Goal: Feedback & Contribution: Contribute content

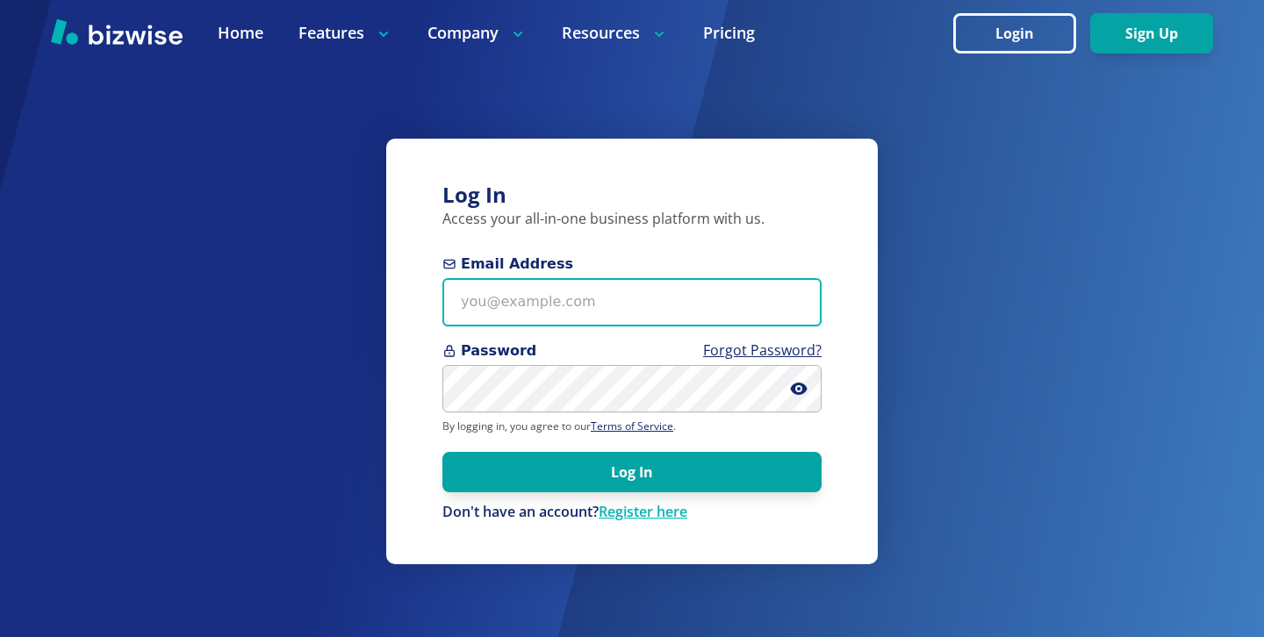
click at [563, 294] on input "Email Address" at bounding box center [631, 302] width 379 height 48
paste input "[PERSON_NAME][EMAIL_ADDRESS][DOMAIN_NAME]"
type input "[PERSON_NAME][EMAIL_ADDRESS][DOMAIN_NAME]"
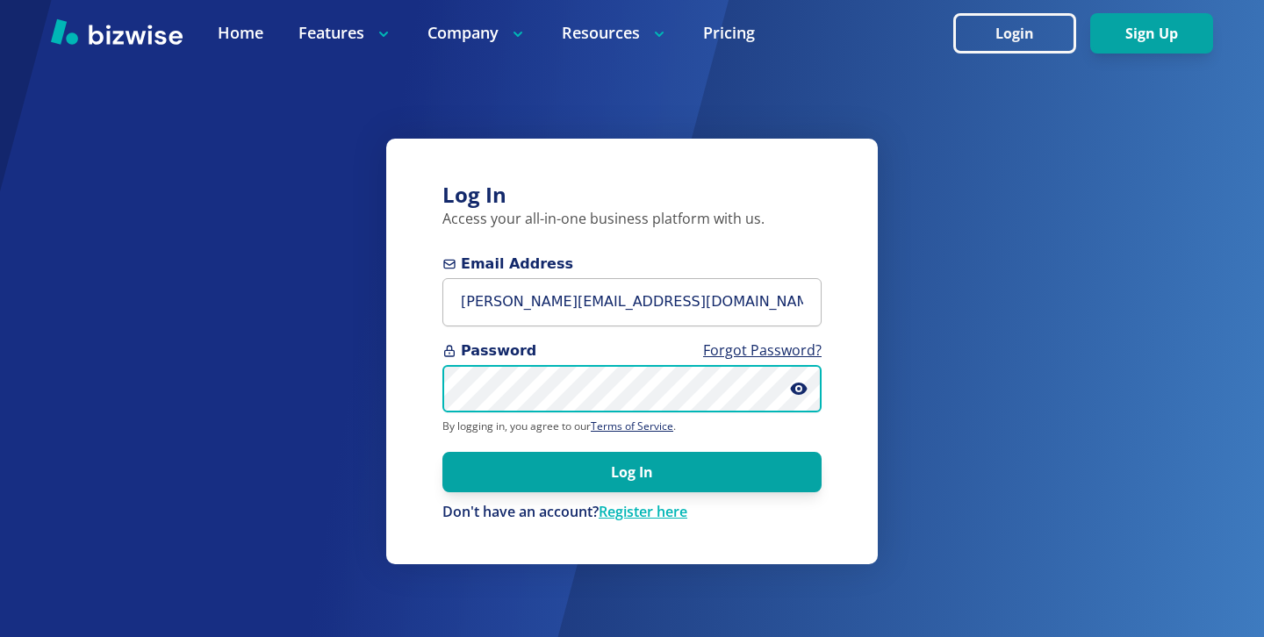
click at [442, 452] on button "Log In" at bounding box center [631, 472] width 379 height 40
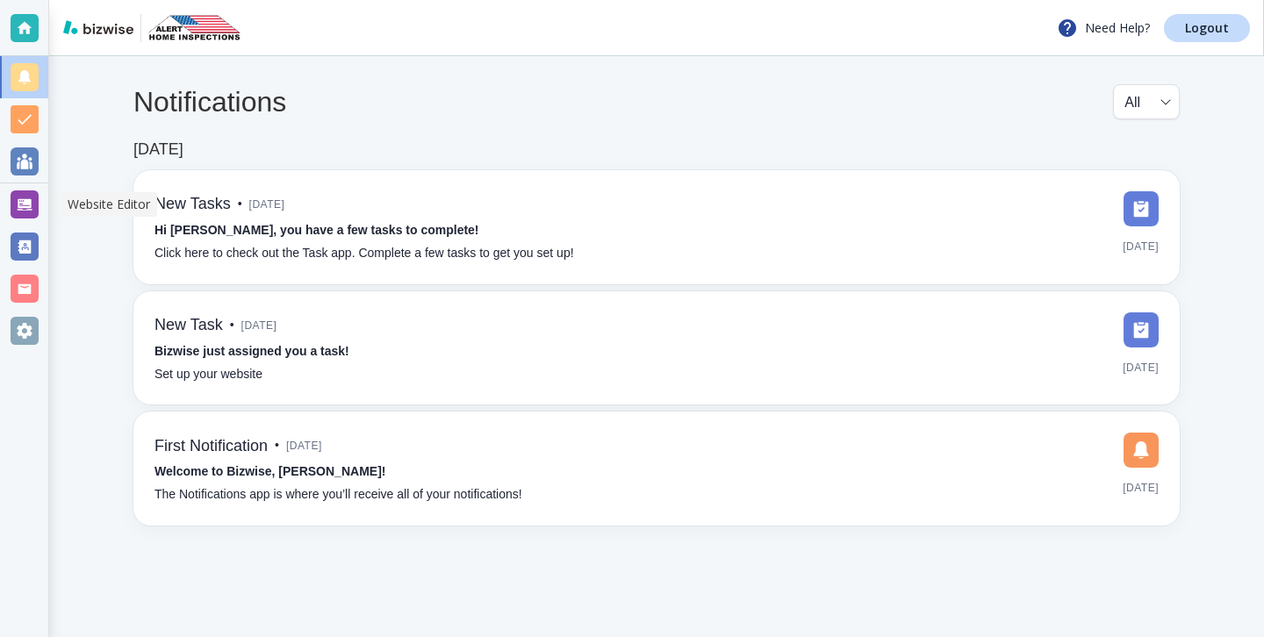
click at [17, 186] on div at bounding box center [24, 204] width 48 height 42
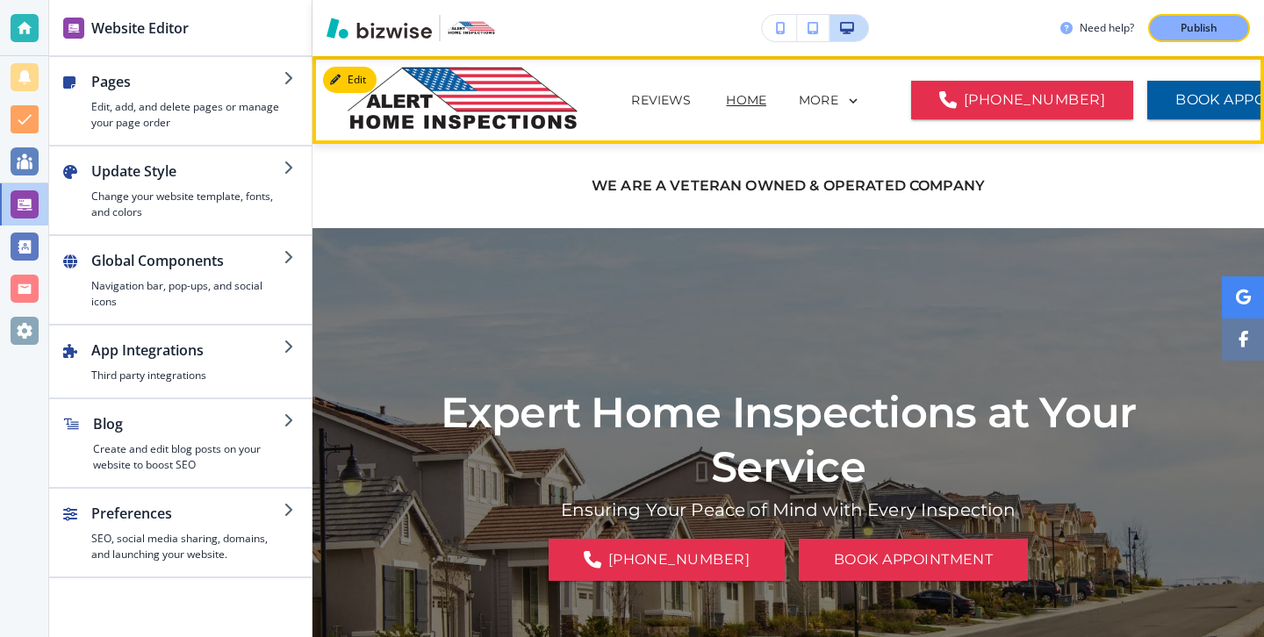
click at [798, 107] on div "MORE" at bounding box center [829, 101] width 62 height 16
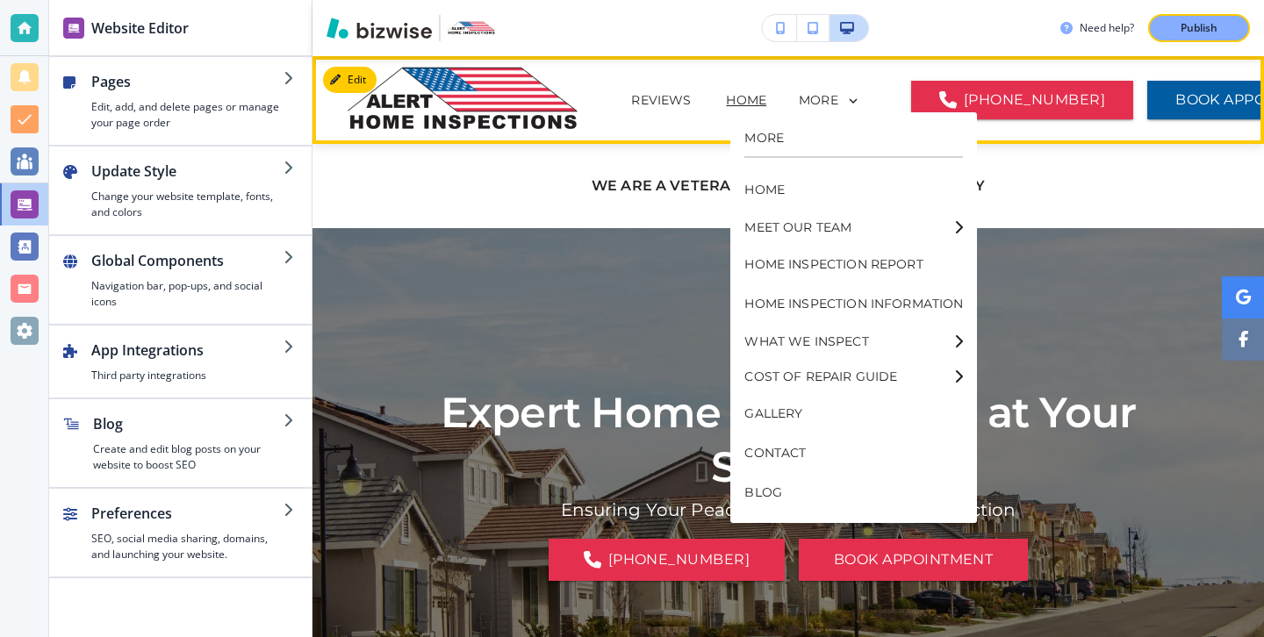
click at [798, 99] on div "MORE" at bounding box center [829, 101] width 62 height 16
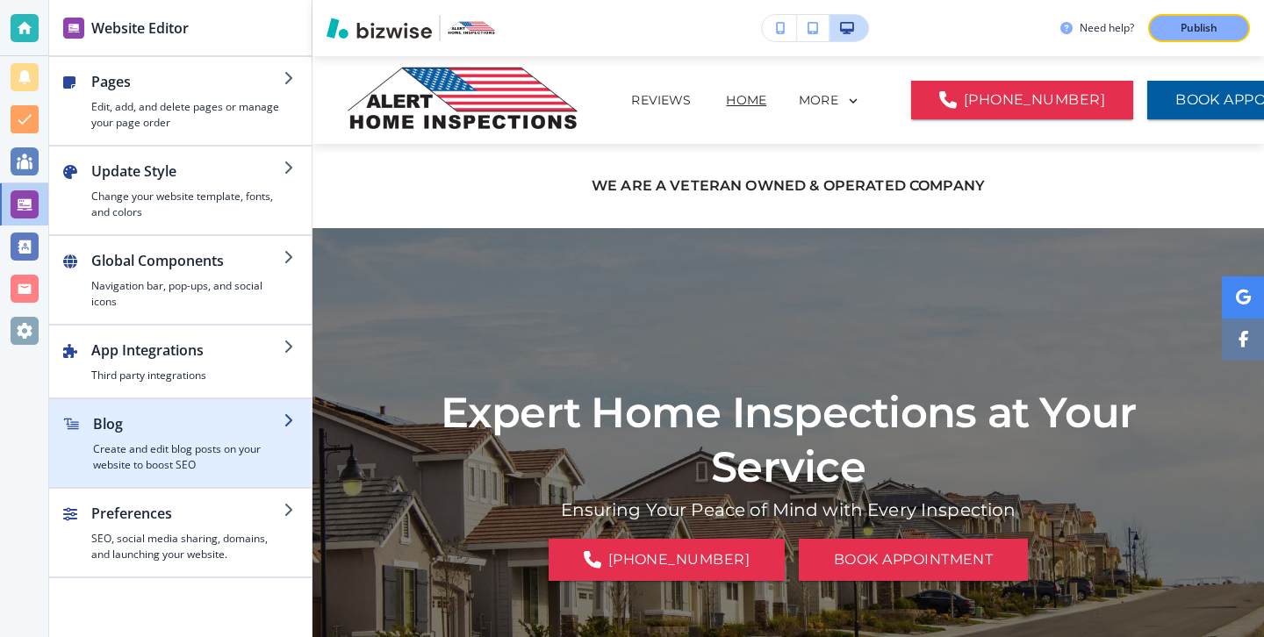
click at [233, 430] on h2 "Blog" at bounding box center [188, 423] width 190 height 21
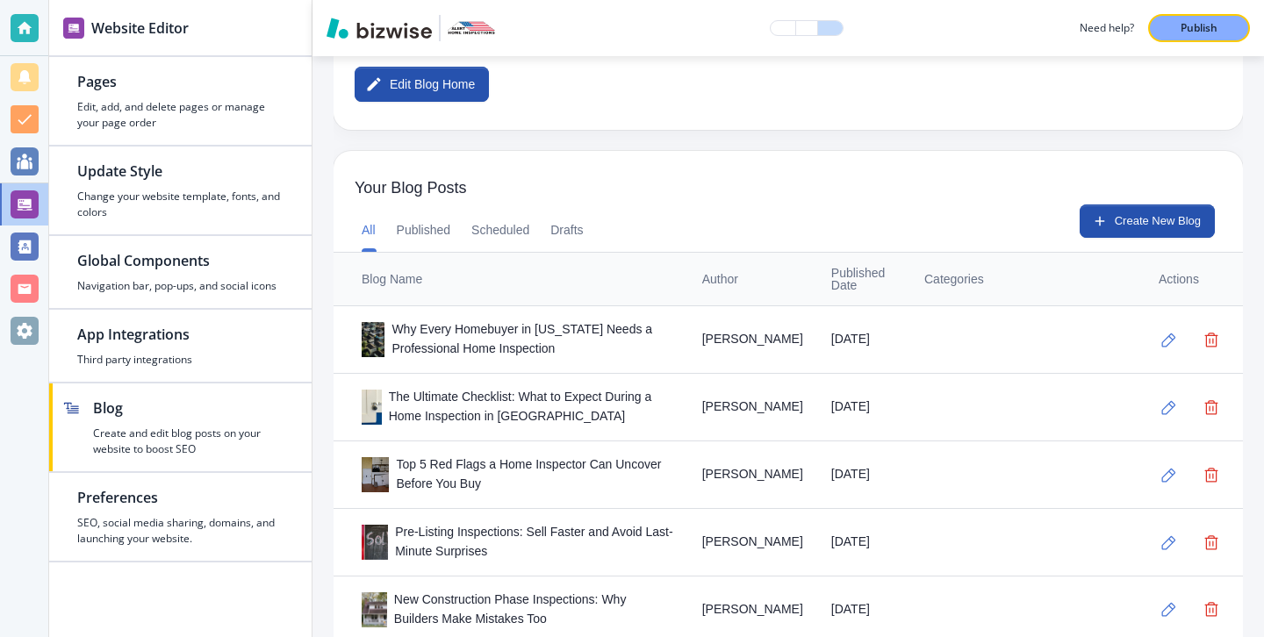
scroll to position [388, 0]
click at [1131, 216] on button "Create New Blog" at bounding box center [1146, 220] width 135 height 33
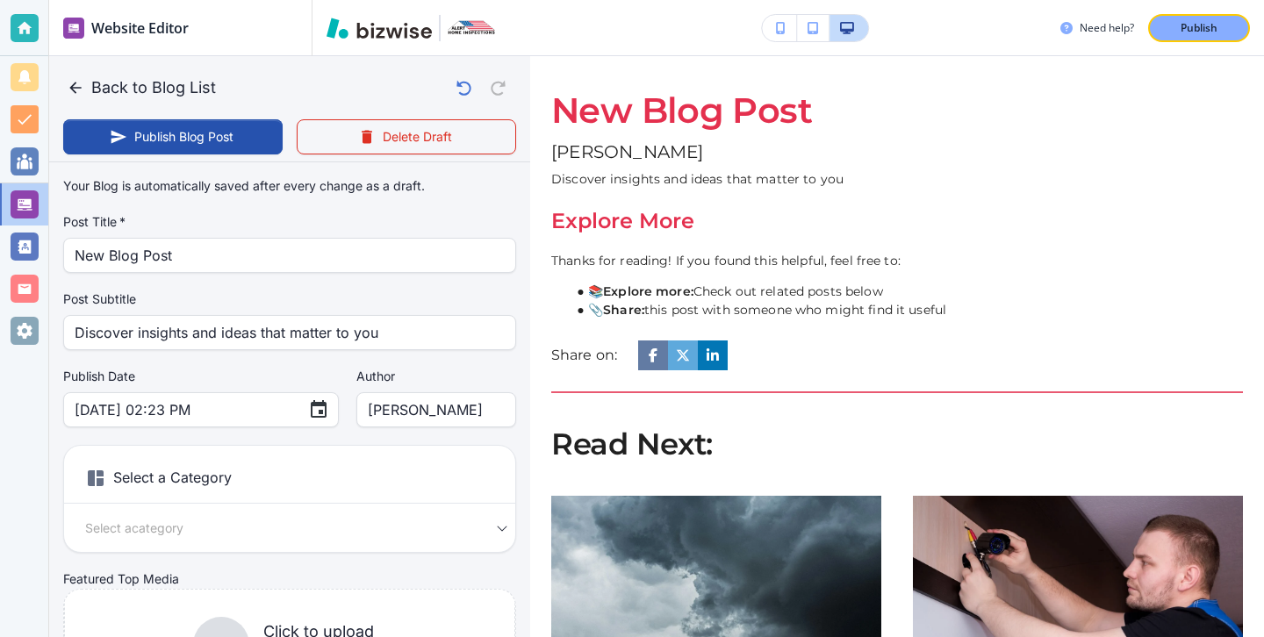
click at [284, 213] on label "Post Title   *" at bounding box center [289, 222] width 453 height 18
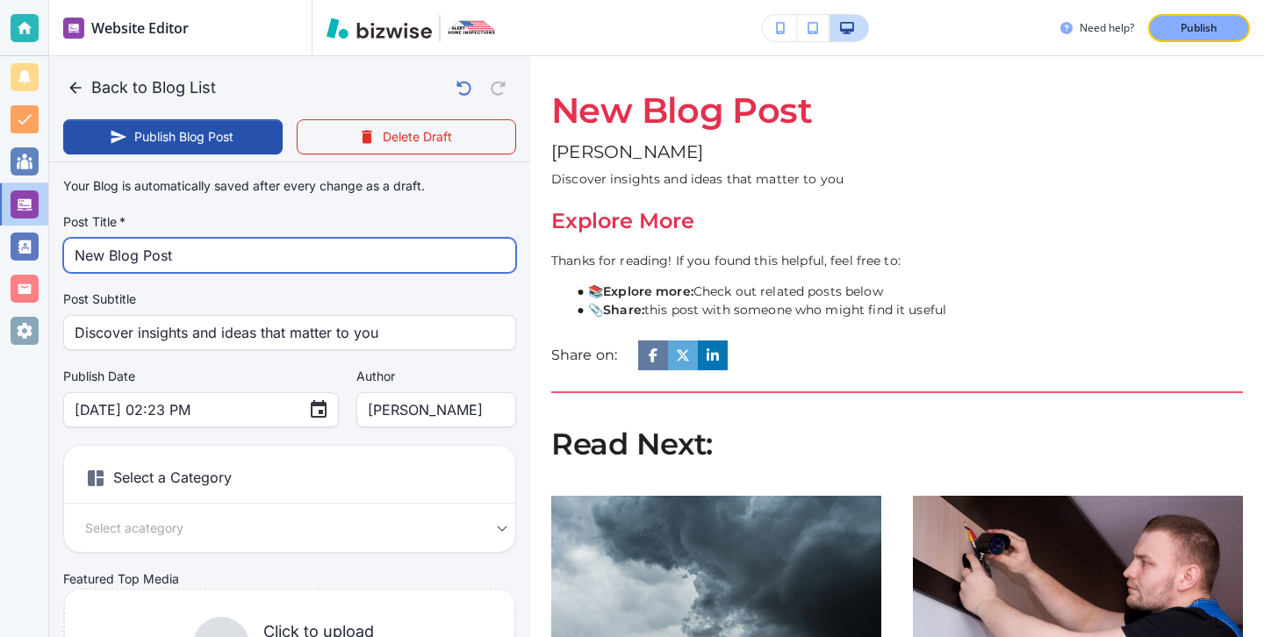
click at [285, 247] on input "New Blog Post" at bounding box center [290, 255] width 430 height 33
click at [285, 248] on input "New Blog Post" at bounding box center [290, 255] width 430 height 33
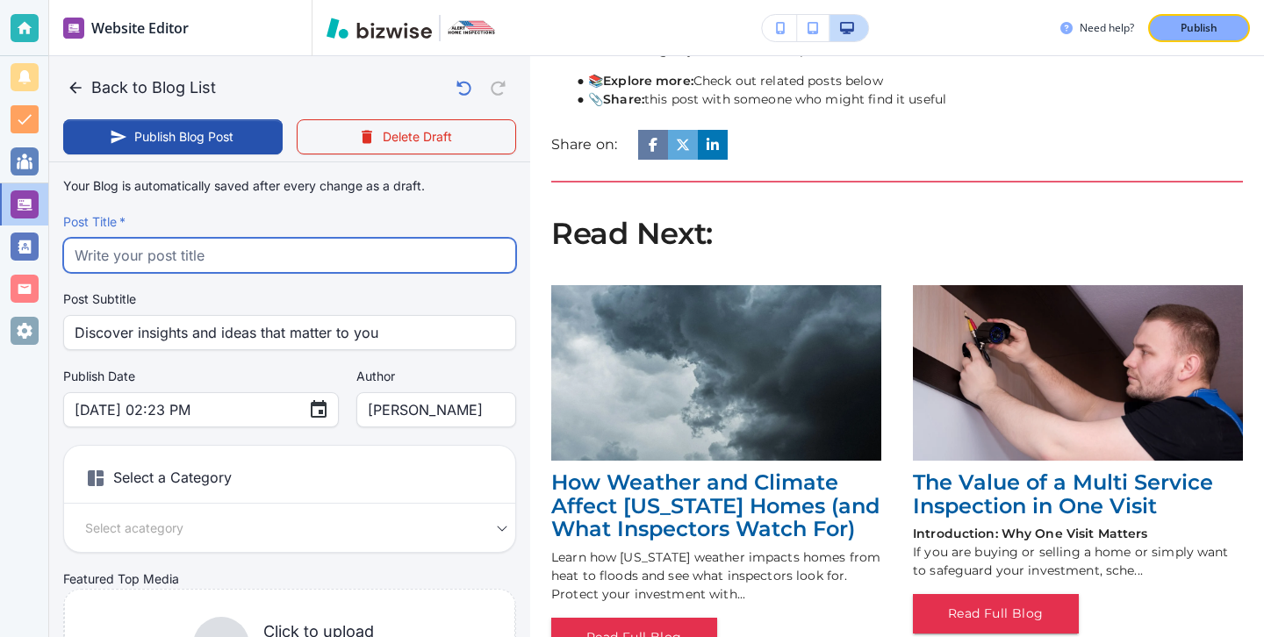
scroll to position [0, 0]
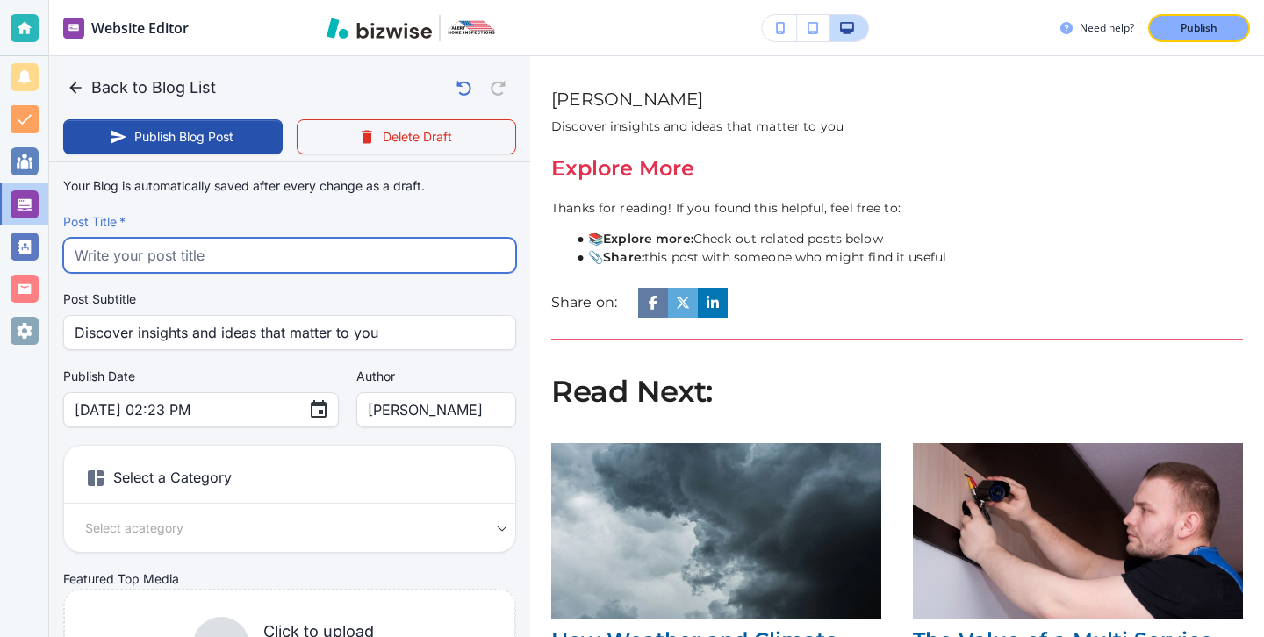
paste input "Veteran-Owned, Integrity-Driven: What Sets Alert Home Inspections Apart"
type input "Veteran-Owned, Integrity-Driven: What Sets Alert Home Inspections Apart"
type input "Sep 22, 2025 02:24 PM"
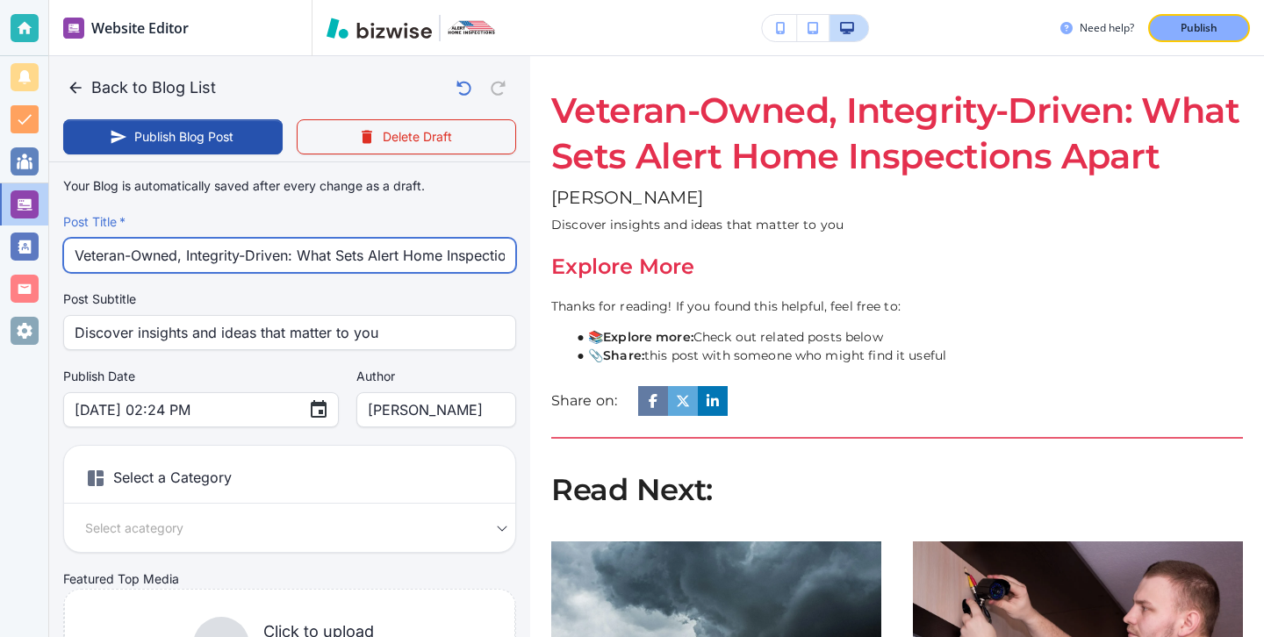
scroll to position [0, 61]
type input "Veteran-Owned, Integrity-Driven: What Sets Alert Home Inspections Apart"
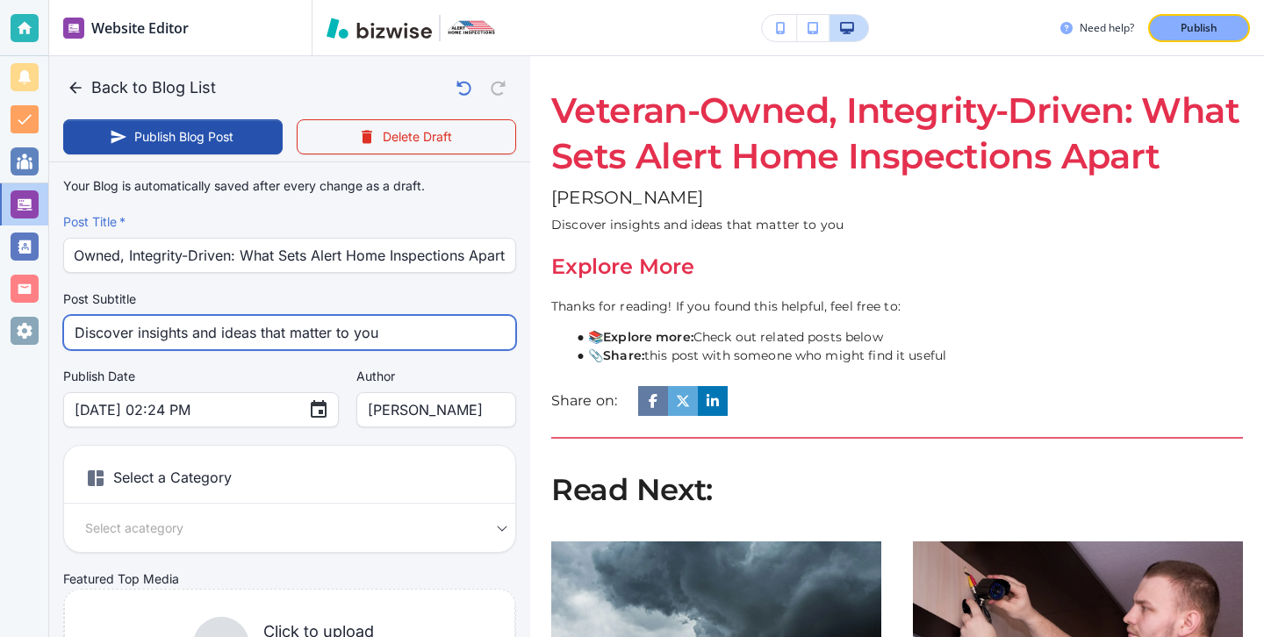
click at [164, 348] on input "Discover insights and ideas that matter to you" at bounding box center [290, 332] width 430 height 33
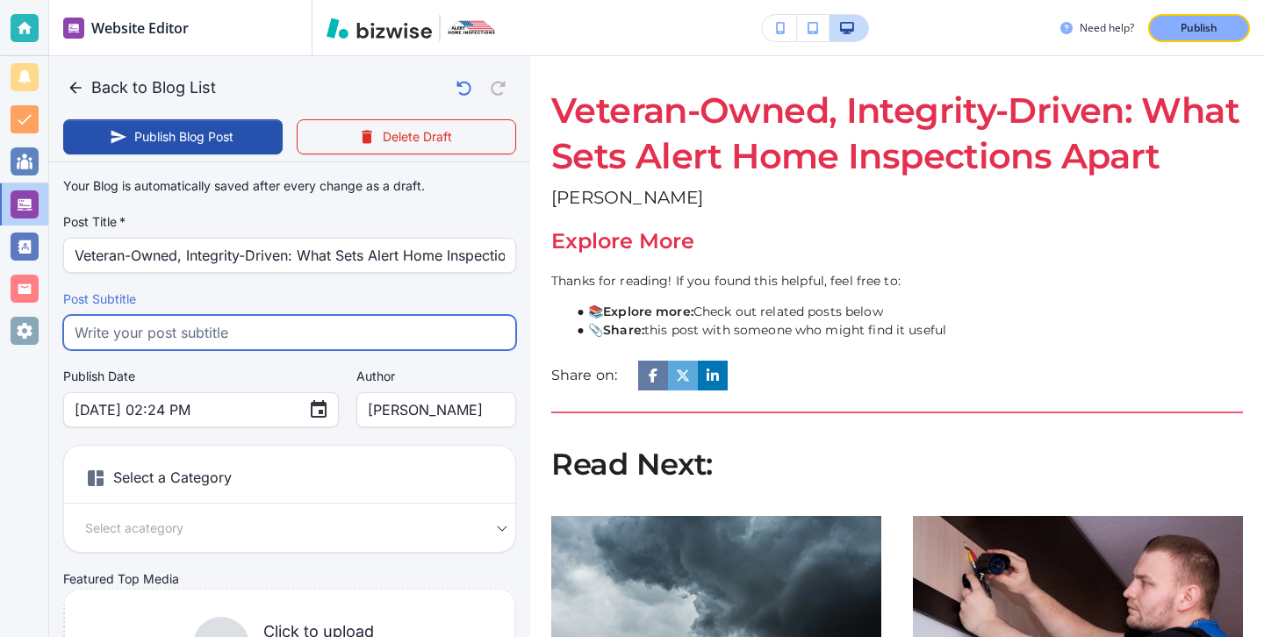
paste input "Veteran-owned Alert Home Inspections delivers trusted same day reports, integri…"
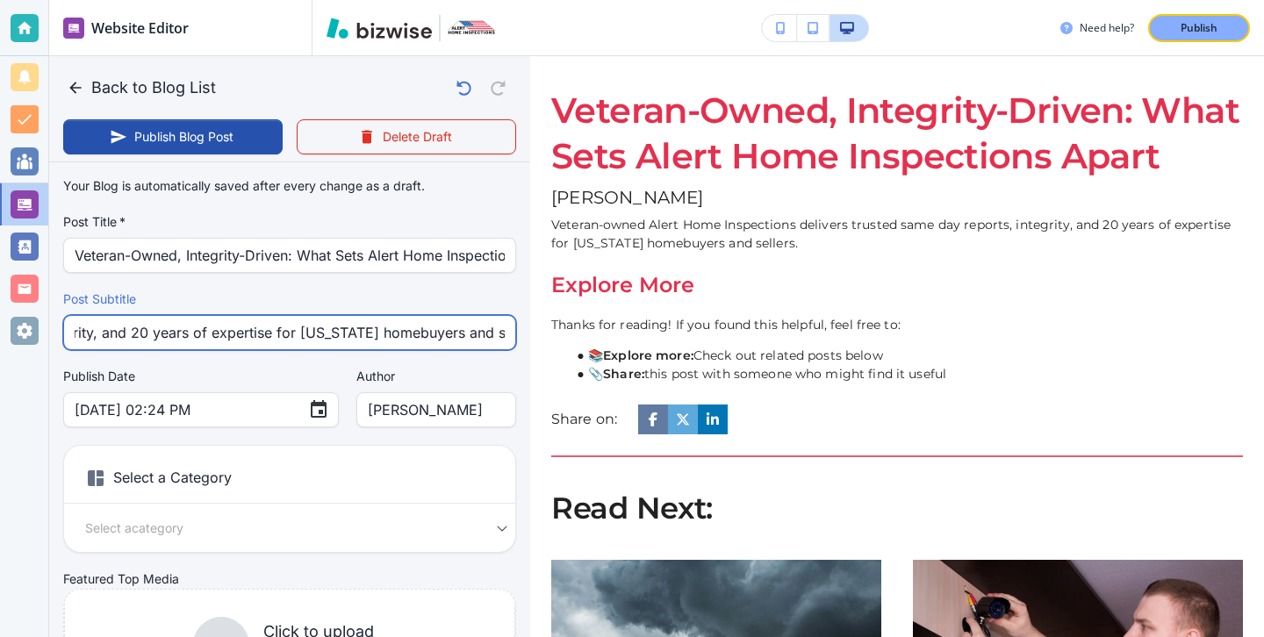
type input "Veteran-owned Alert Home Inspections delivers trusted same day reports, integri…"
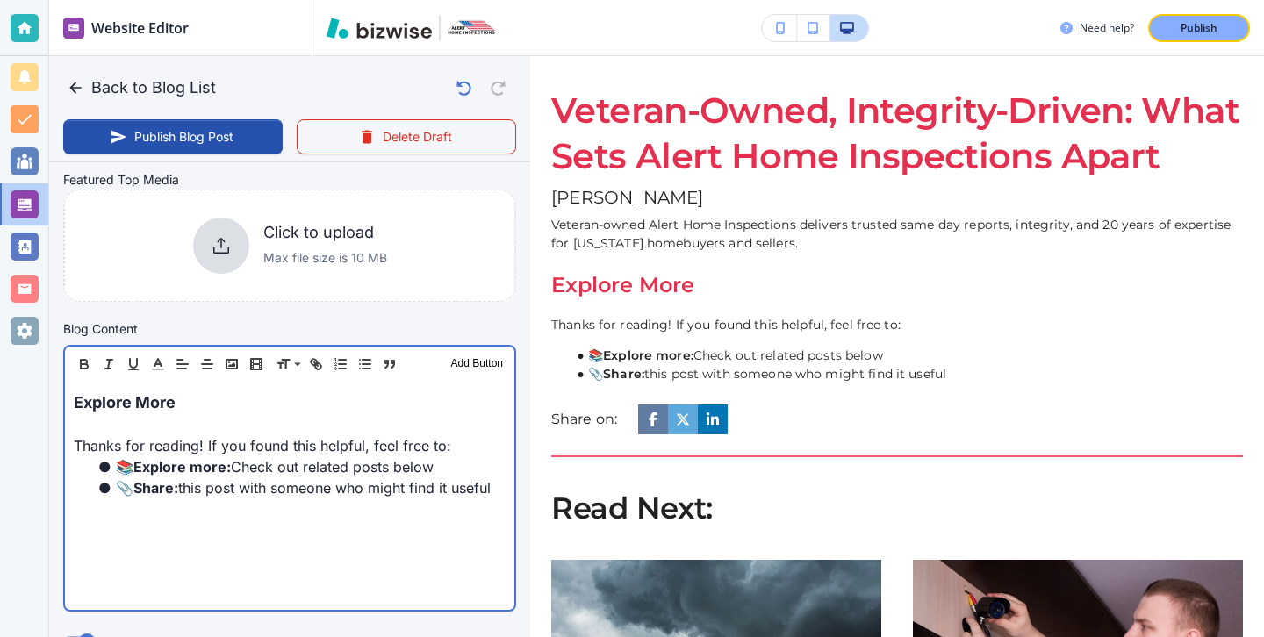
scroll to position [400, 0]
click at [217, 412] on p "Explore More" at bounding box center [290, 402] width 432 height 24
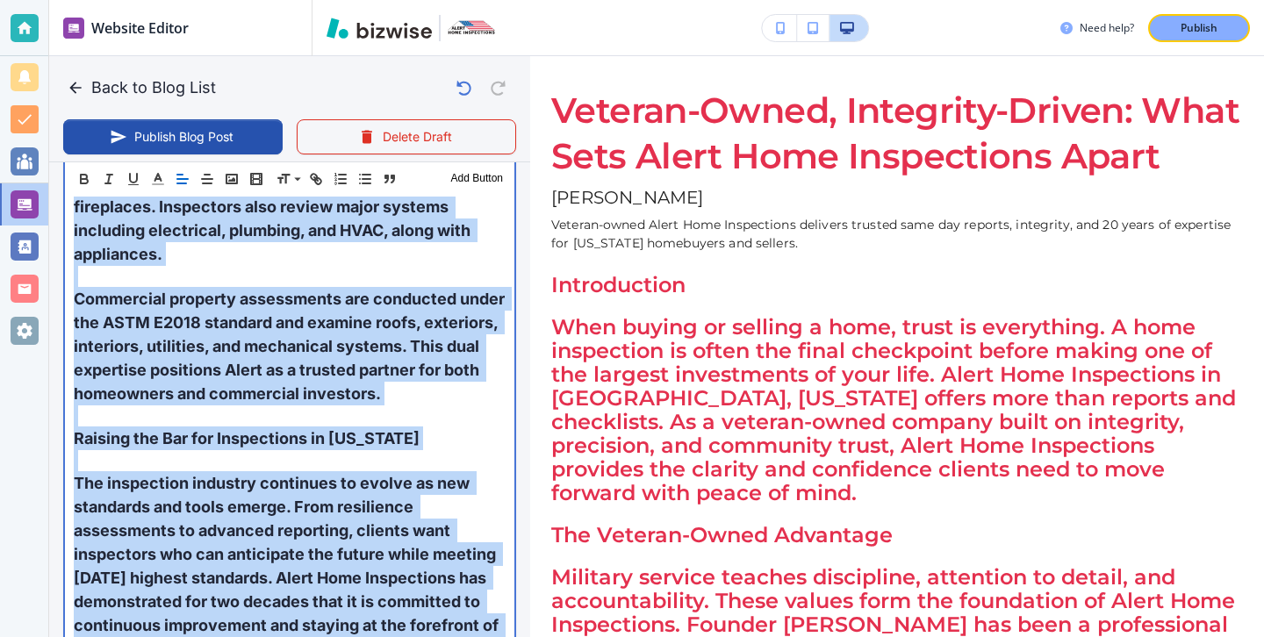
scroll to position [3400, 0]
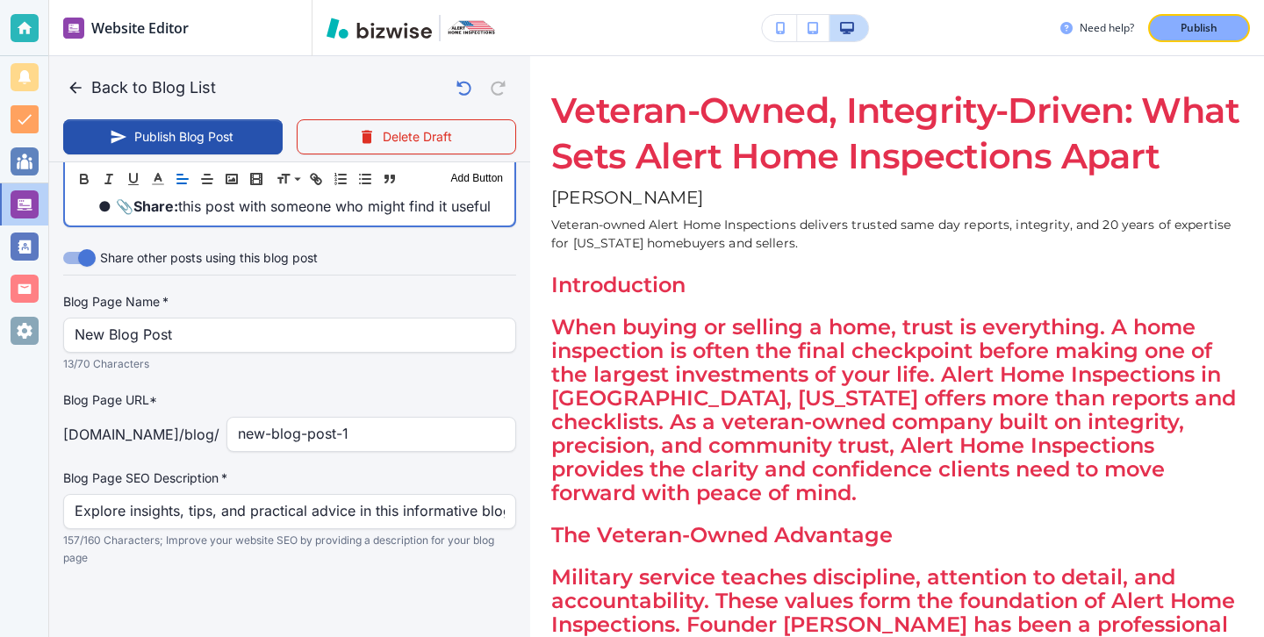
drag, startPoint x: 70, startPoint y: 399, endPoint x: 199, endPoint y: 232, distance: 211.5
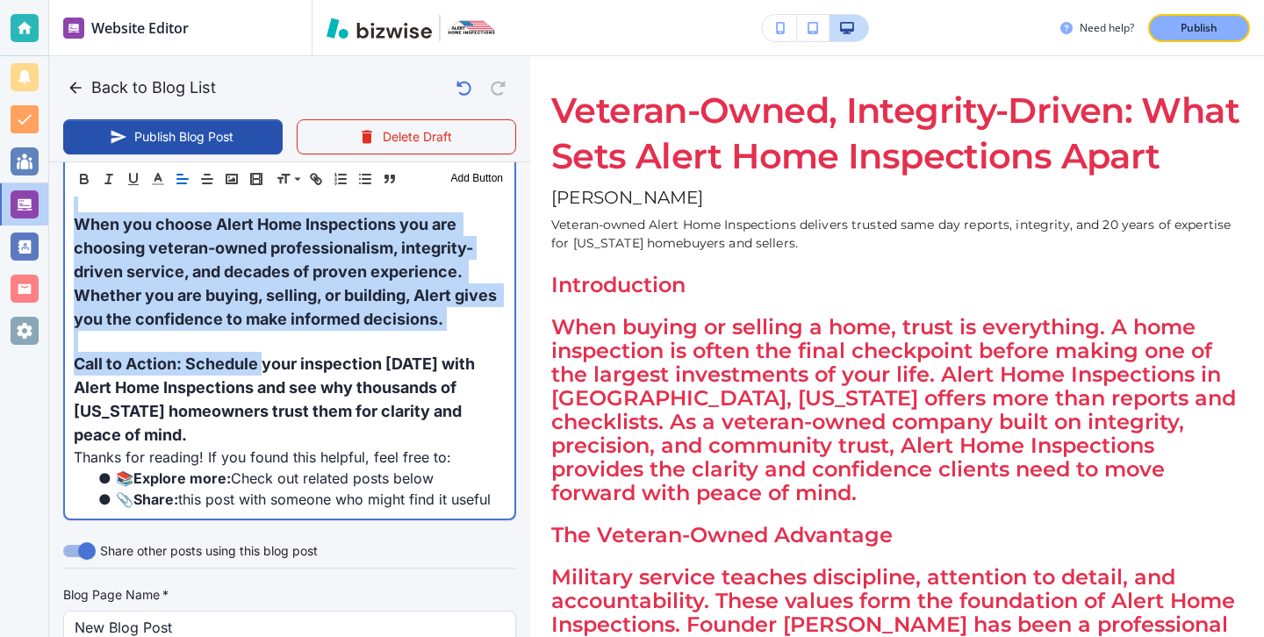
scroll to position [3103, 0]
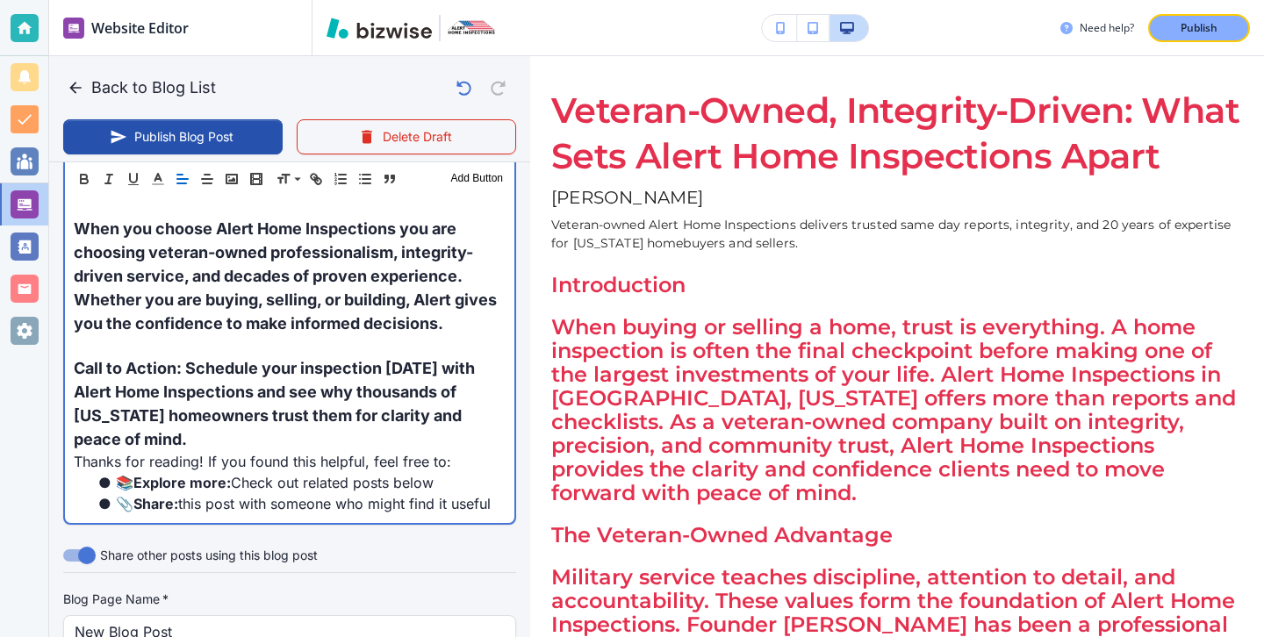
click at [210, 394] on span "Call to Action: Schedule your inspection today with Alert Home Inspections and …" at bounding box center [276, 404] width 405 height 90
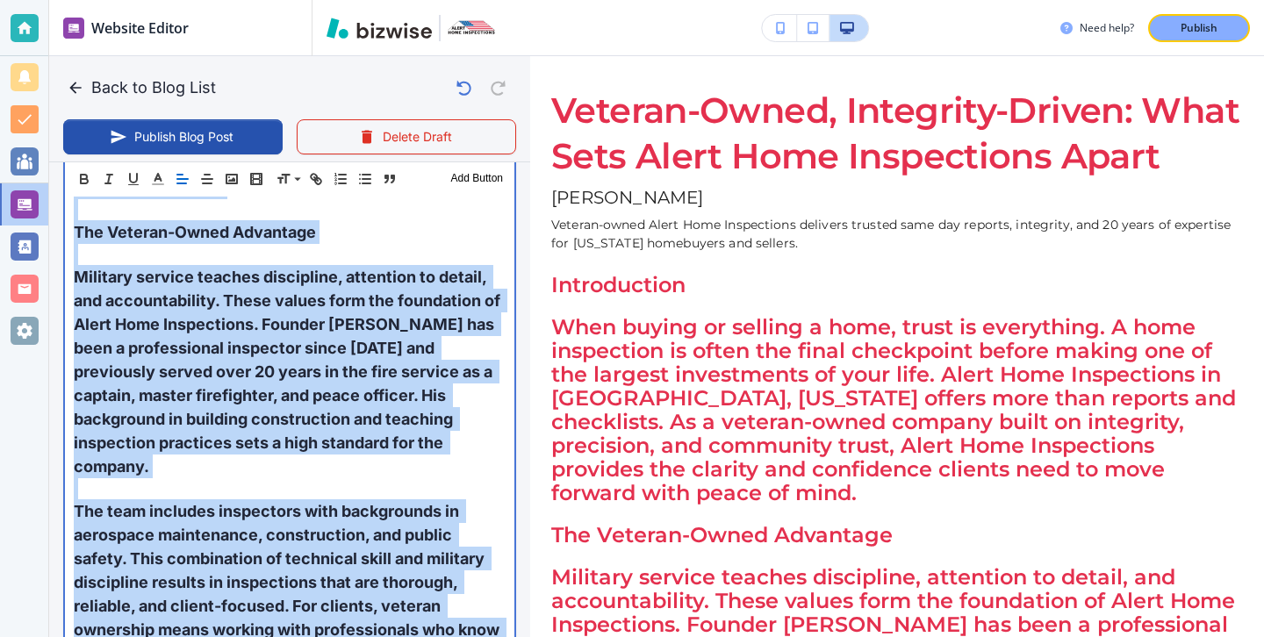
scroll to position [0, 0]
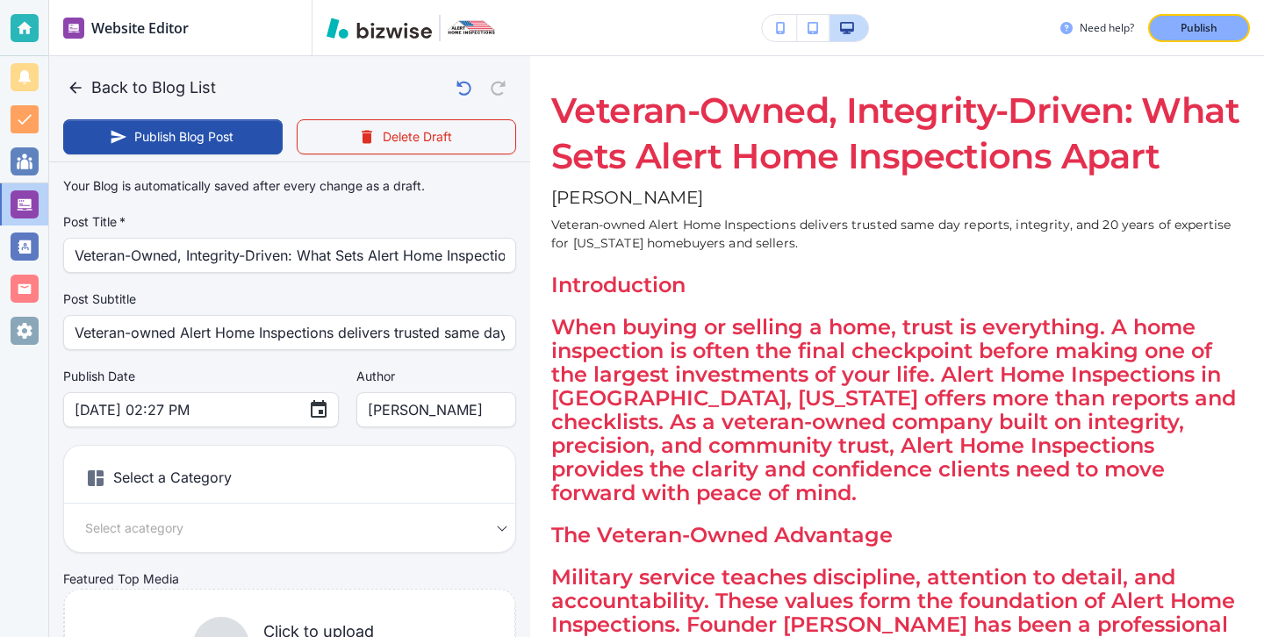
drag, startPoint x: 201, startPoint y: 429, endPoint x: 91, endPoint y: 455, distance: 112.6
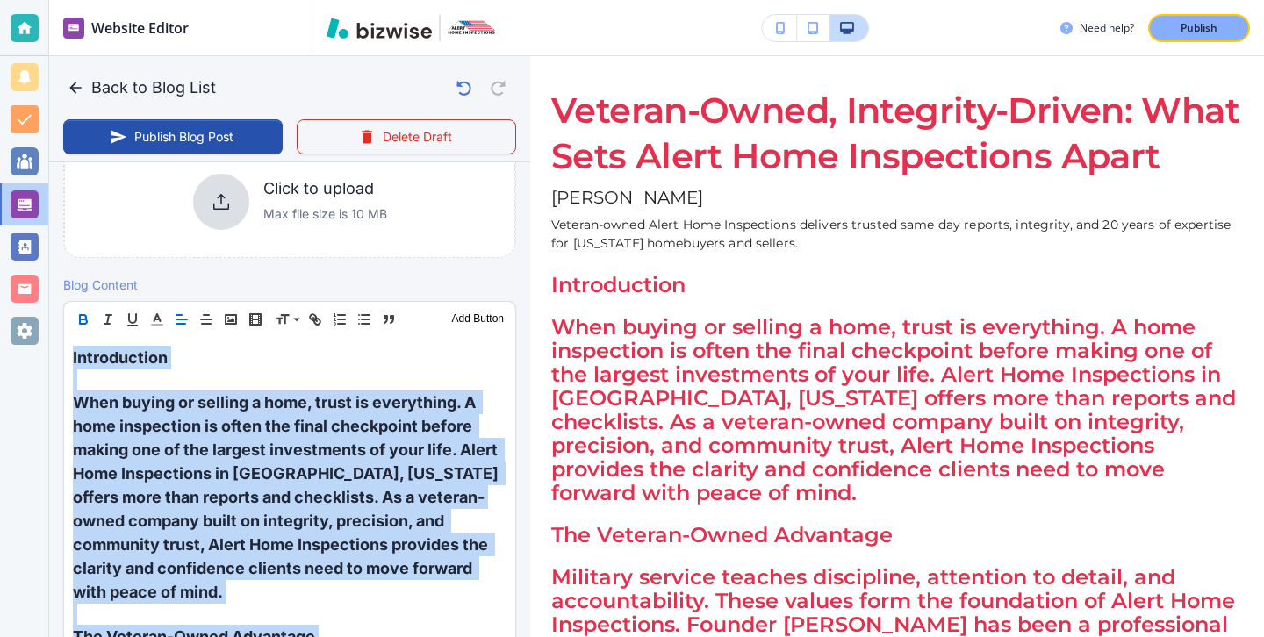
click at [90, 316] on icon "button" at bounding box center [83, 320] width 16 height 16
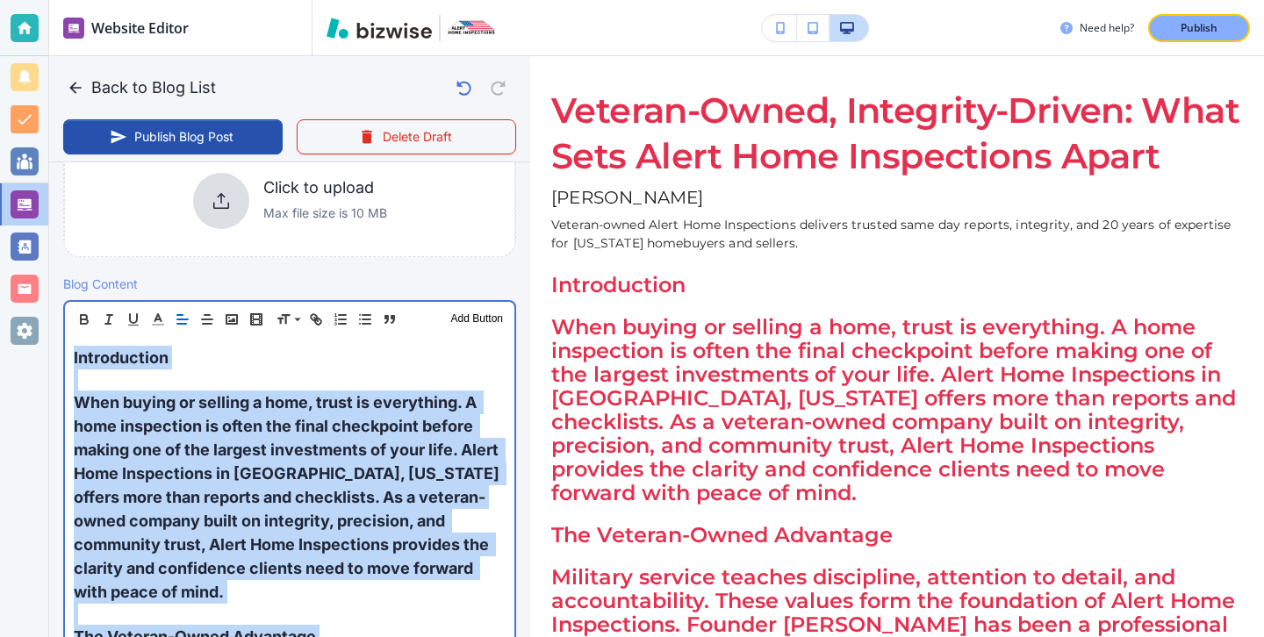
click at [141, 415] on p "When buying or selling a home, trust is everything. A home inspection is often …" at bounding box center [290, 496] width 432 height 213
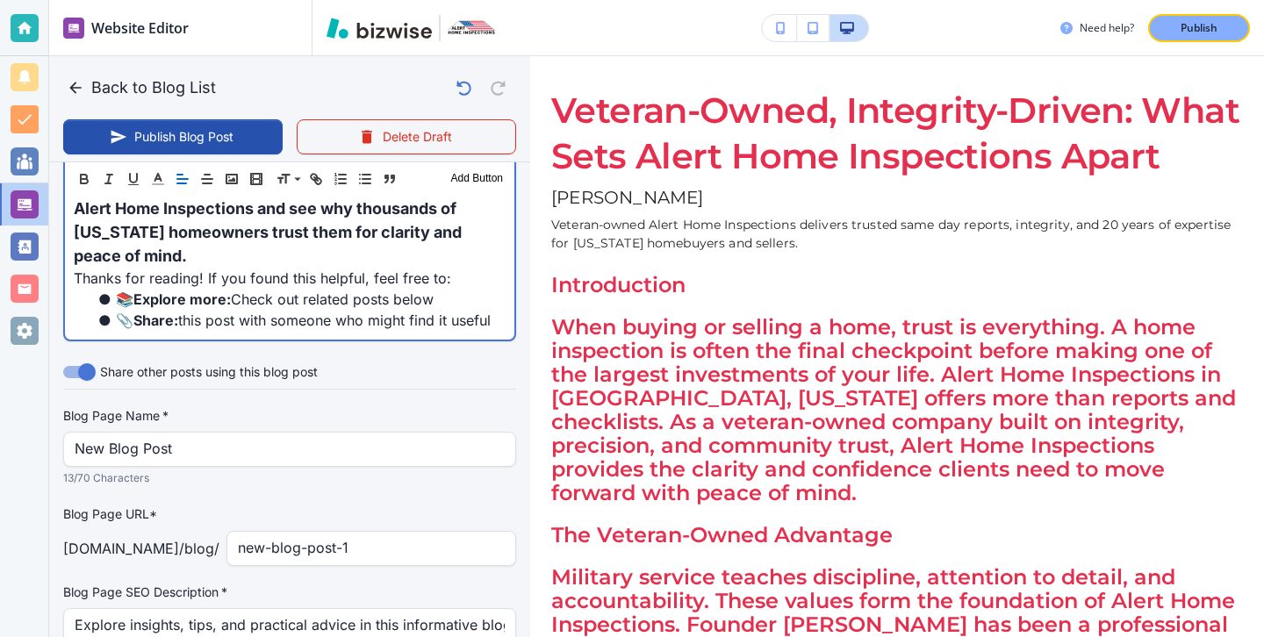
scroll to position [3304, 0]
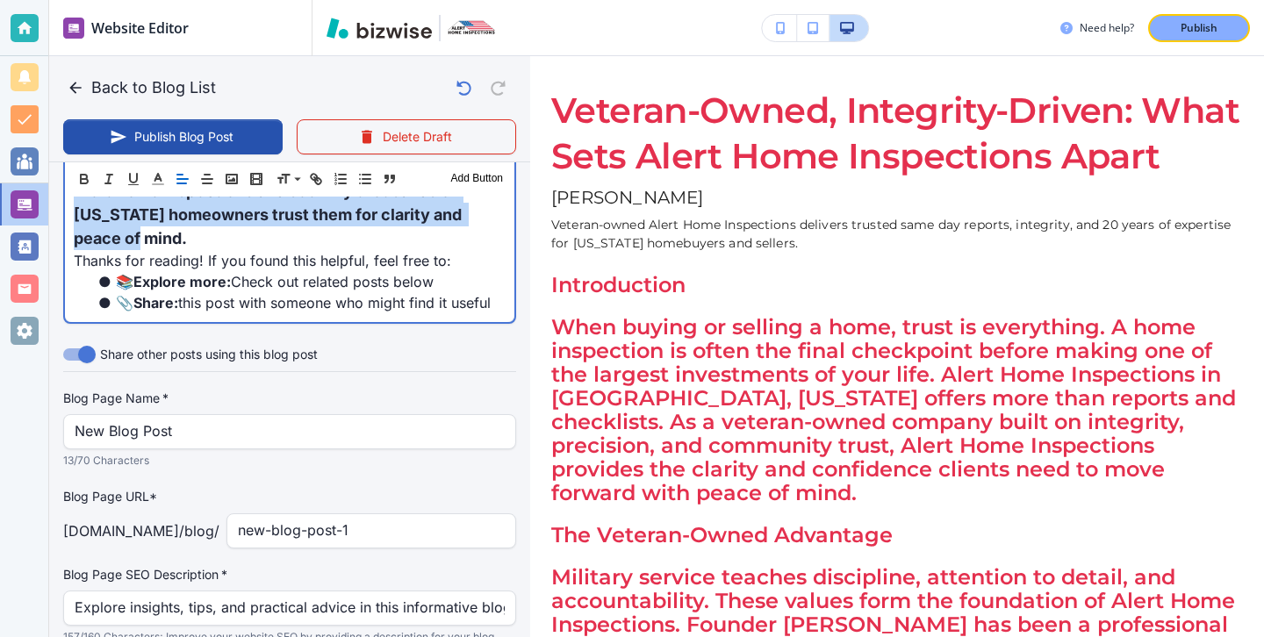
drag, startPoint x: 76, startPoint y: 354, endPoint x: 132, endPoint y: 234, distance: 132.7
type input "Sep 22, 2025 02:28 PM"
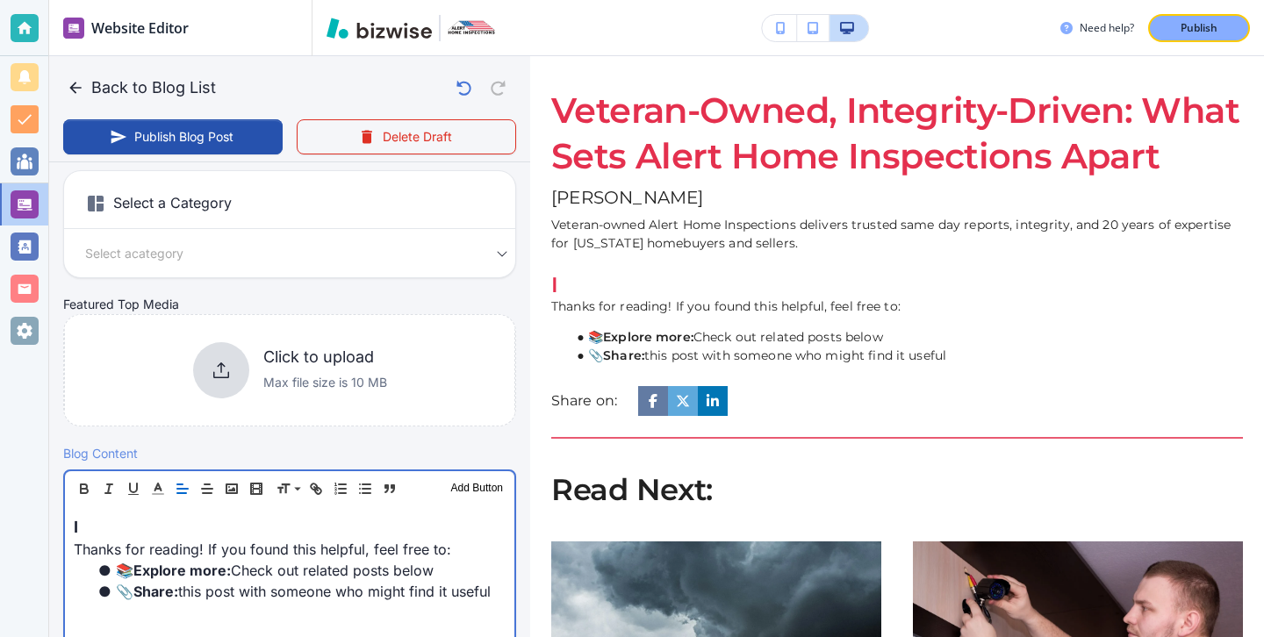
scroll to position [455, 0]
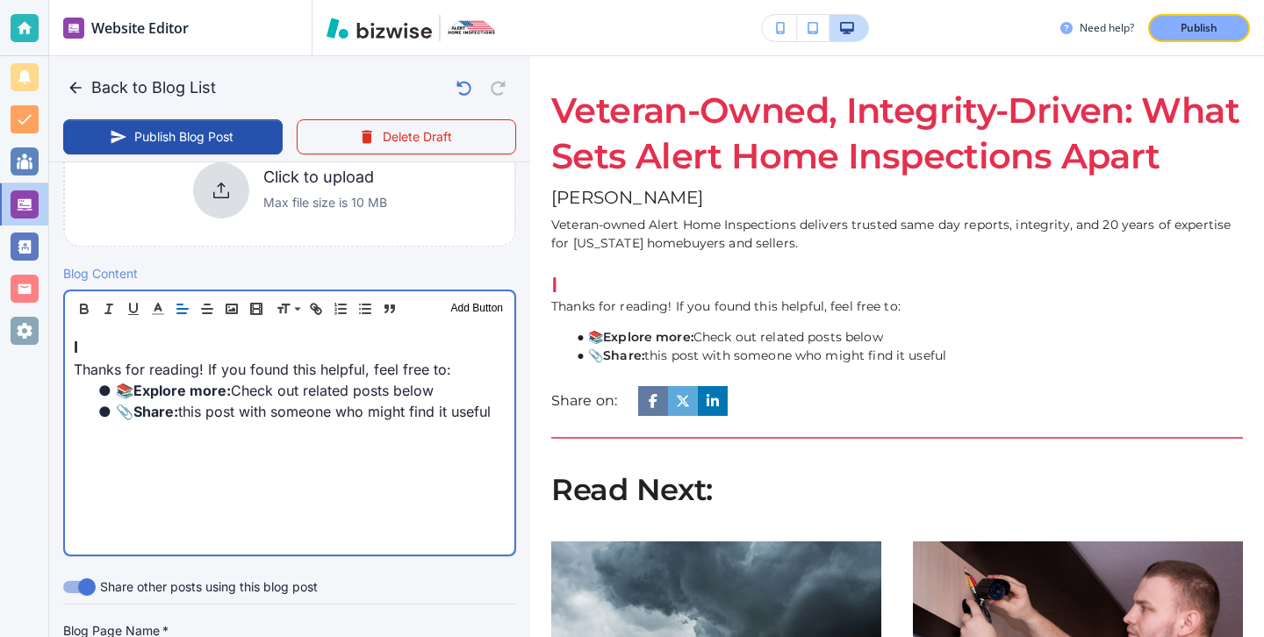
click at [114, 342] on p "I" at bounding box center [290, 347] width 432 height 24
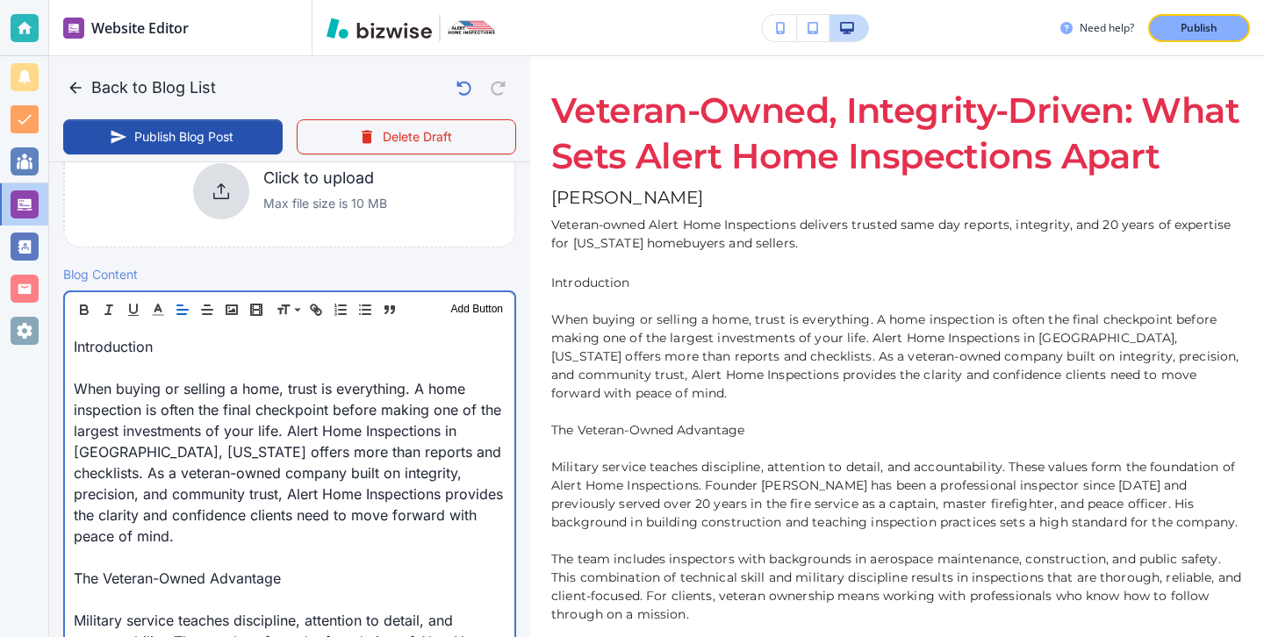
scroll to position [525, 0]
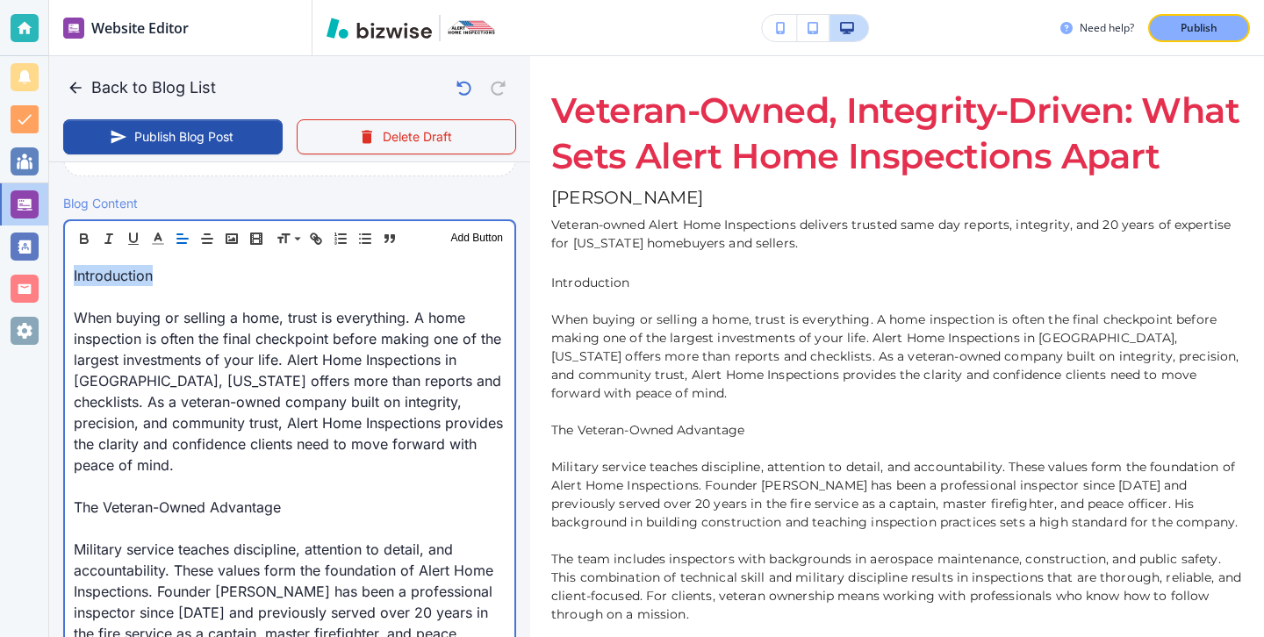
drag, startPoint x: 226, startPoint y: 268, endPoint x: 31, endPoint y: 283, distance: 195.4
click at [31, 282] on div "Website Editor Pages Edit, add, and delete pages or manage your page order Upda…" at bounding box center [632, 318] width 1264 height 637
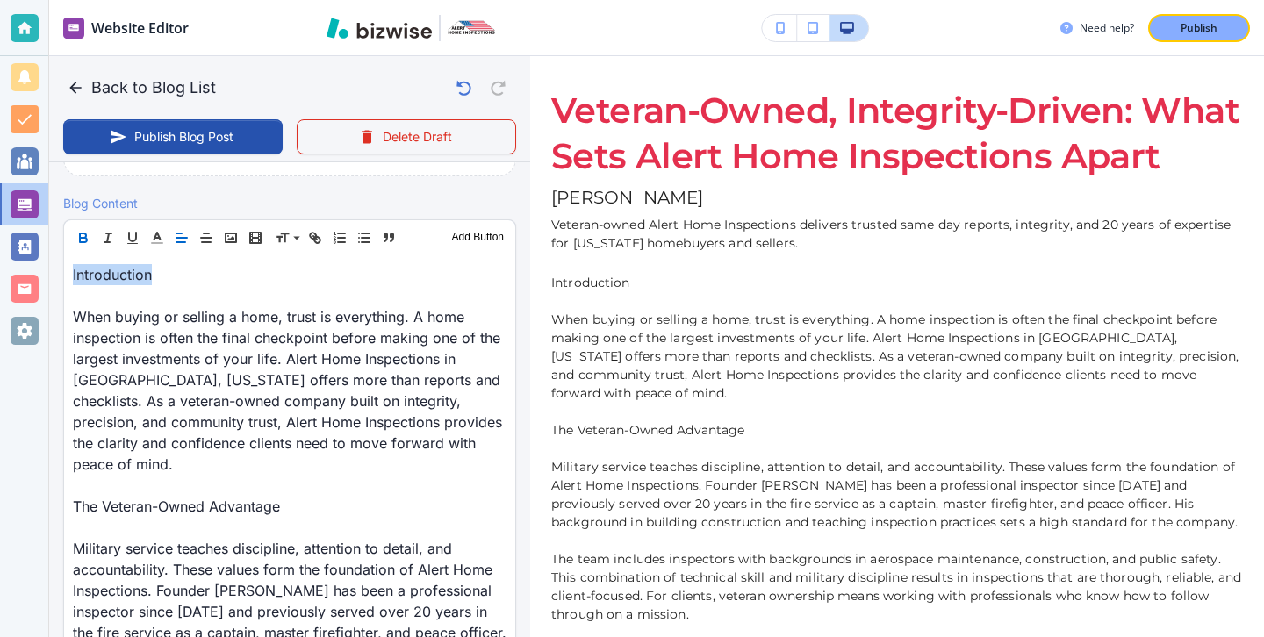
click at [83, 240] on icon "button" at bounding box center [83, 238] width 16 height 16
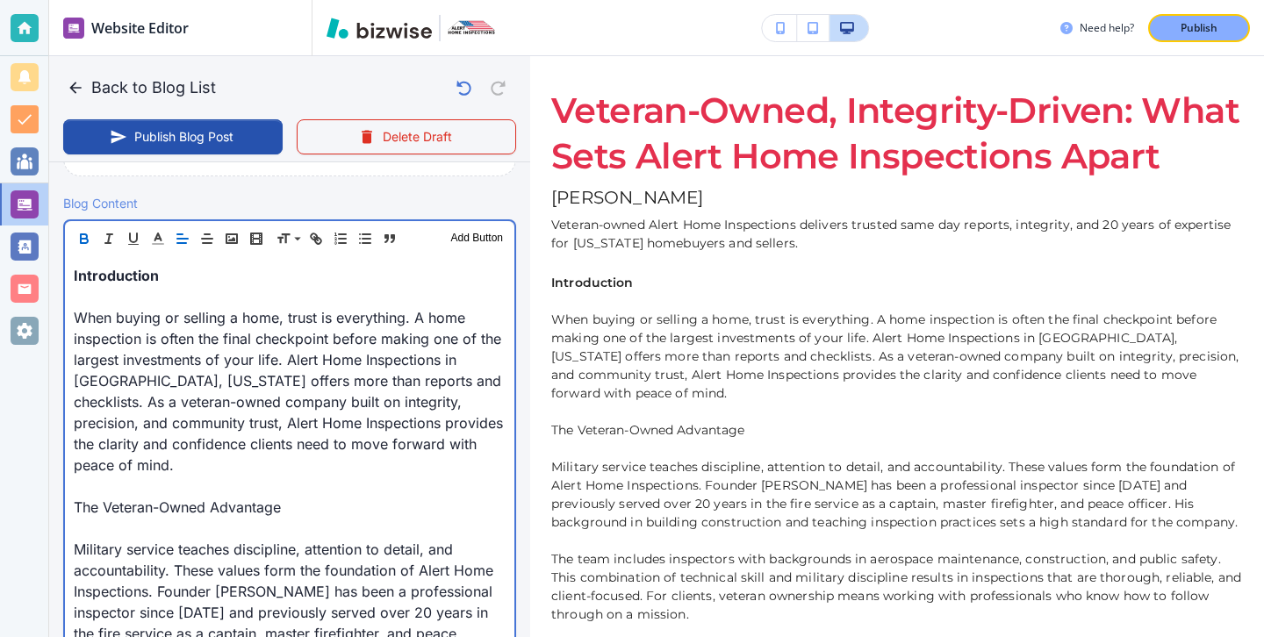
click at [100, 306] on p at bounding box center [290, 296] width 432 height 21
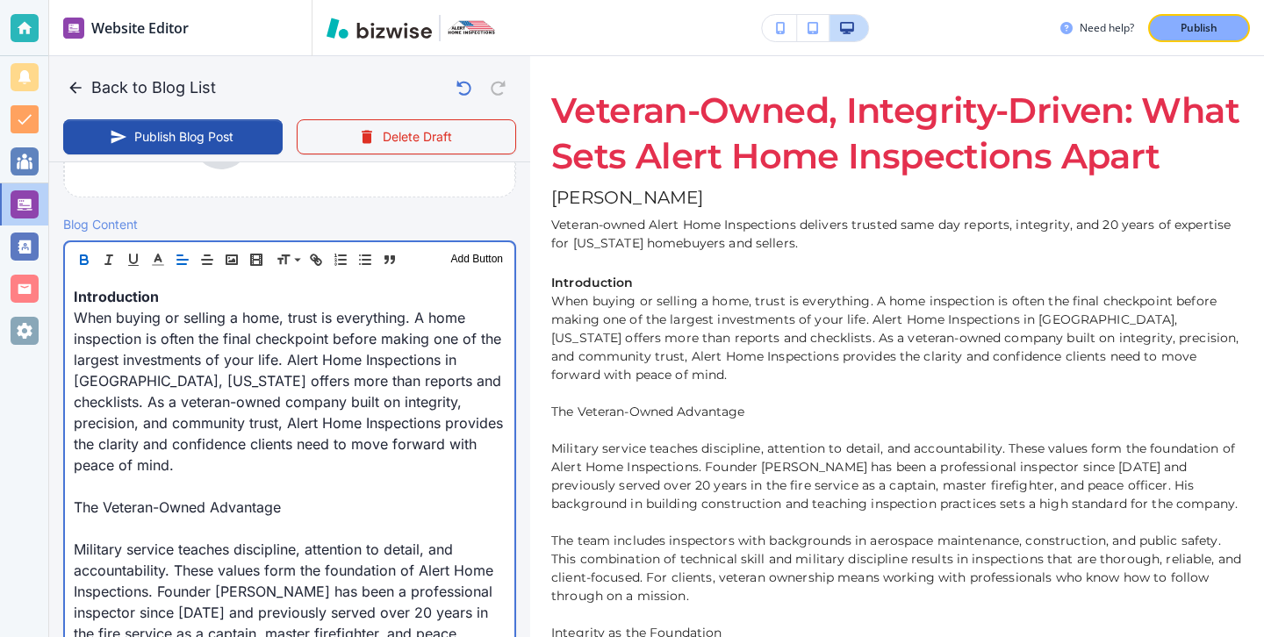
click at [98, 518] on p at bounding box center [290, 528] width 432 height 21
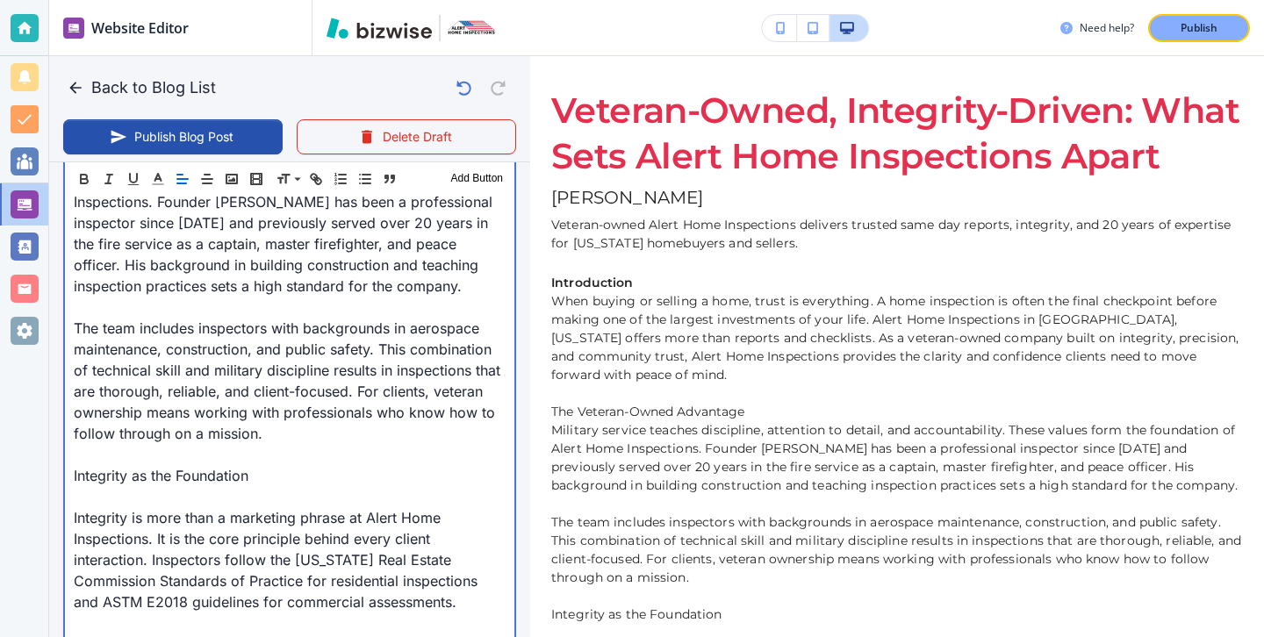
scroll to position [878, 0]
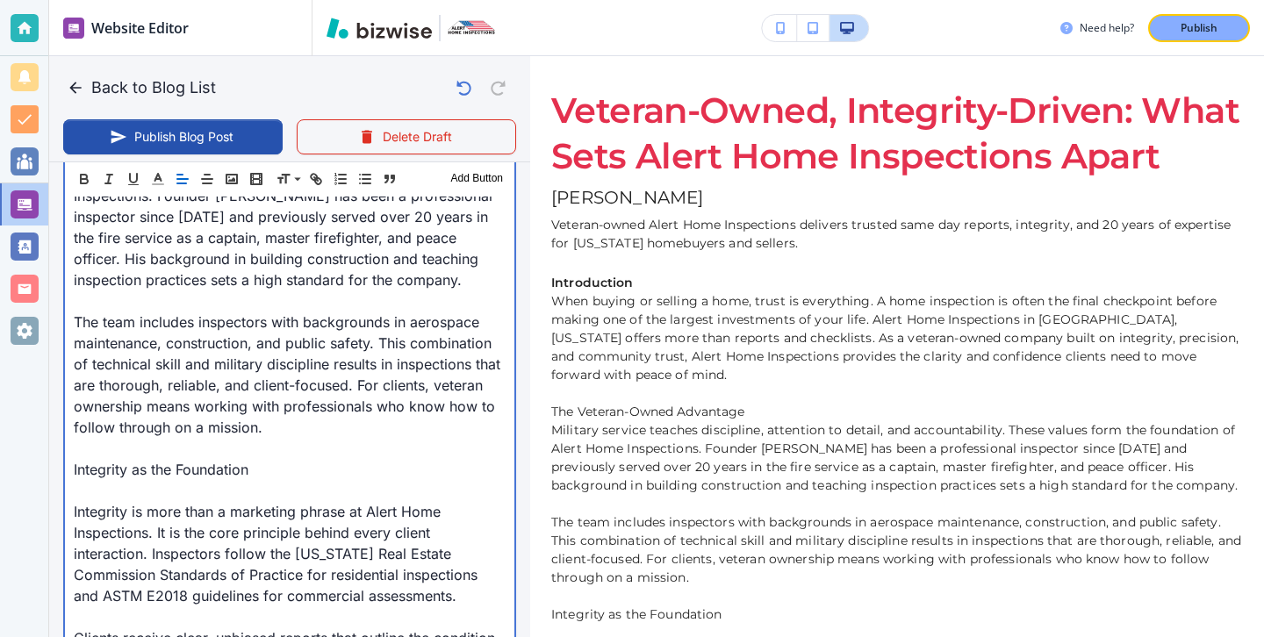
click at [111, 480] on p at bounding box center [290, 490] width 432 height 21
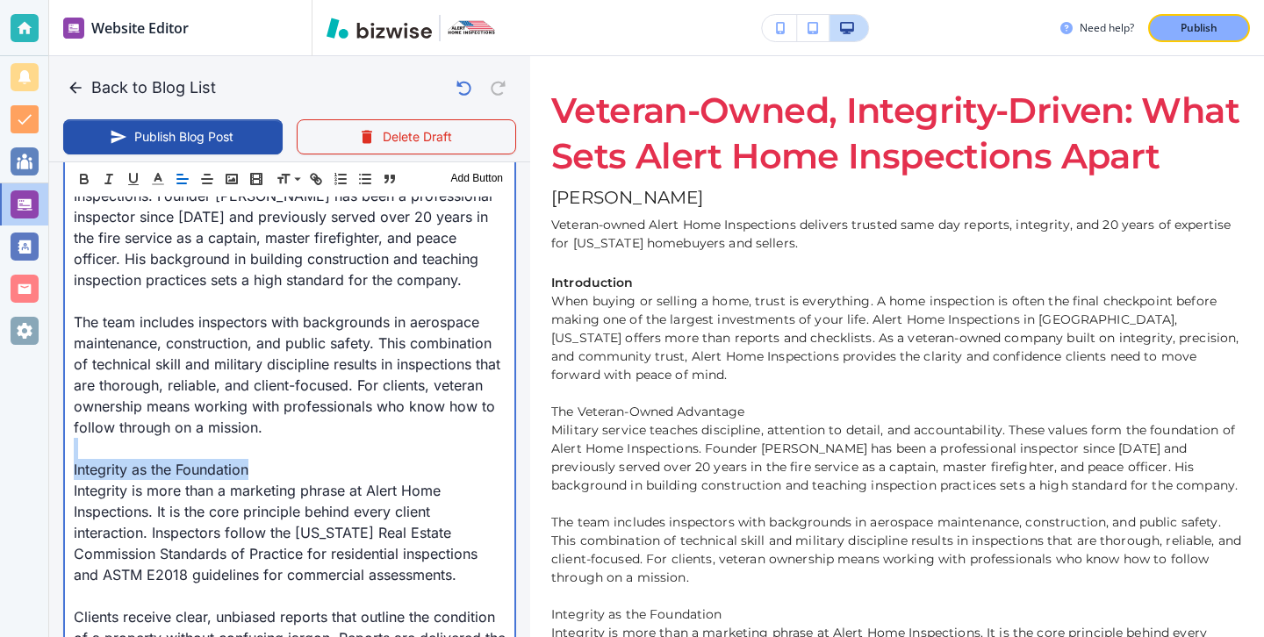
drag, startPoint x: 252, startPoint y: 455, endPoint x: 29, endPoint y: 419, distance: 225.6
click at [29, 419] on div "Website Editor Pages Edit, add, and delete pages or manage your page order Upda…" at bounding box center [632, 318] width 1264 height 637
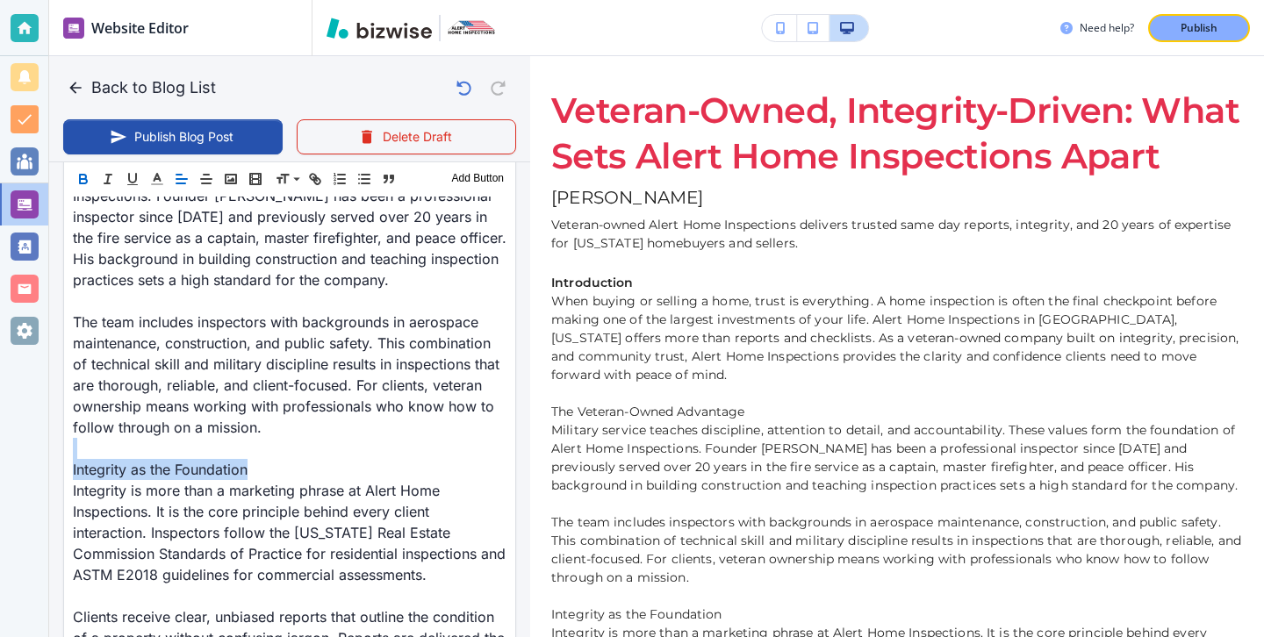
click at [86, 174] on icon "button" at bounding box center [83, 179] width 16 height 16
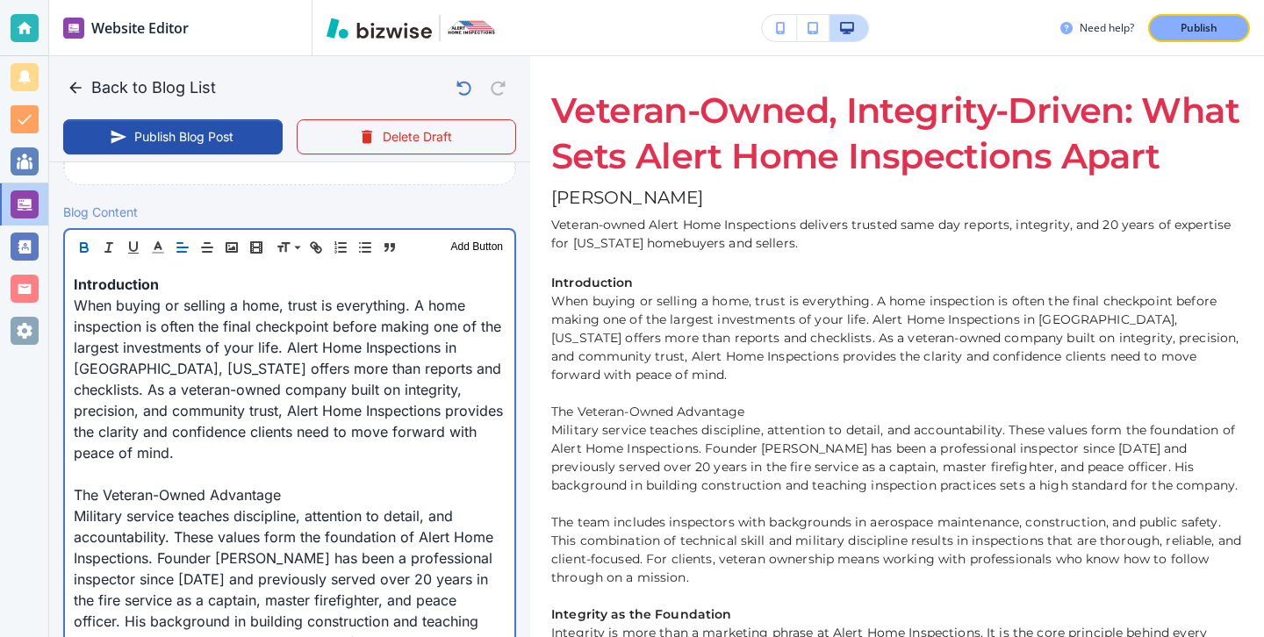
scroll to position [617, 0]
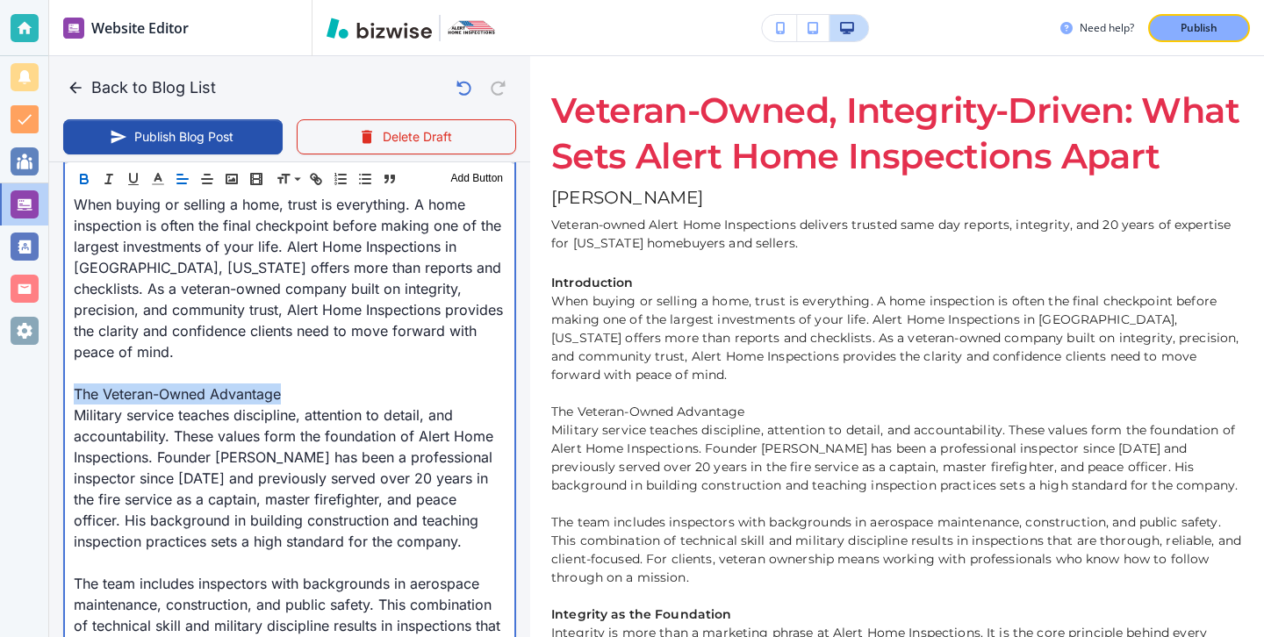
drag, startPoint x: 286, startPoint y: 373, endPoint x: 69, endPoint y: 369, distance: 216.8
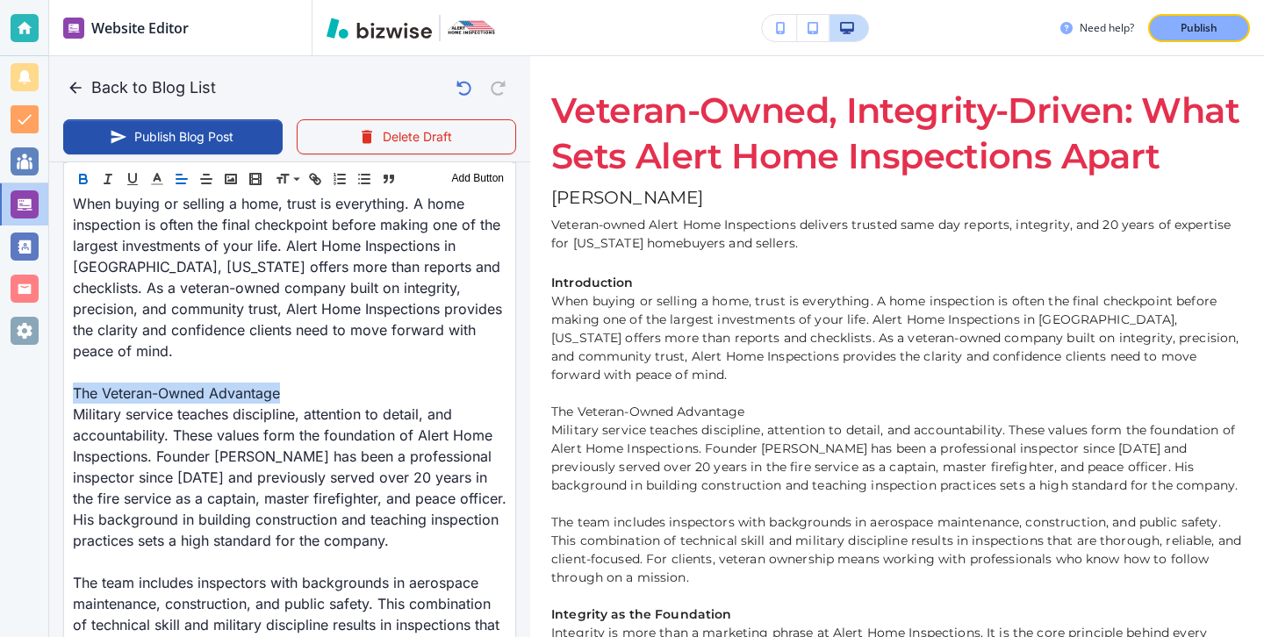
click at [90, 183] on icon "button" at bounding box center [83, 179] width 16 height 16
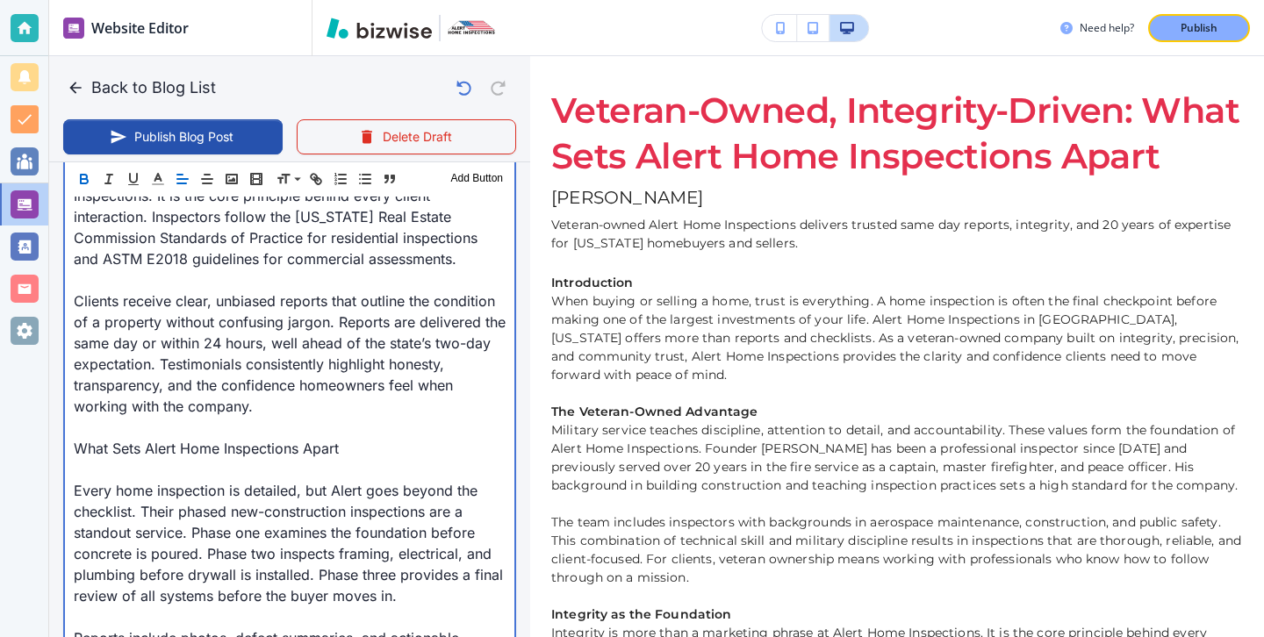
scroll to position [1233, 0]
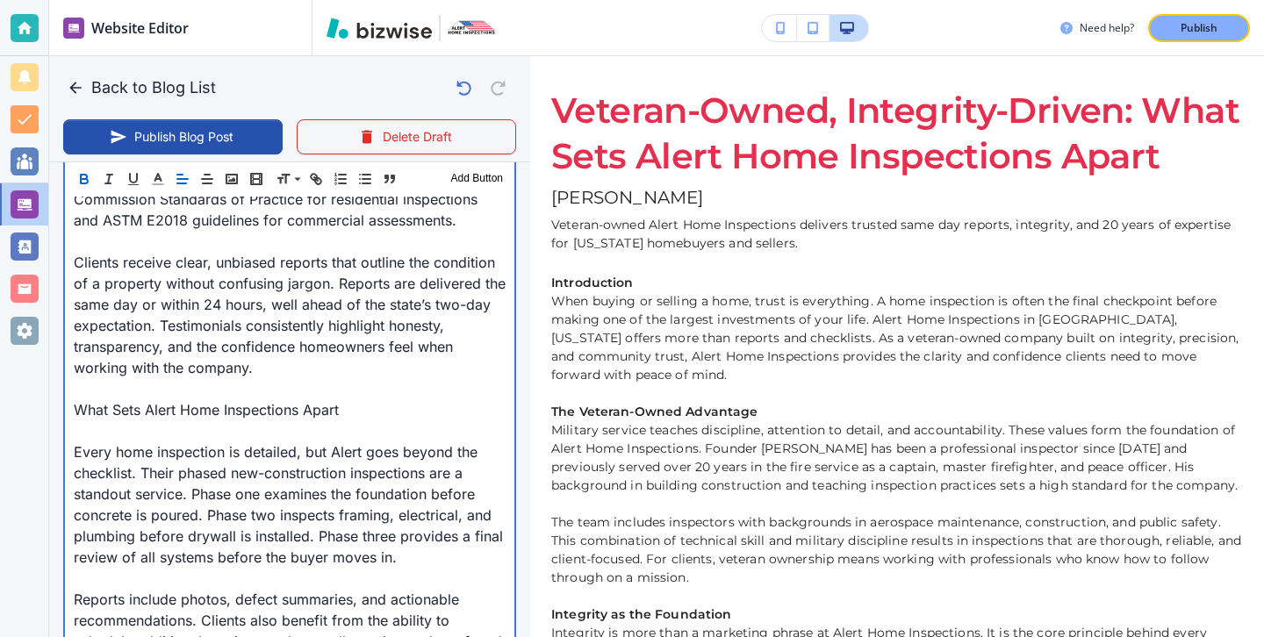
click at [132, 378] on p at bounding box center [290, 388] width 432 height 21
click at [237, 441] on p "Every home inspection is detailed, but Alert goes beyond the checklist. Their p…" at bounding box center [290, 504] width 432 height 126
click at [237, 420] on p at bounding box center [290, 430] width 432 height 21
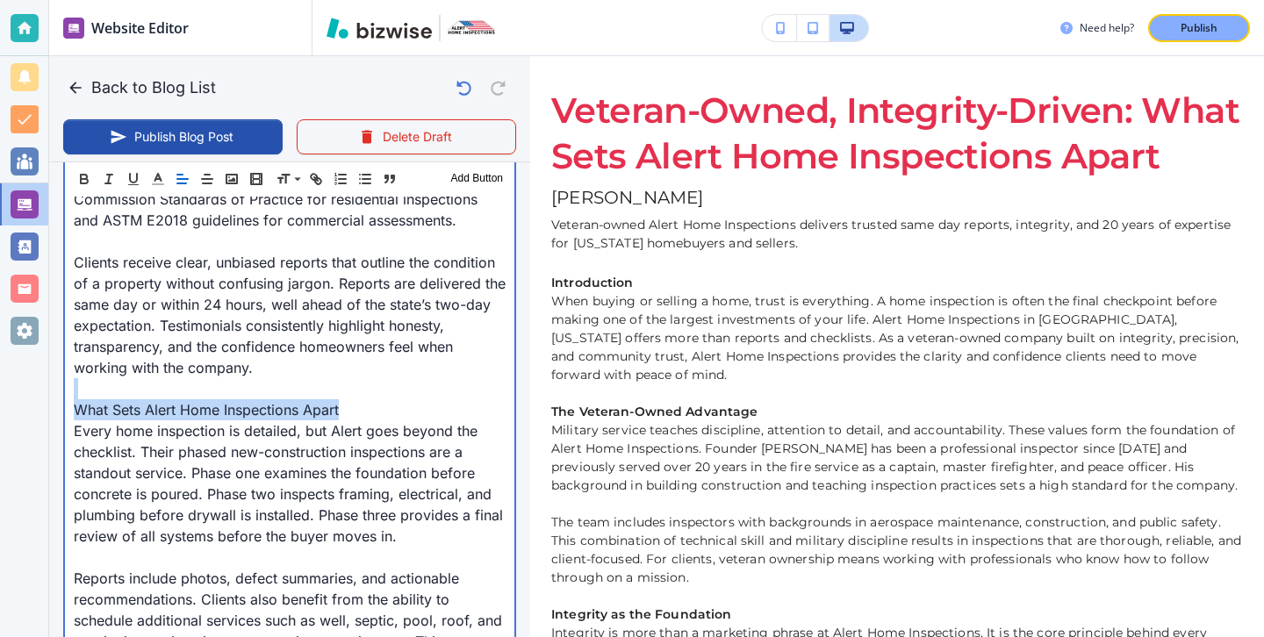
drag, startPoint x: 349, startPoint y: 397, endPoint x: 99, endPoint y: 376, distance: 250.9
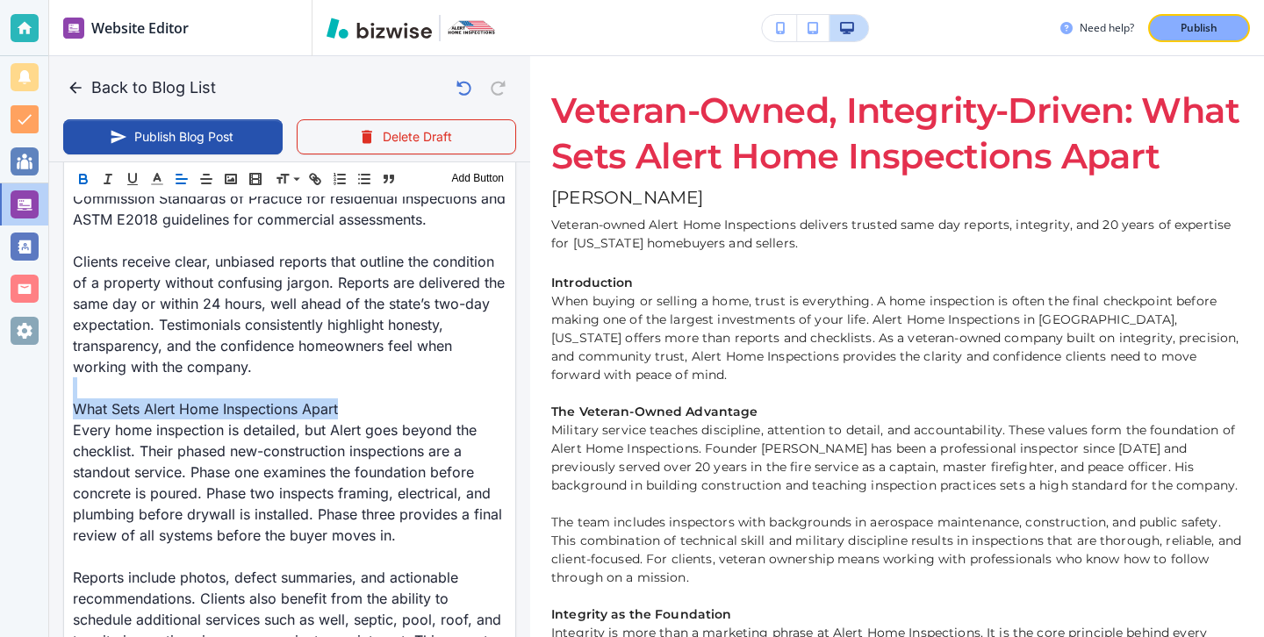
click at [85, 175] on icon "button" at bounding box center [83, 177] width 6 height 4
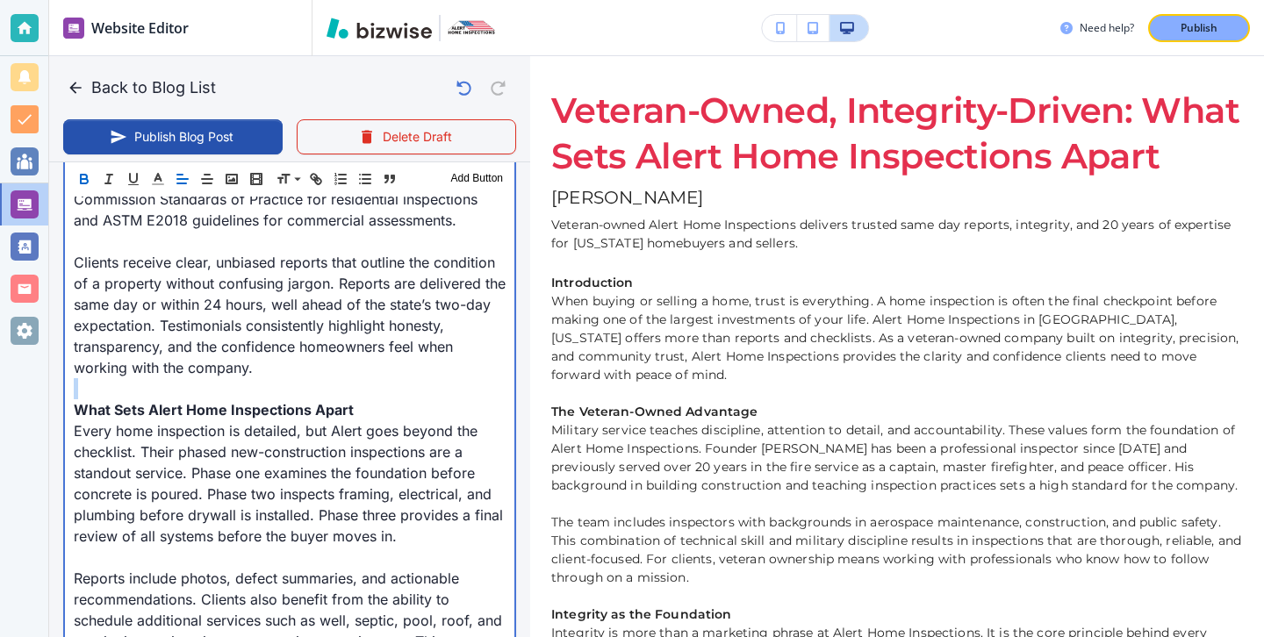
scroll to position [1491, 0]
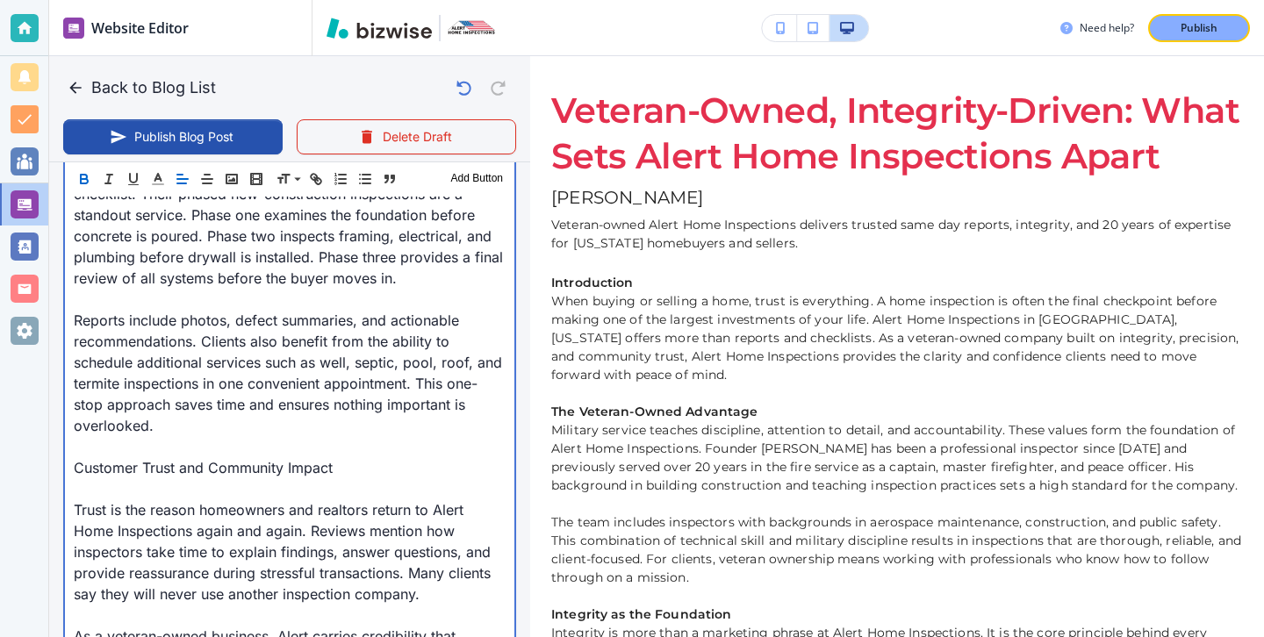
click at [132, 478] on p at bounding box center [290, 488] width 432 height 21
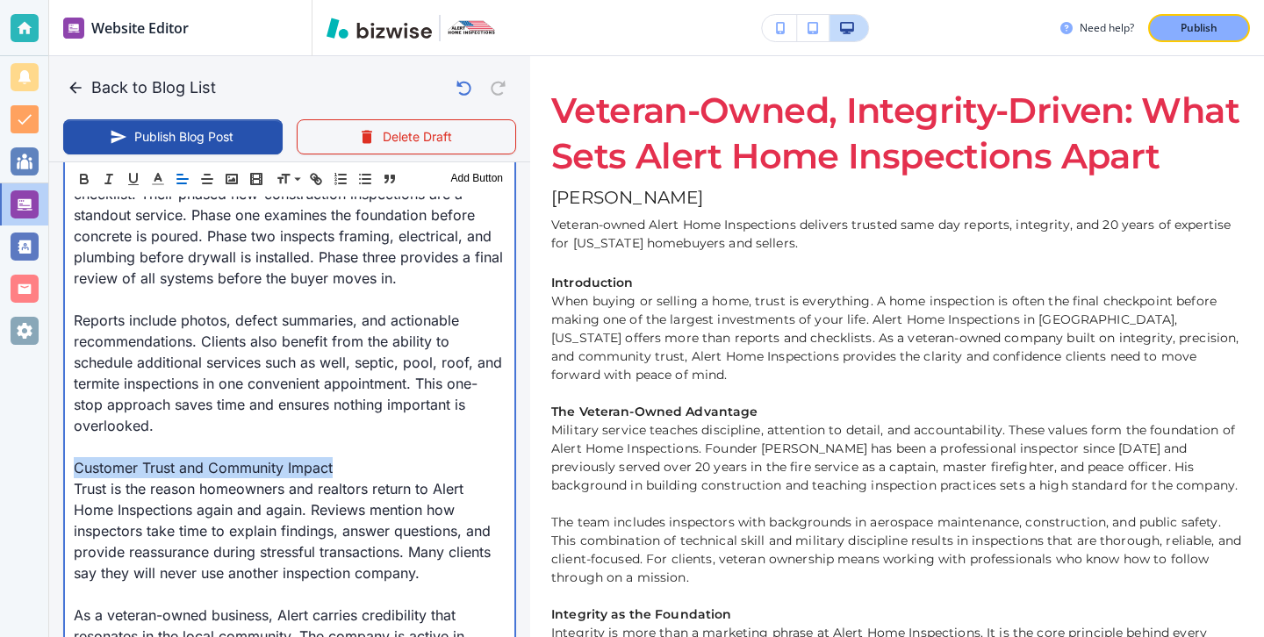
drag, startPoint x: 346, startPoint y: 442, endPoint x: 0, endPoint y: 442, distance: 345.7
click at [0, 442] on div "Website Editor Pages Edit, add, and delete pages or manage your page order Upda…" at bounding box center [632, 318] width 1264 height 637
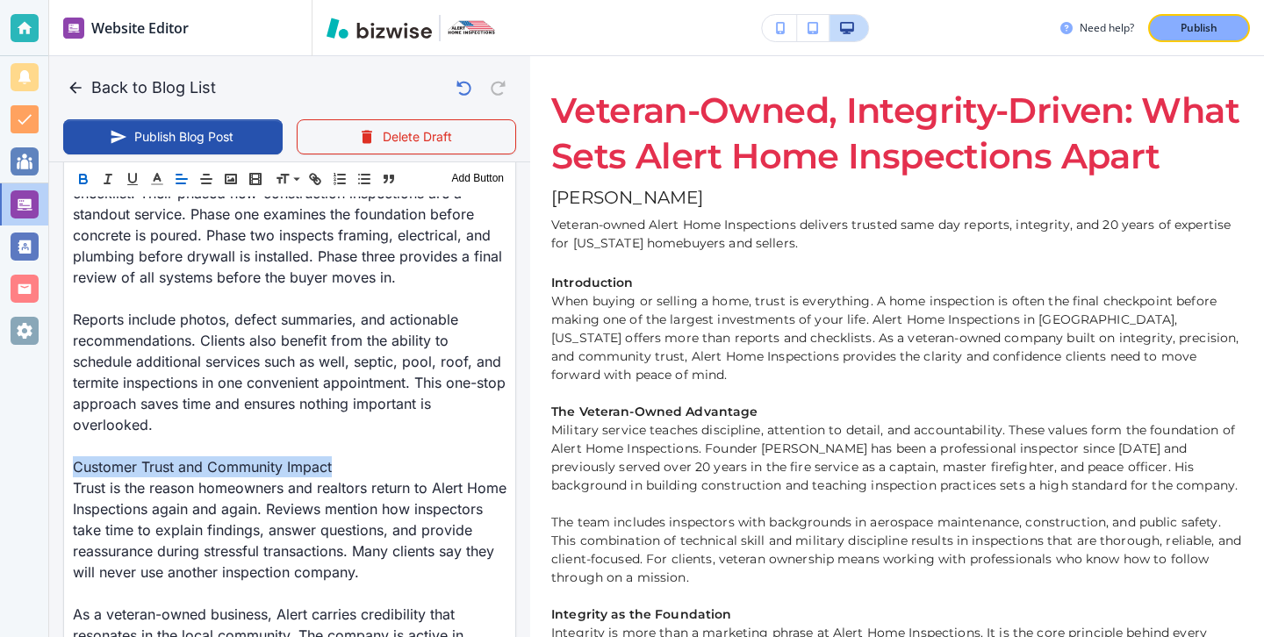
click at [84, 183] on icon "button" at bounding box center [83, 181] width 7 height 4
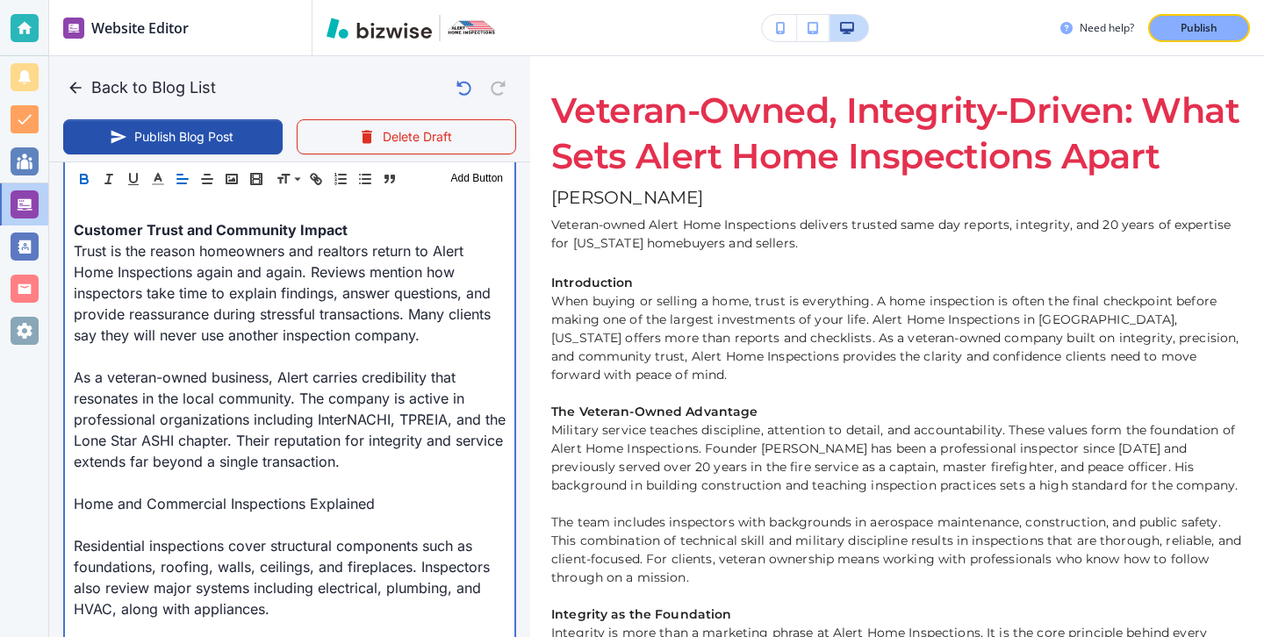
scroll to position [1770, 0]
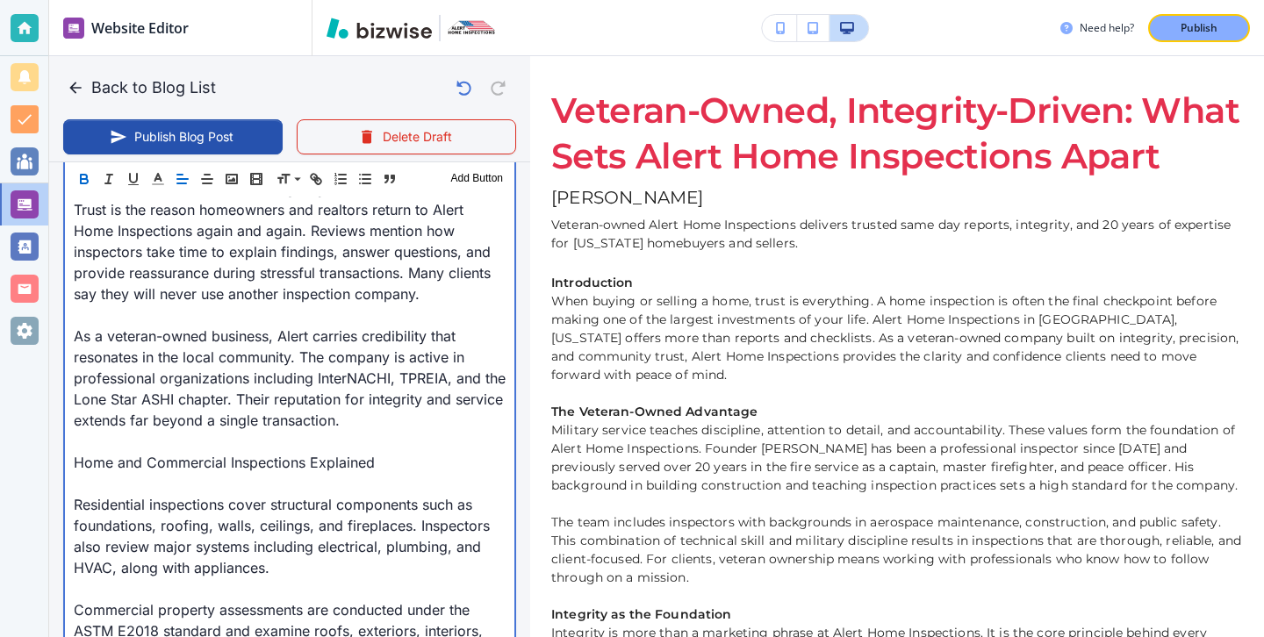
click at [107, 494] on p "Residential inspections cover structural components such as foundations, roofin…" at bounding box center [290, 536] width 432 height 84
click at [109, 452] on p "Home and Commercial Inspections Explained" at bounding box center [290, 462] width 432 height 21
click at [91, 473] on p at bounding box center [290, 483] width 432 height 21
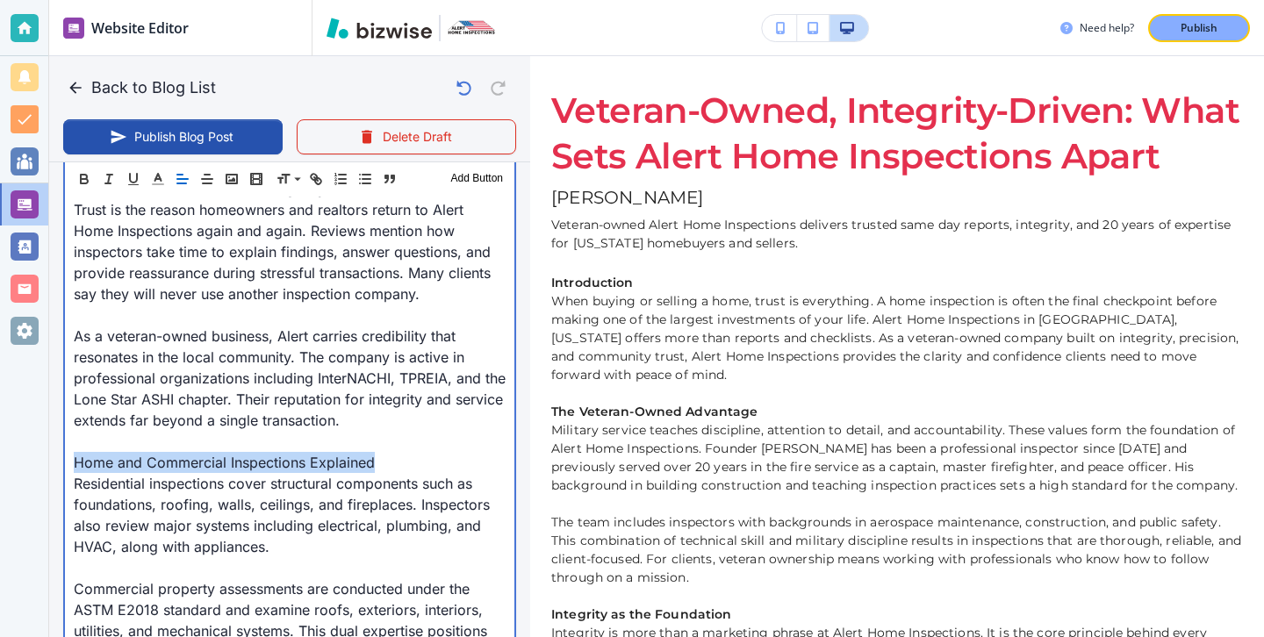
drag, startPoint x: 71, startPoint y: 448, endPoint x: 569, endPoint y: 448, distance: 498.4
click at [1263, 448] on div "Back to Blog List Publish Blog Post Delete Draft Your Blog is automatically sav…" at bounding box center [1264, 318] width 0 height 637
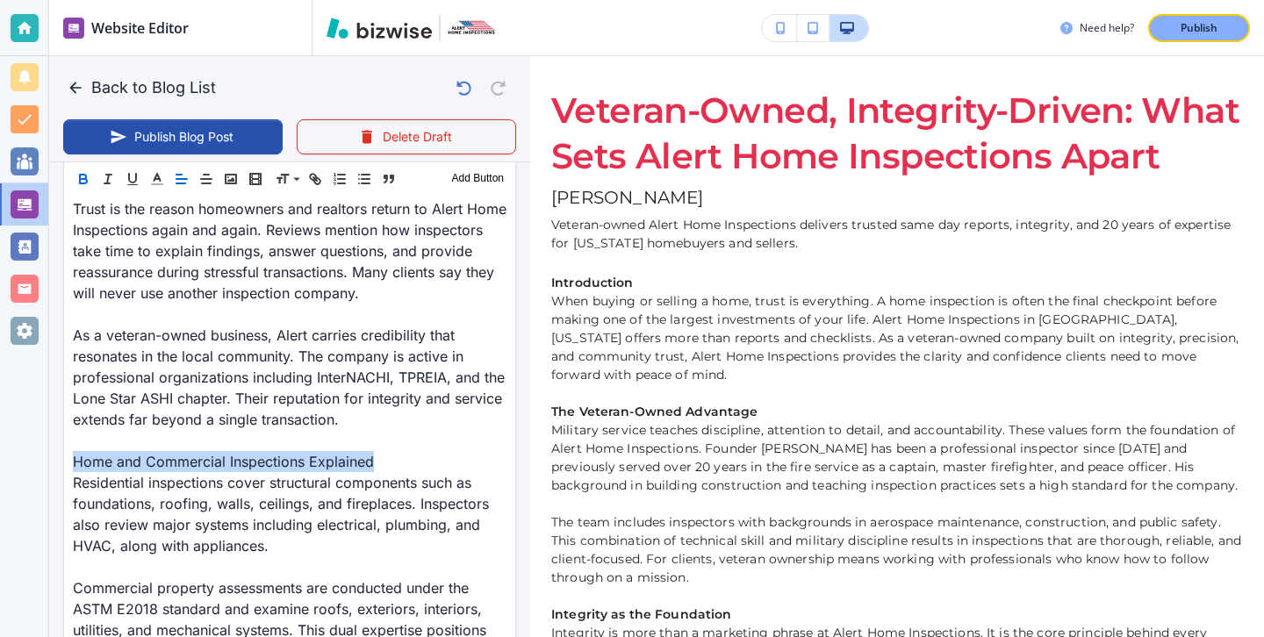
click at [89, 176] on icon "button" at bounding box center [83, 179] width 16 height 16
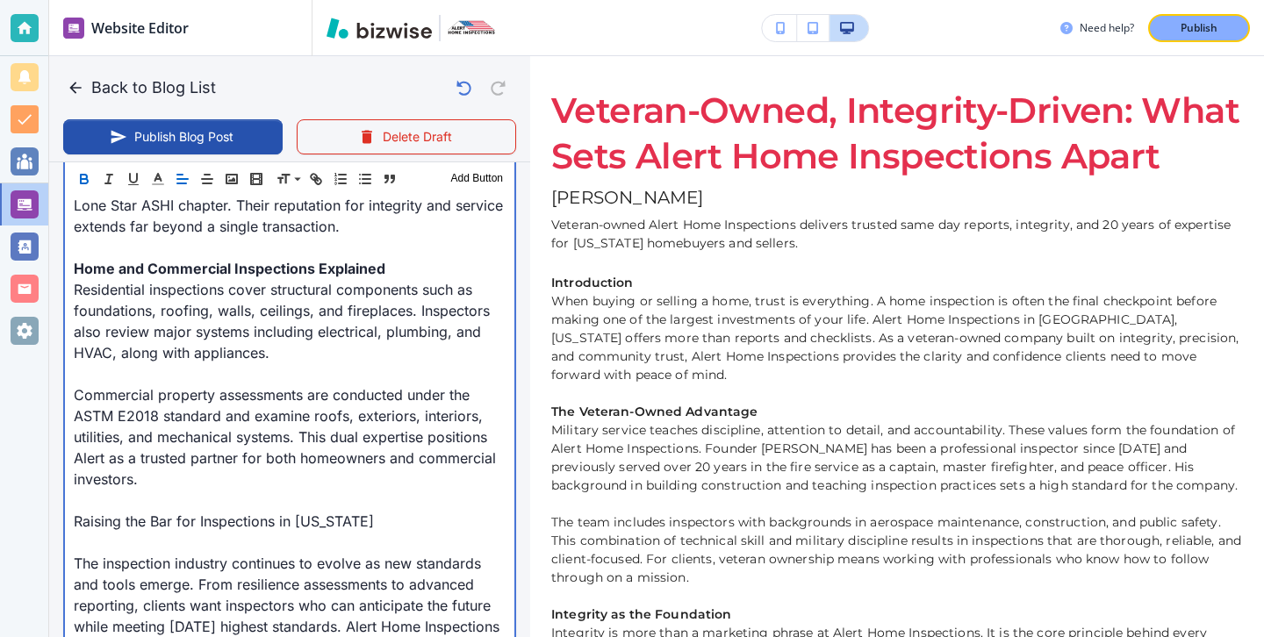
scroll to position [1973, 0]
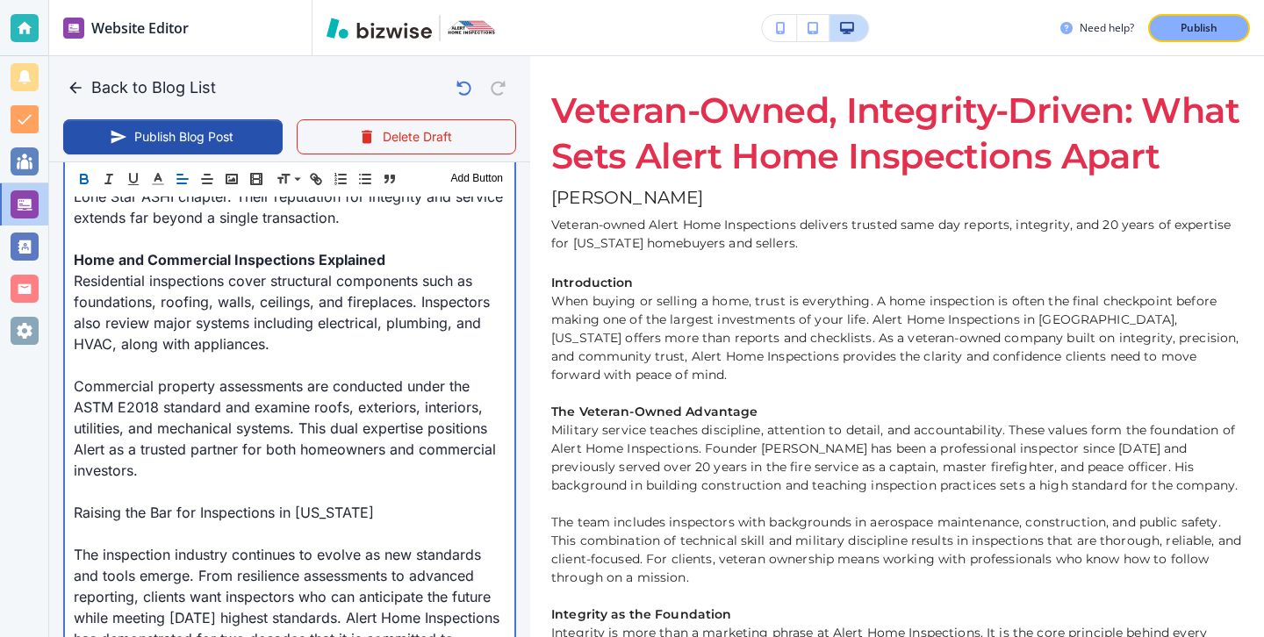
click at [124, 523] on p at bounding box center [290, 533] width 432 height 21
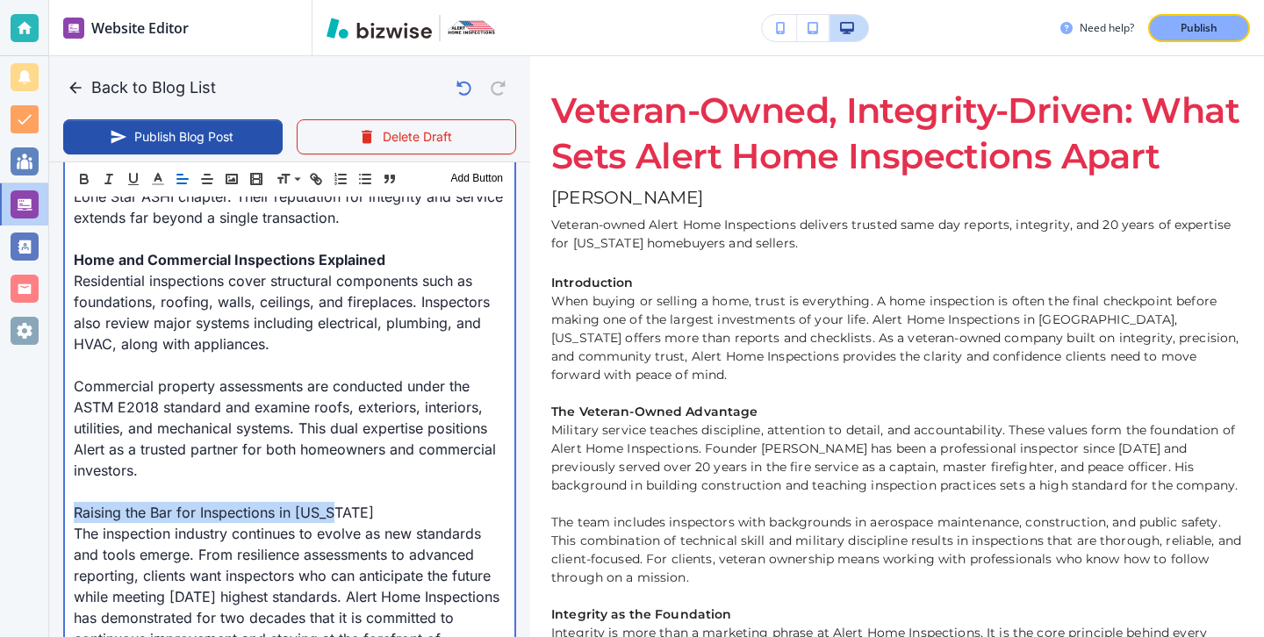
drag, startPoint x: 404, startPoint y: 498, endPoint x: 68, endPoint y: 486, distance: 336.3
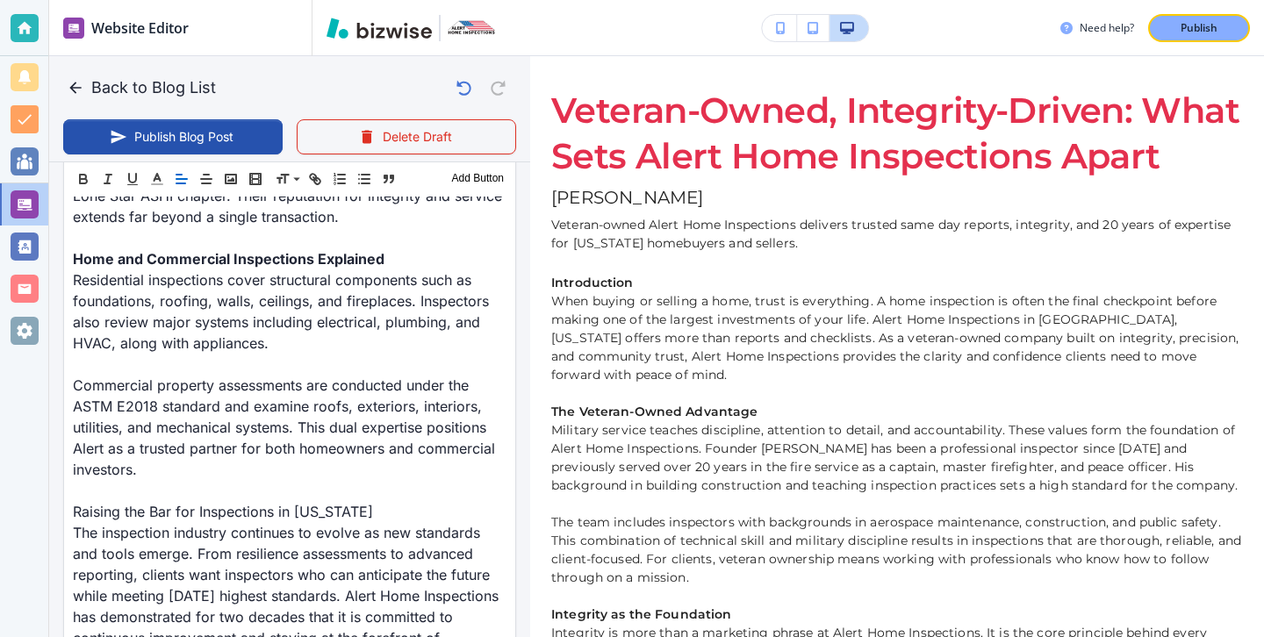
click at [82, 192] on div "Header 1 Header 2 Header 3 Body Text Add Button" at bounding box center [289, 178] width 451 height 35
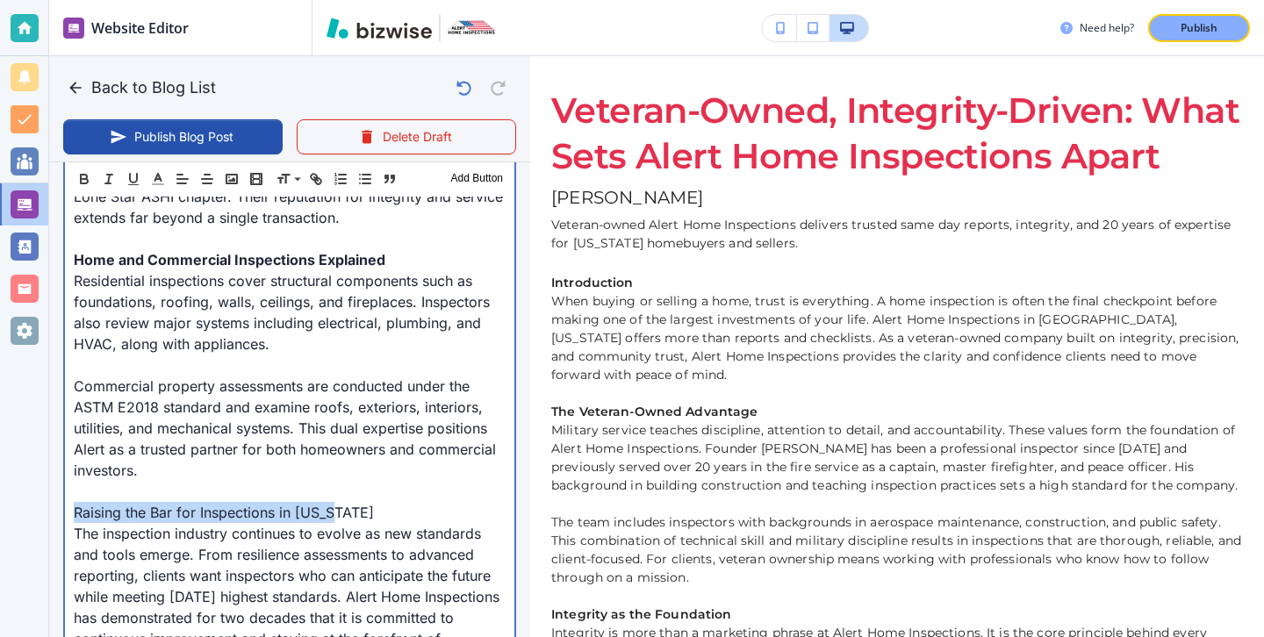
drag, startPoint x: 75, startPoint y: 496, endPoint x: 398, endPoint y: 484, distance: 323.1
click at [398, 502] on p "Raising the Bar for Inspections in Texas" at bounding box center [290, 512] width 432 height 21
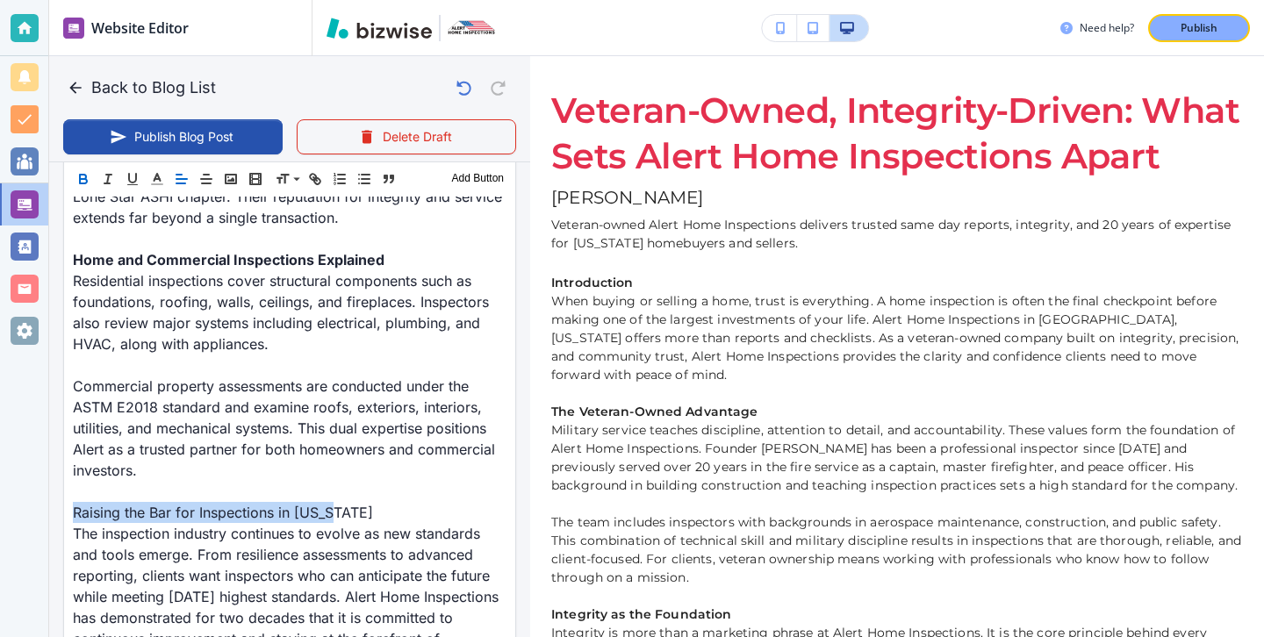
click at [86, 171] on icon "button" at bounding box center [83, 179] width 16 height 16
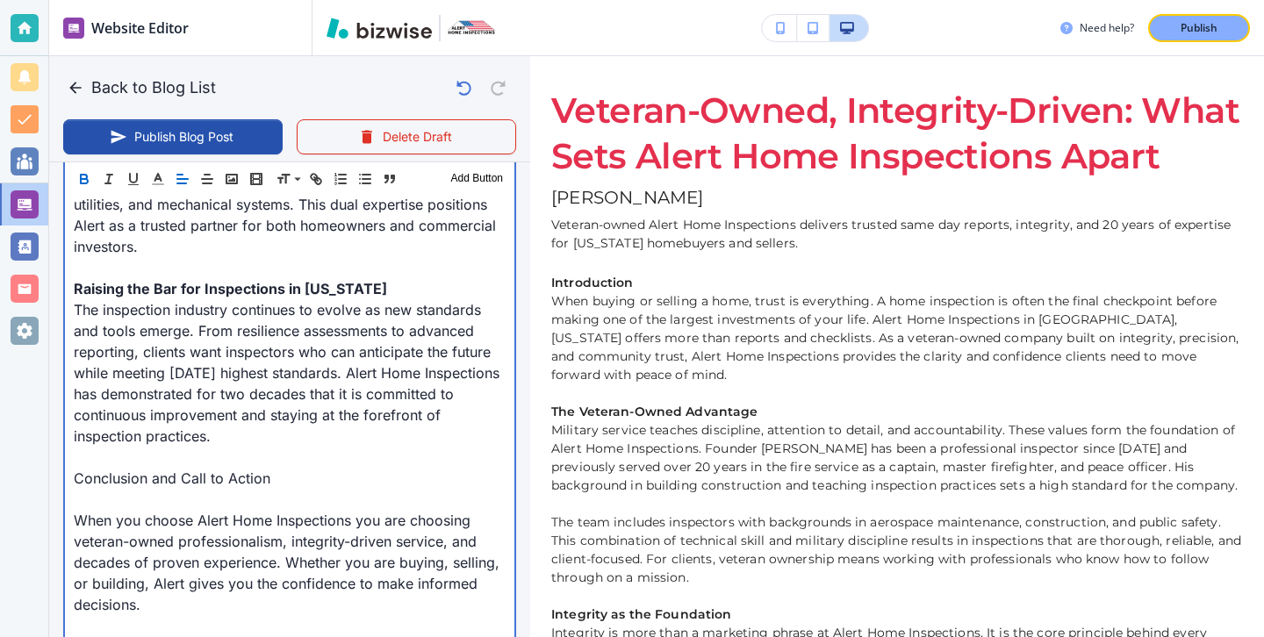
scroll to position [2225, 0]
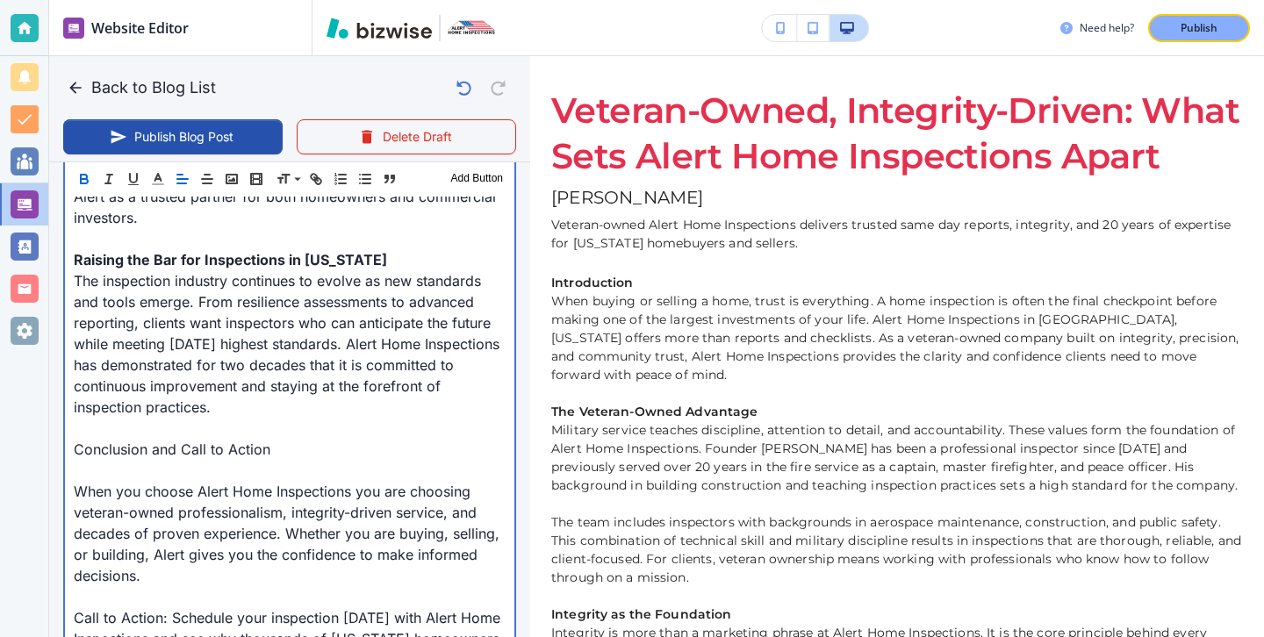
click at [157, 460] on p at bounding box center [290, 470] width 432 height 21
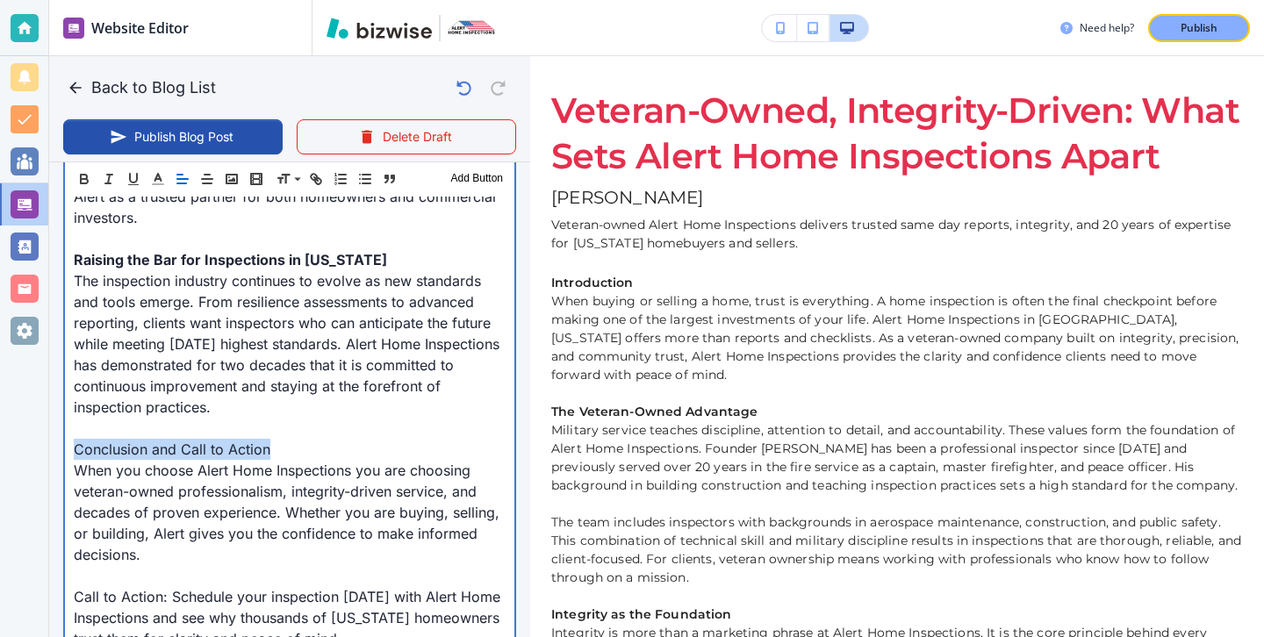
drag, startPoint x: 282, startPoint y: 421, endPoint x: 74, endPoint y: 424, distance: 208.0
click at [74, 439] on p "Conclusion and Call to Action" at bounding box center [290, 449] width 432 height 21
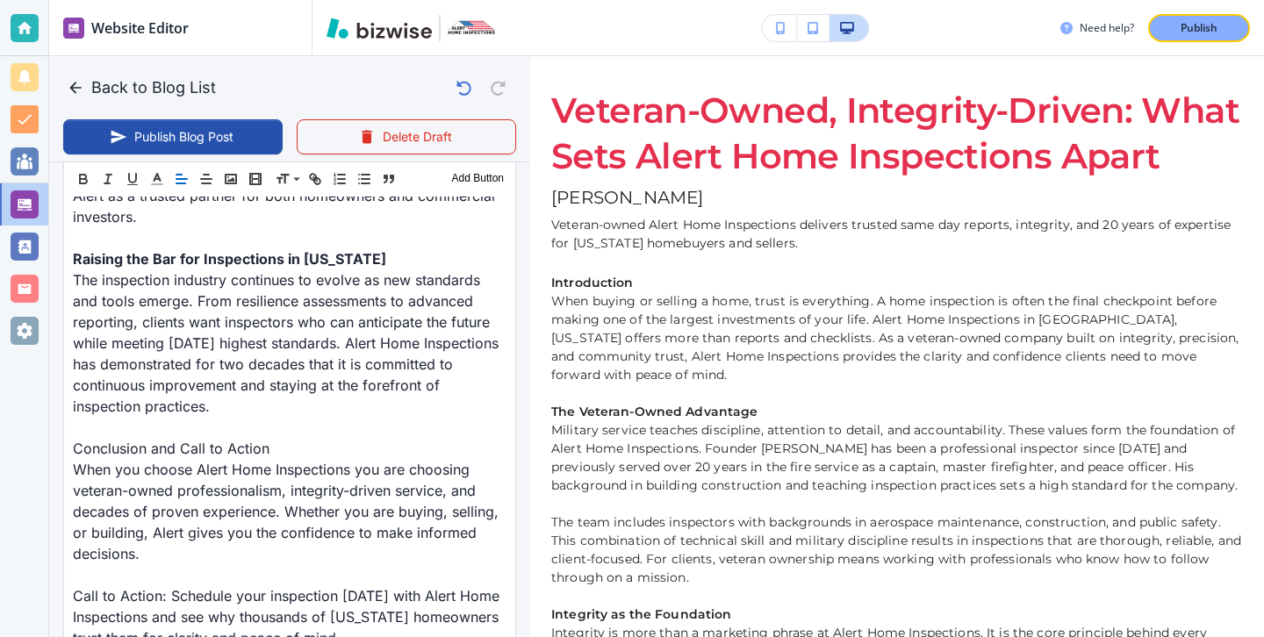
scroll to position [2224, 0]
click at [80, 168] on div "Header 1 Header 2 Header 3 Body Text Add Button" at bounding box center [289, 178] width 451 height 35
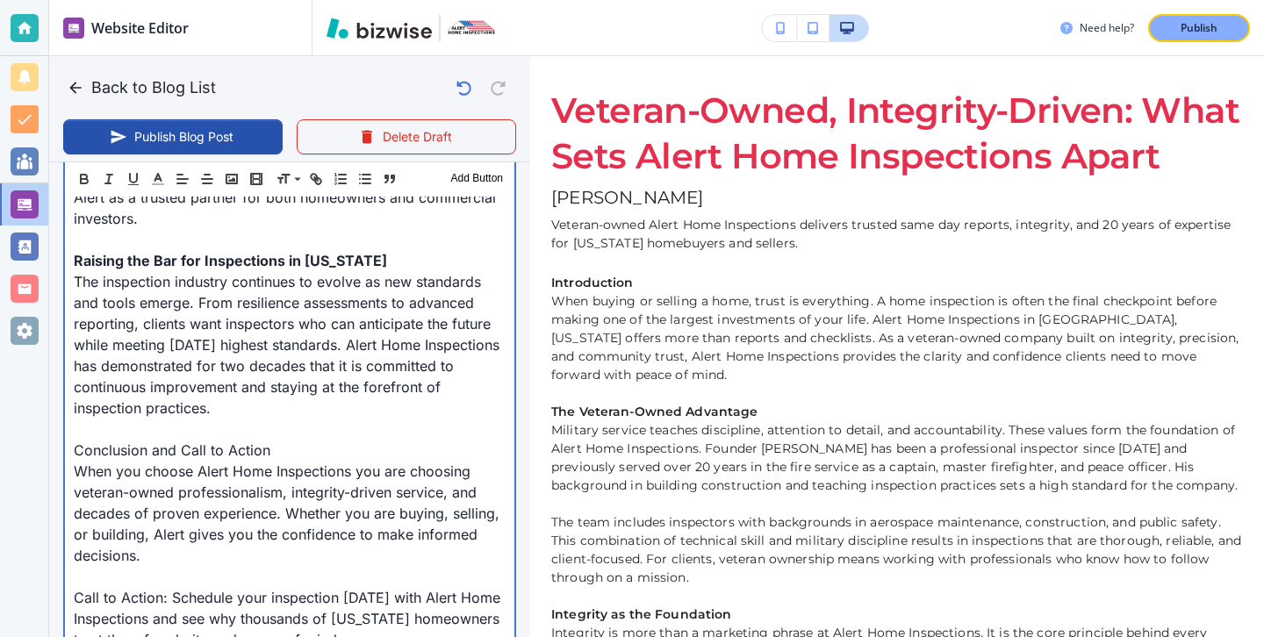
scroll to position [2225, 0]
drag, startPoint x: 76, startPoint y: 421, endPoint x: 296, endPoint y: 424, distance: 219.4
click at [296, 439] on p "Conclusion and Call to Action" at bounding box center [290, 449] width 432 height 21
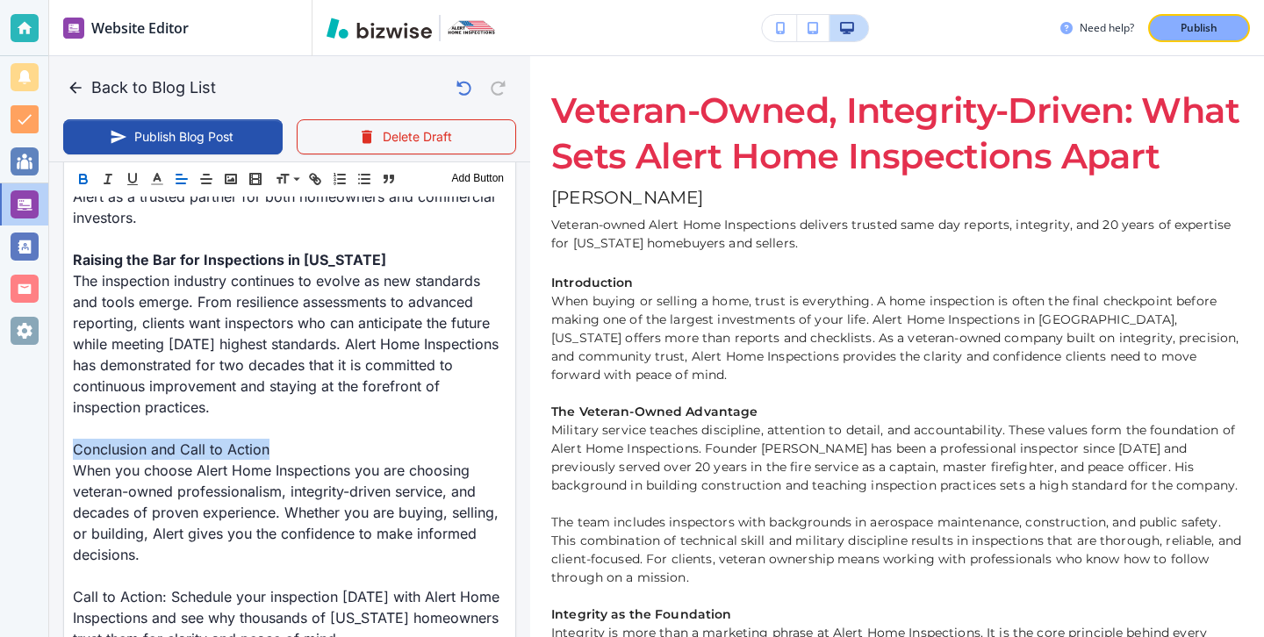
click at [84, 179] on icon "button" at bounding box center [83, 181] width 7 height 4
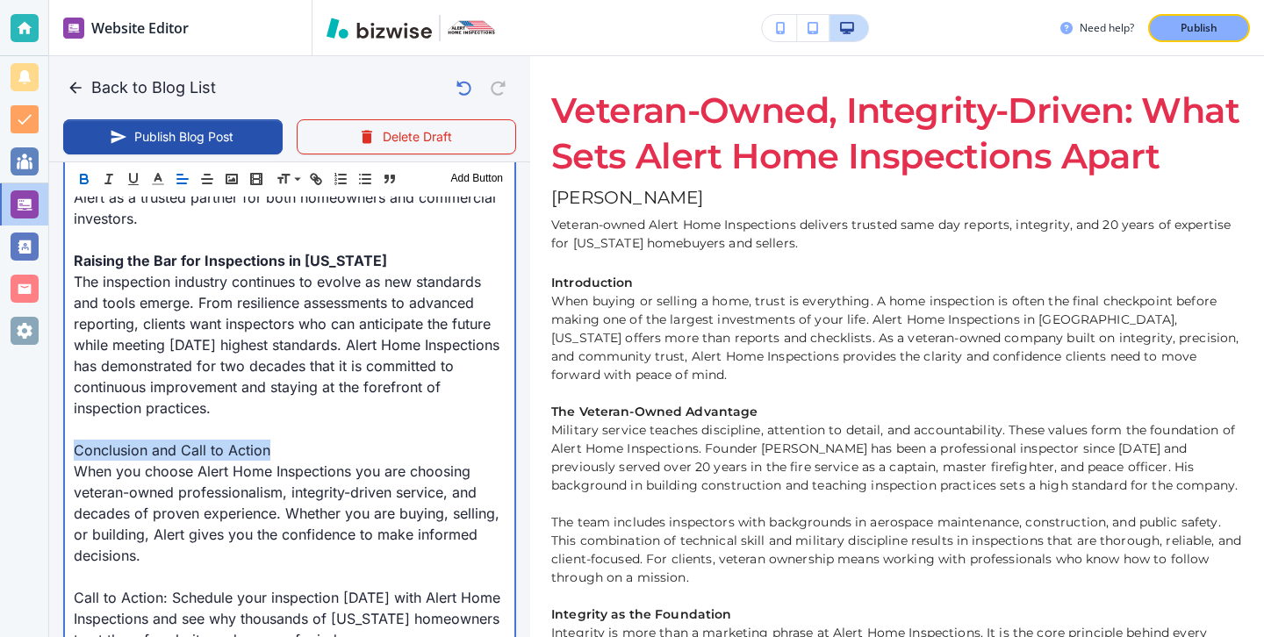
type input "Sep 22, 2025 02:29 PM"
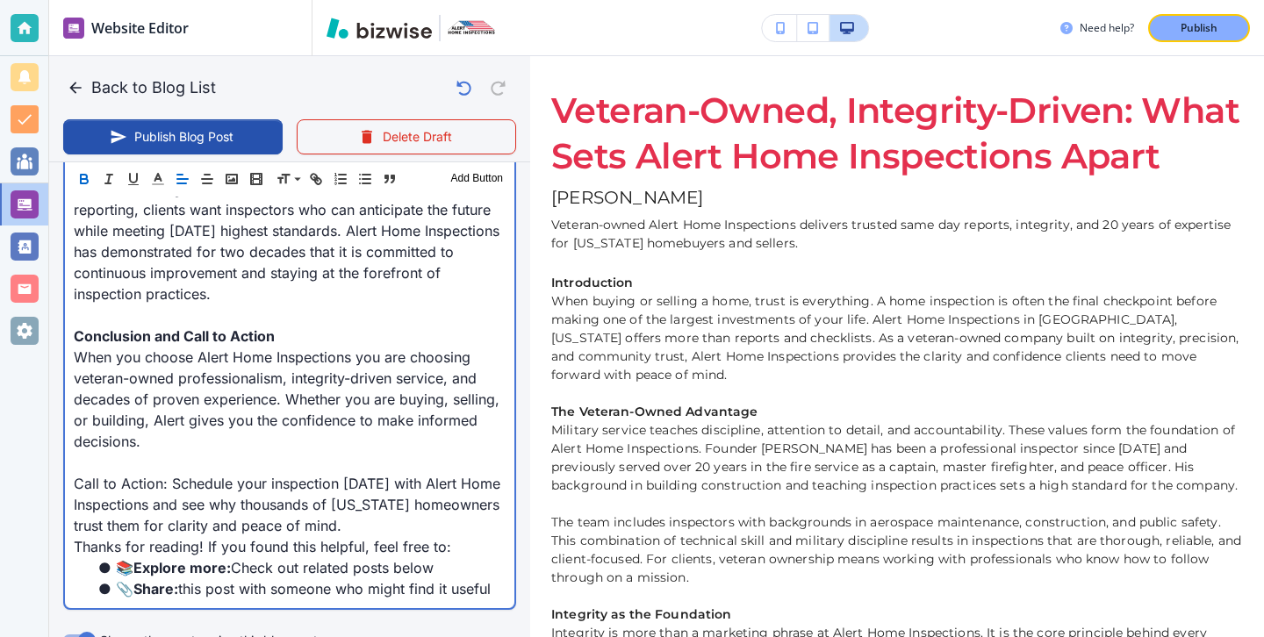
scroll to position [2349, 0]
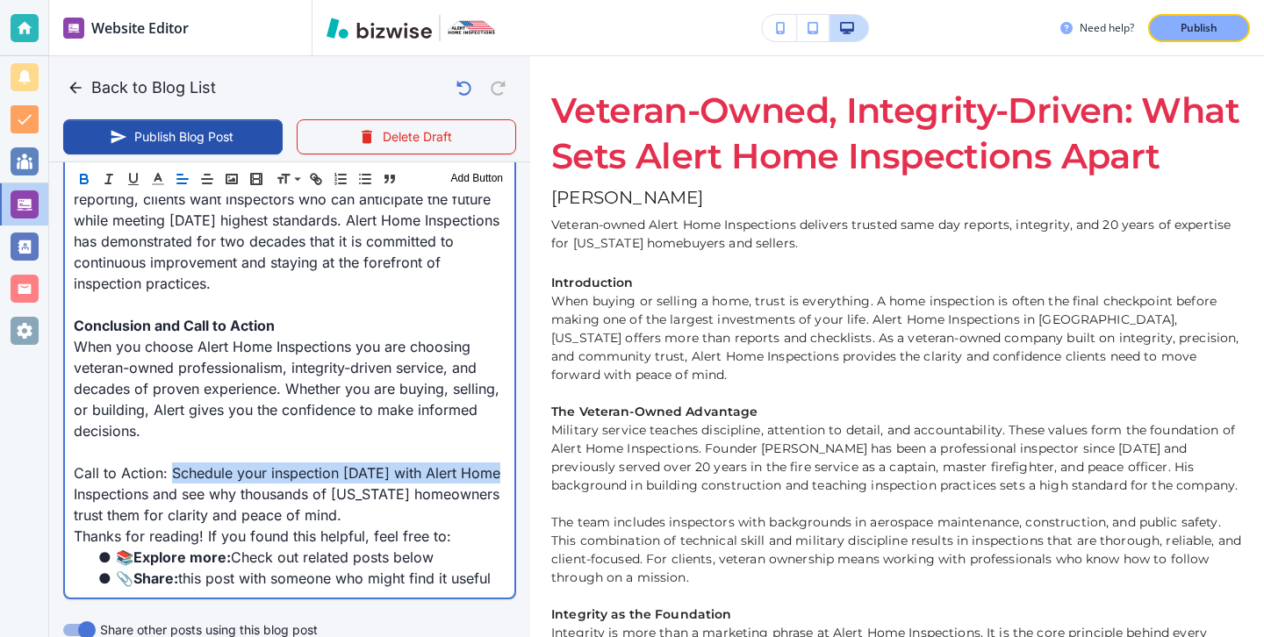
drag, startPoint x: 170, startPoint y: 456, endPoint x: 65, endPoint y: 477, distance: 107.4
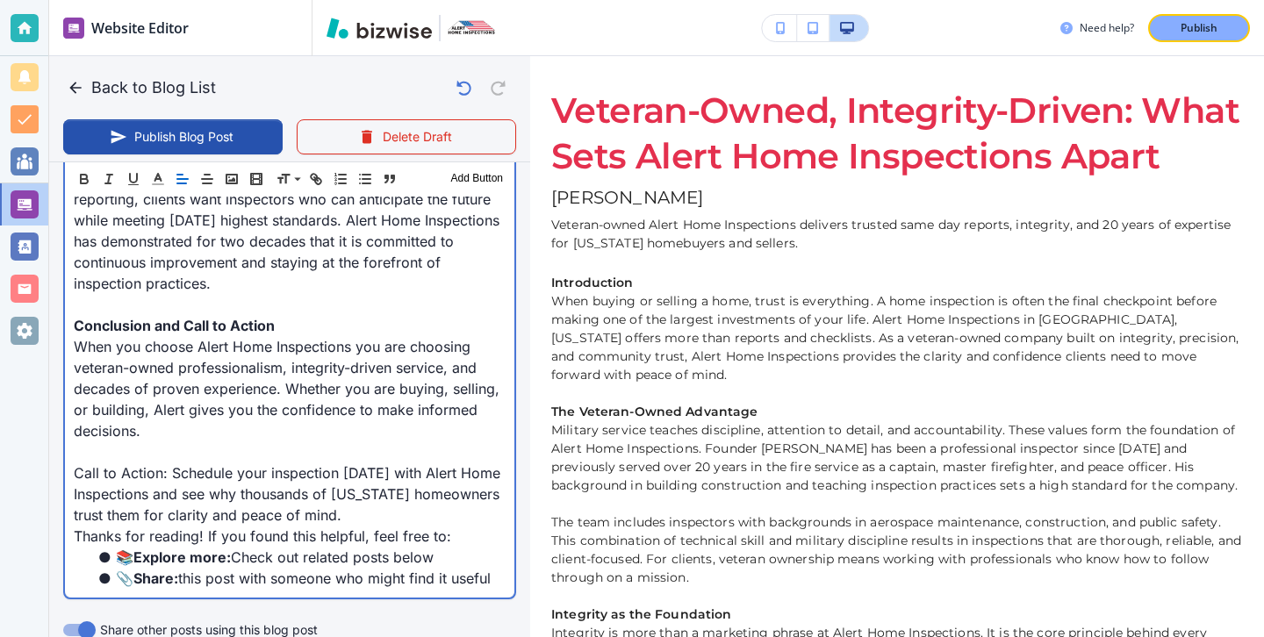
click at [89, 462] on p "Call to Action: Schedule your inspection today with Alert Home Inspections and …" at bounding box center [290, 493] width 432 height 63
drag, startPoint x: 77, startPoint y: 447, endPoint x: 163, endPoint y: 454, distance: 86.3
click at [163, 462] on p "Call to Action: Schedule your inspection today with Alert Home Inspections and …" at bounding box center [290, 493] width 432 height 63
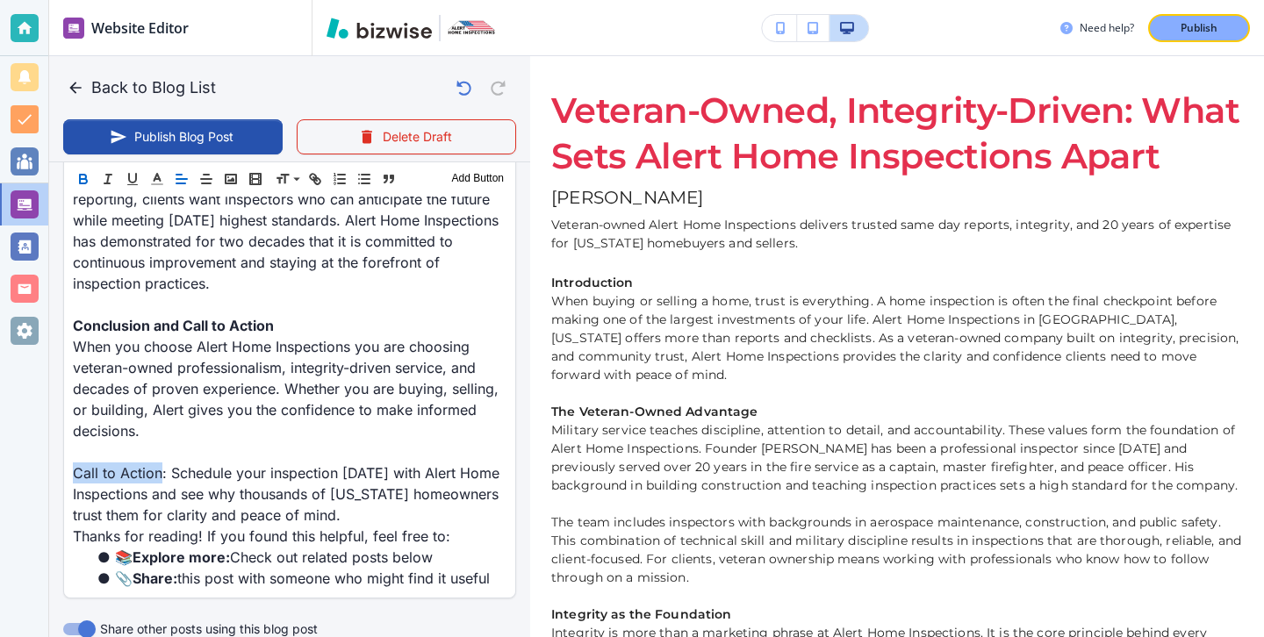
click at [88, 185] on icon "button" at bounding box center [83, 179] width 16 height 16
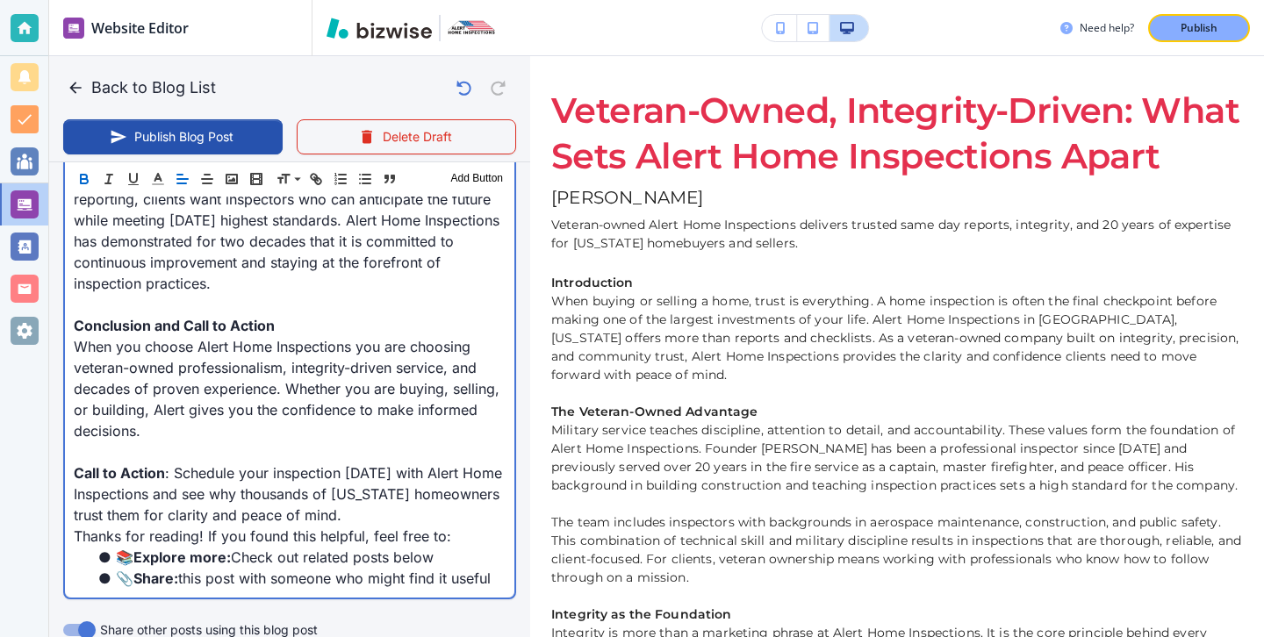
click at [286, 466] on p "Call to Action : Schedule your inspection today with Alert Home Inspections and…" at bounding box center [290, 493] width 432 height 63
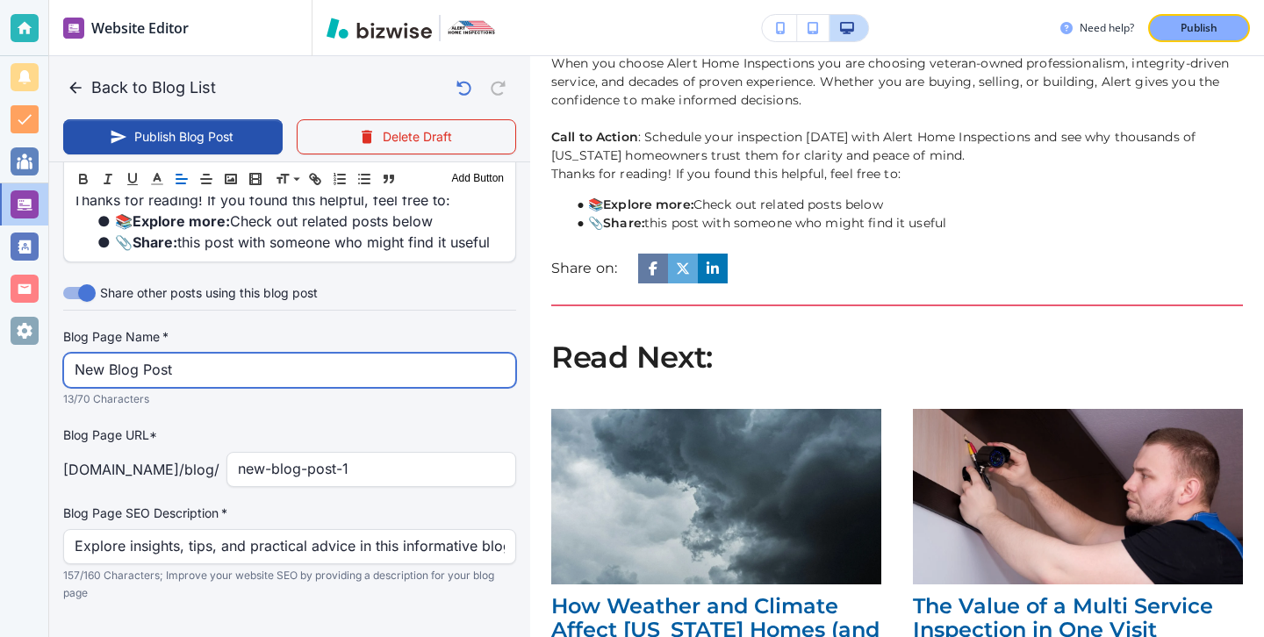
scroll to position [2683, 0]
click at [345, 354] on input "New Blog Post" at bounding box center [290, 370] width 430 height 33
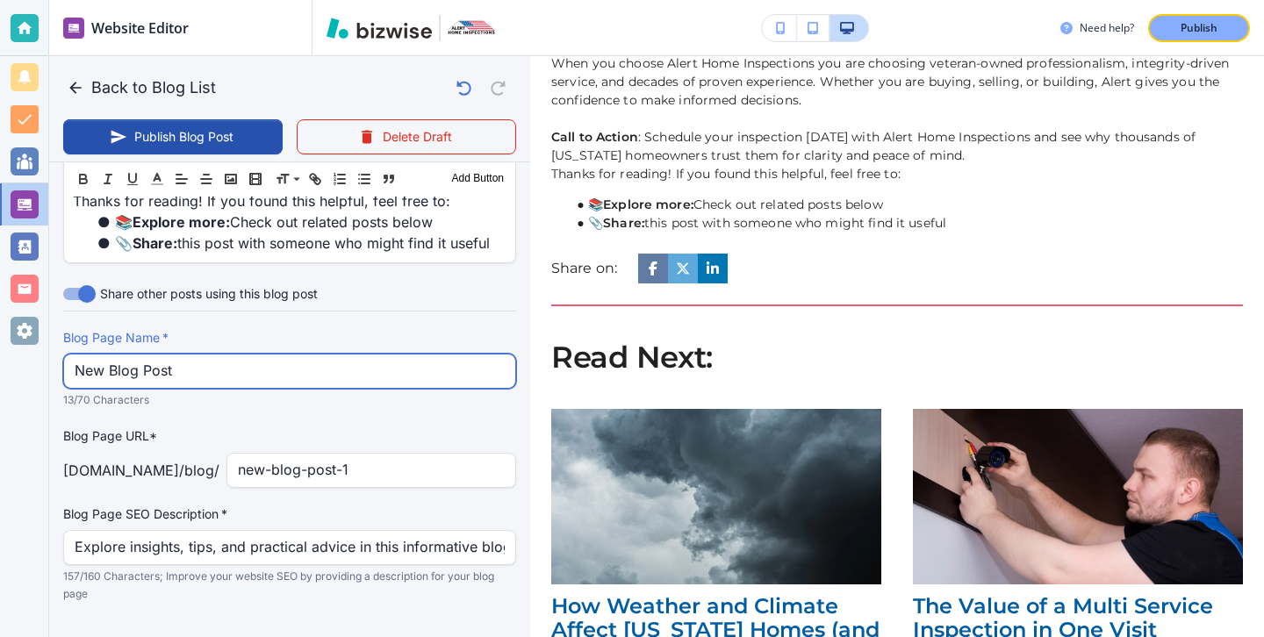
click at [345, 354] on input "New Blog Post" at bounding box center [290, 370] width 430 height 33
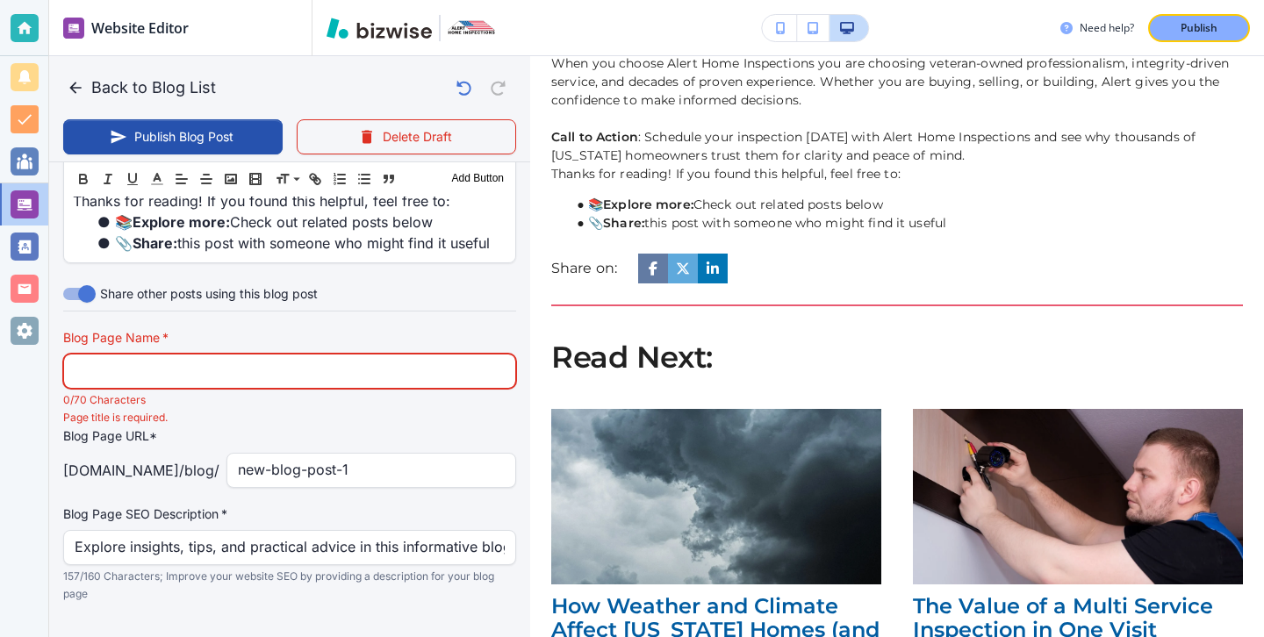
paste input "Veteran-Owned, Integrity-Driven: What Sets Alert Home Inspections Apar"
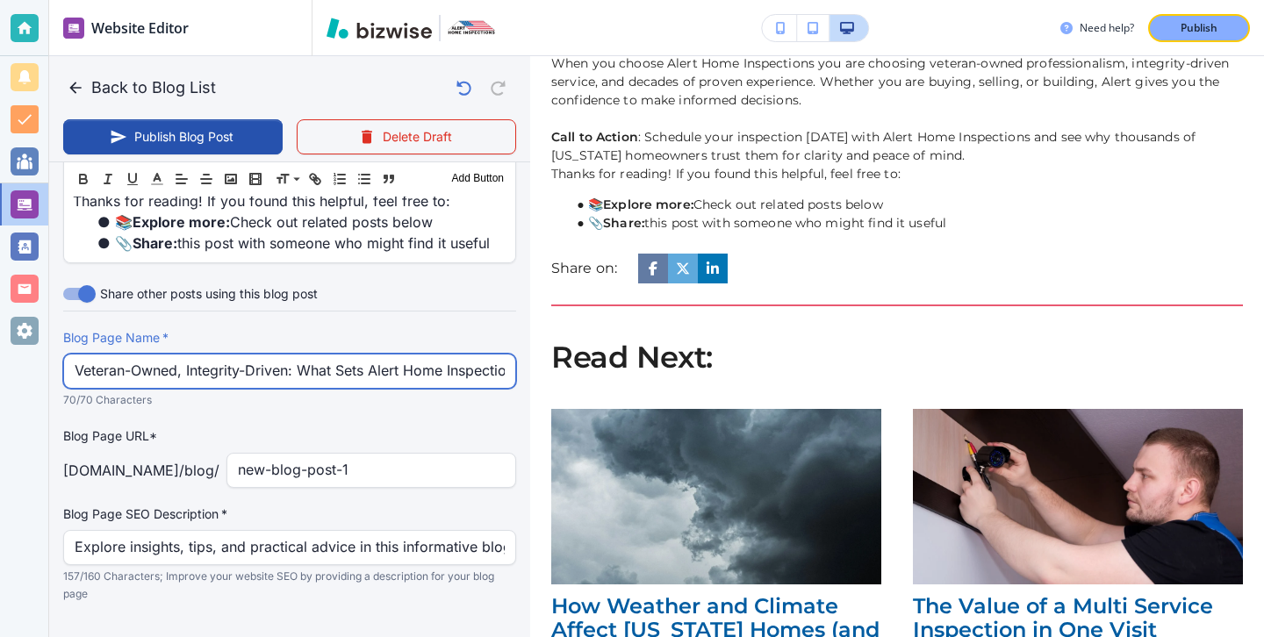
scroll to position [0, 56]
type input "Veteran-Owned, Integrity-Driven: What Sets Alert Home Inspections Apar"
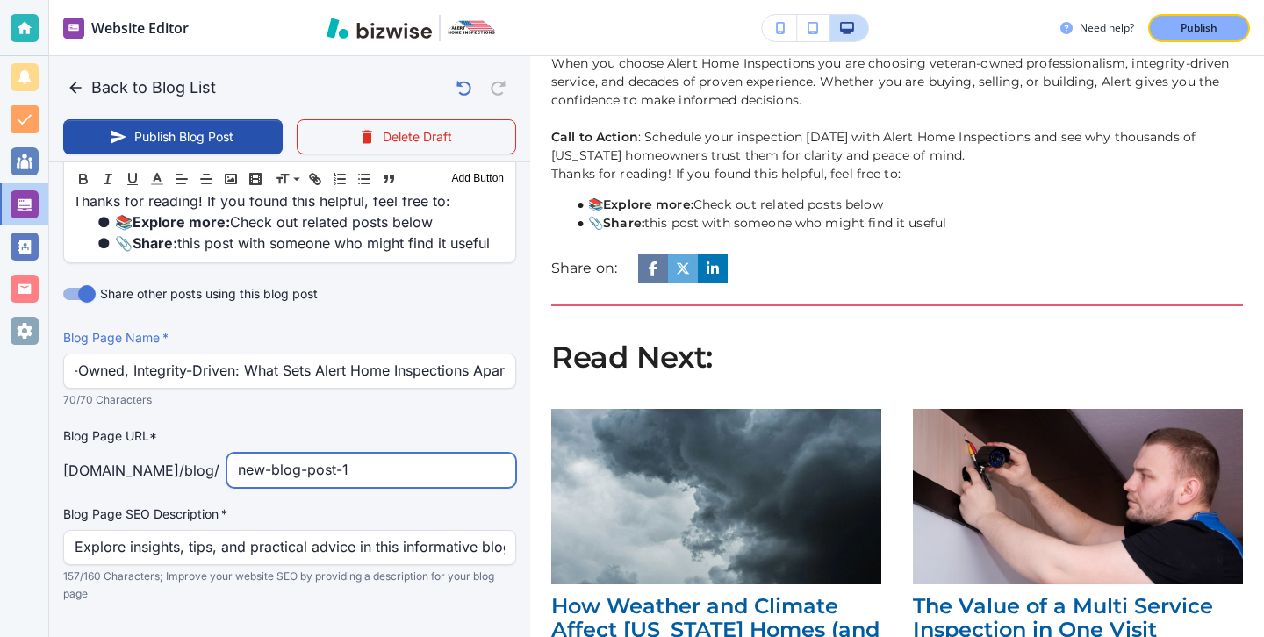
click at [347, 454] on input "new-blog-post-1" at bounding box center [371, 470] width 267 height 33
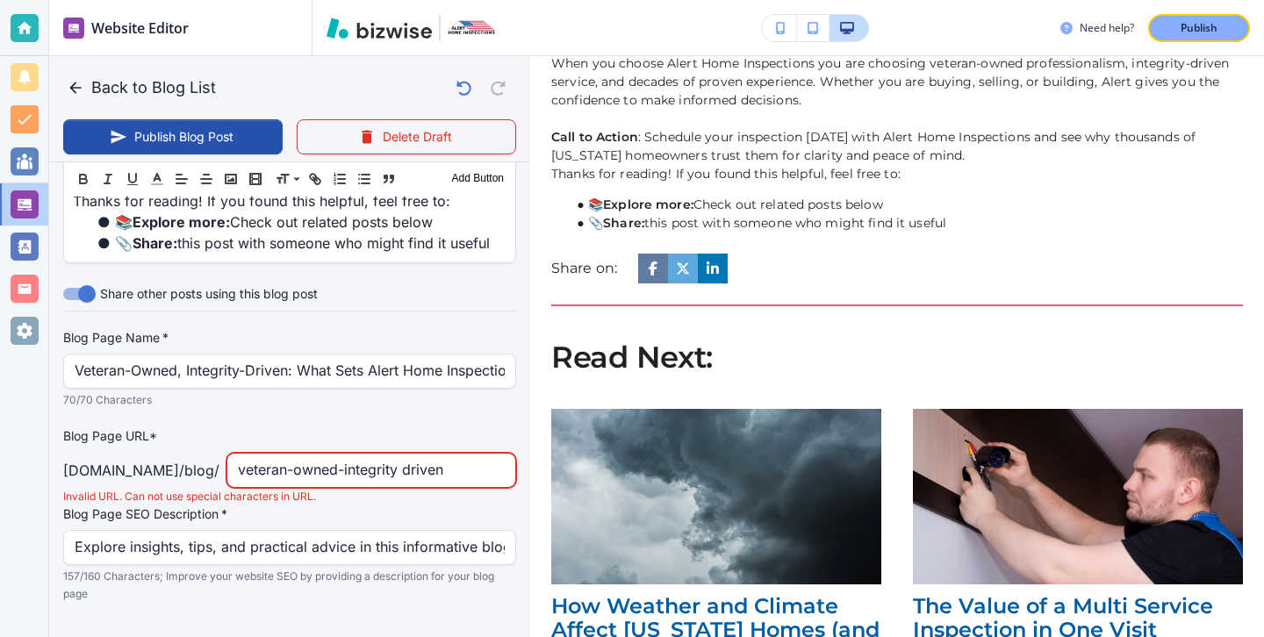
type input "veteran-owned-integrity driven"
type input "Sep 22, 2025 02:30 PM"
type input "veteran-owned-integrity driven-what-sets-alert-home-inspections-apart"
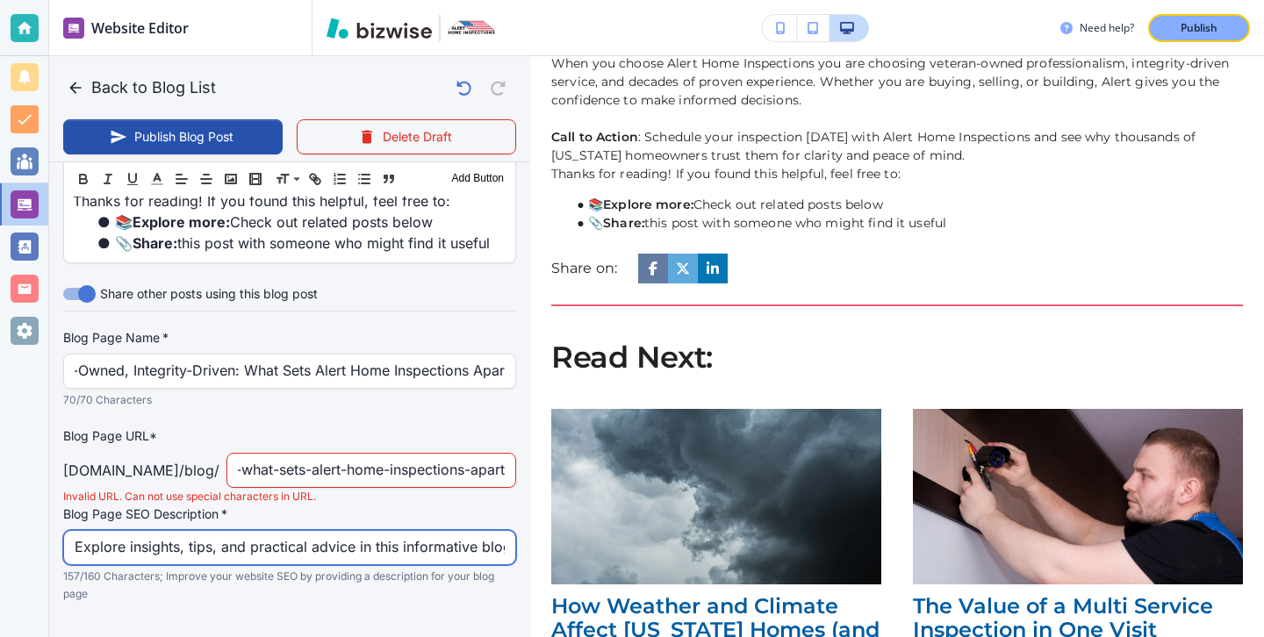
click at [486, 531] on input "Explore insights, tips, and practical advice in this informative blog post. Dis…" at bounding box center [290, 547] width 430 height 33
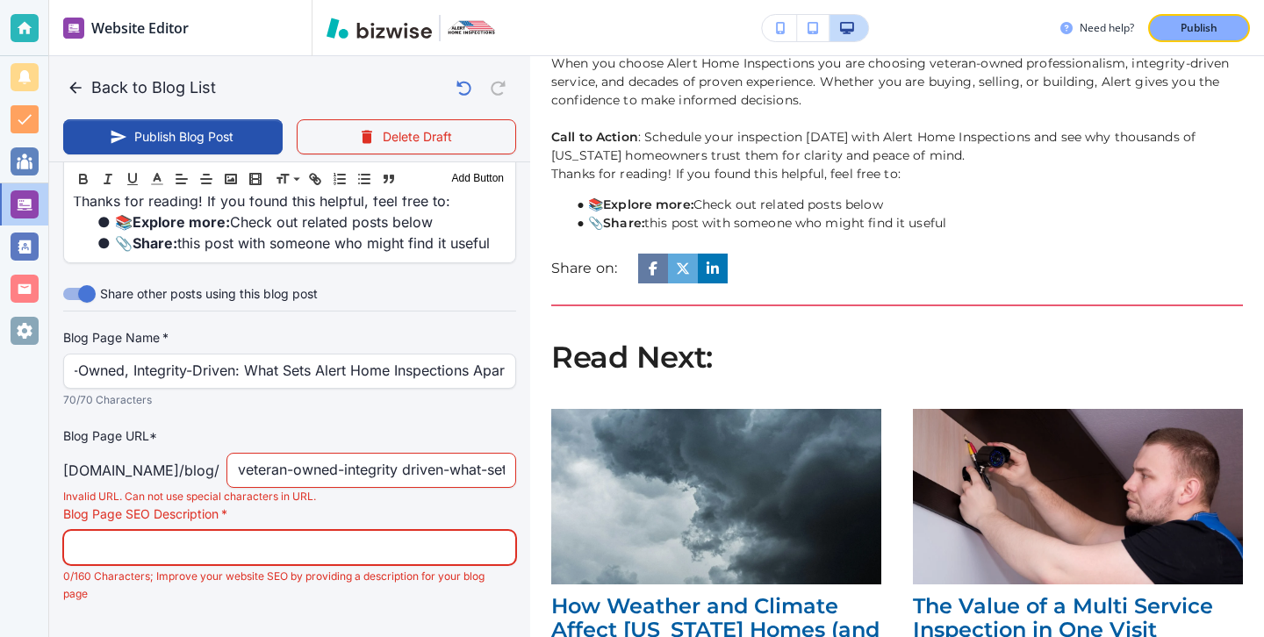
paste input "Veteran-owned Alert Home Inspections delivers trusted same day reports, integri…"
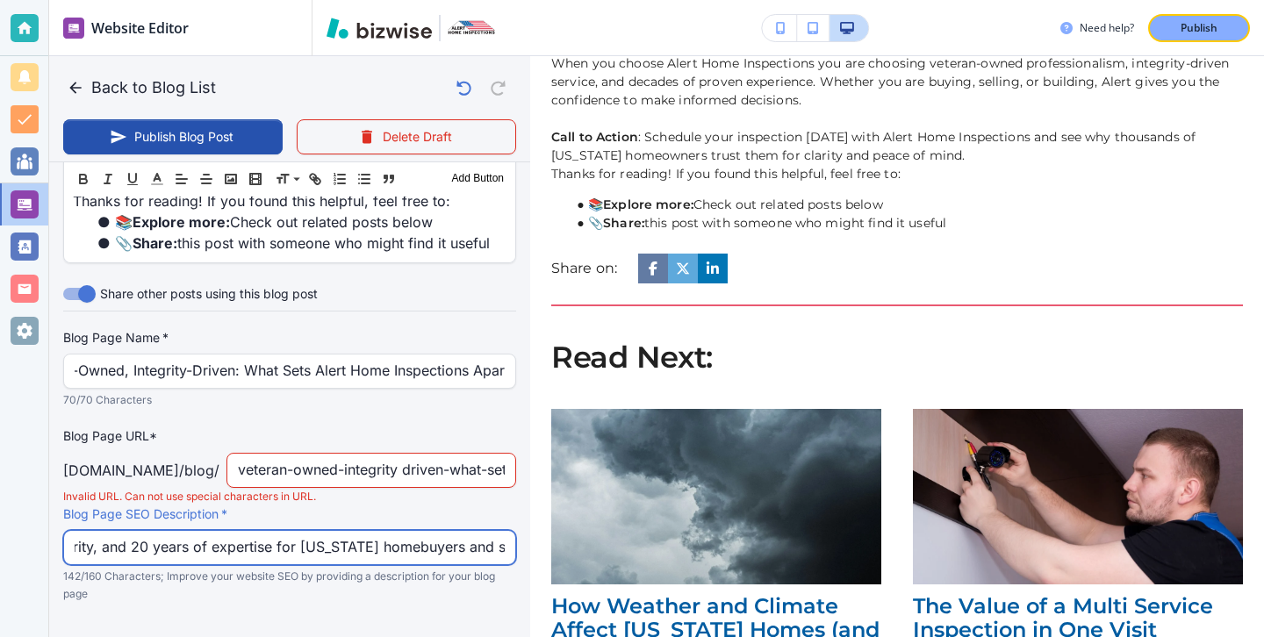
type input "Veteran-owned Alert Home Inspections delivers trusted same day reports, integri…"
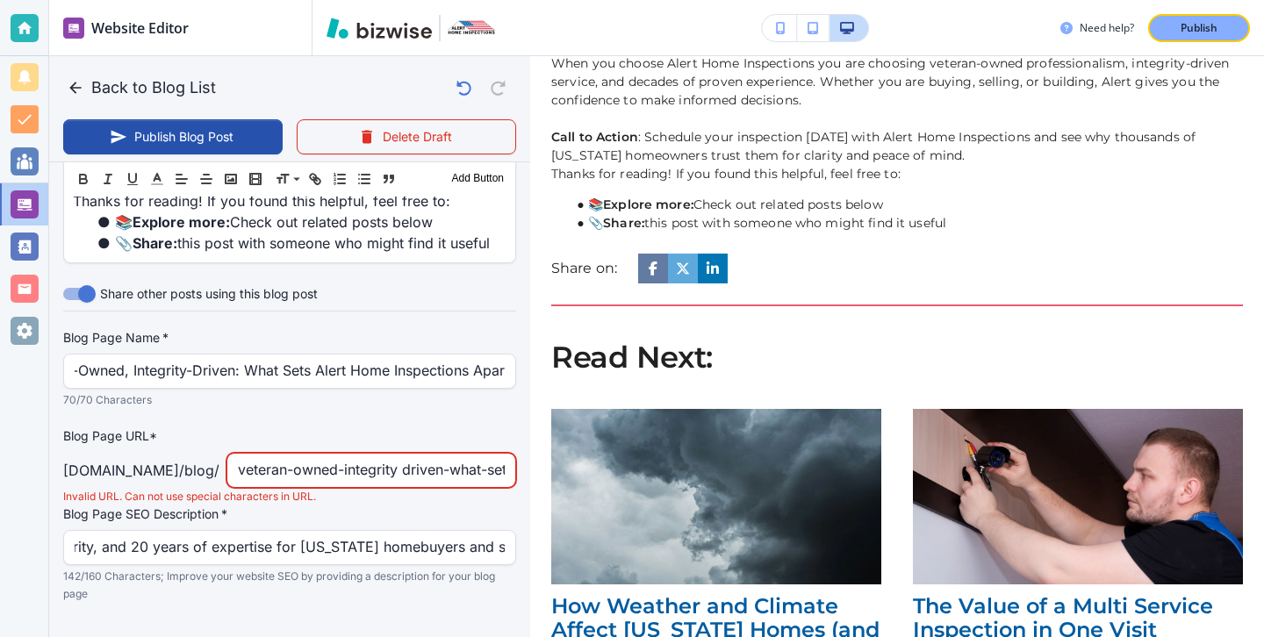
click at [494, 463] on input "veteran-owned-integrity driven-what-sets-alert-home-inspections-apart" at bounding box center [371, 470] width 267 height 33
click at [504, 455] on input "veteran-owned-integrity driven-what-sets-alert-home-inspections-apart" at bounding box center [371, 470] width 267 height 33
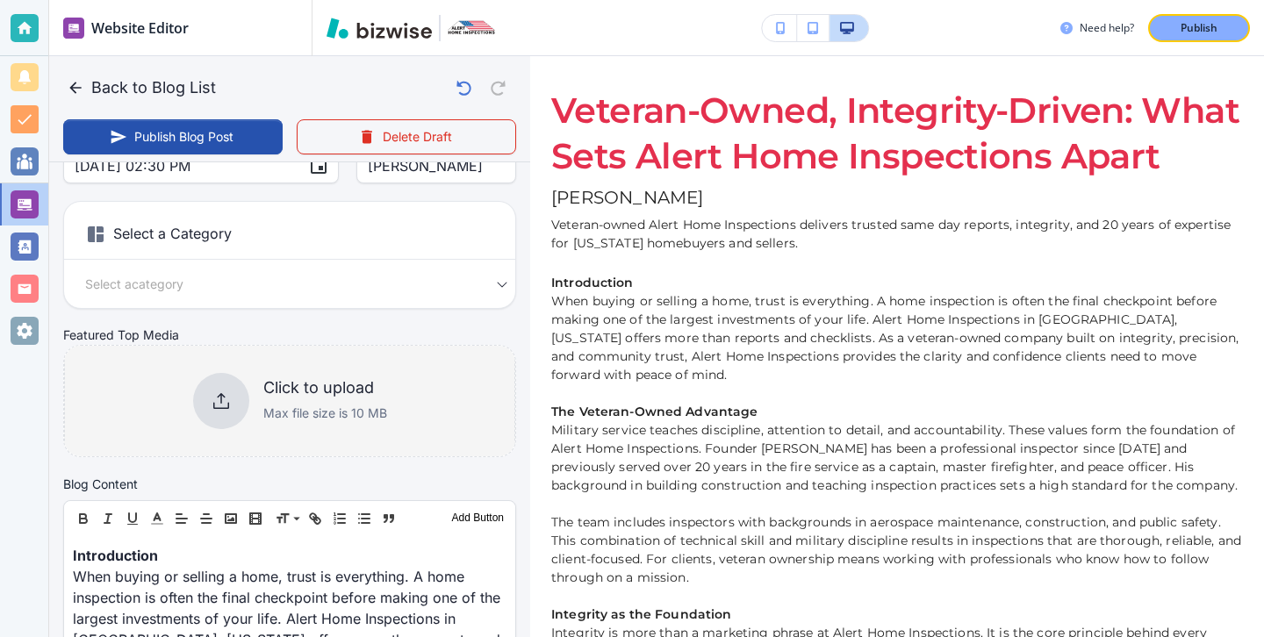
click at [340, 390] on h6 "Click to upload" at bounding box center [325, 387] width 124 height 19
type input "Sep 22, 2025 02:31 PM"
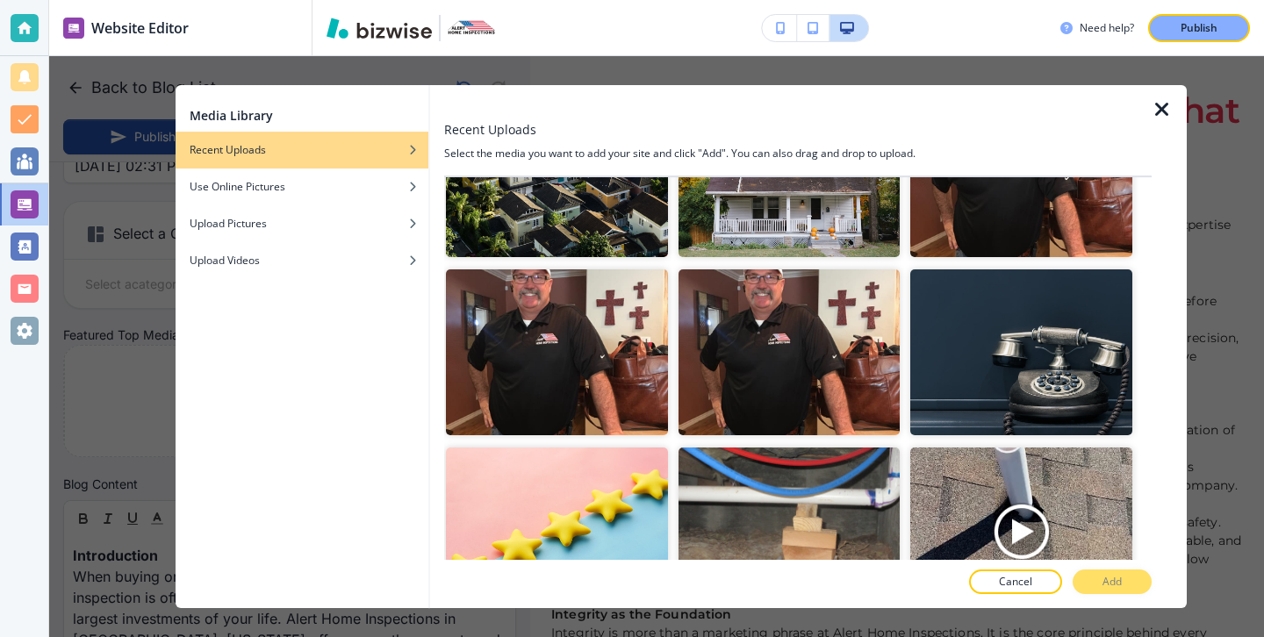
scroll to position [968, 0]
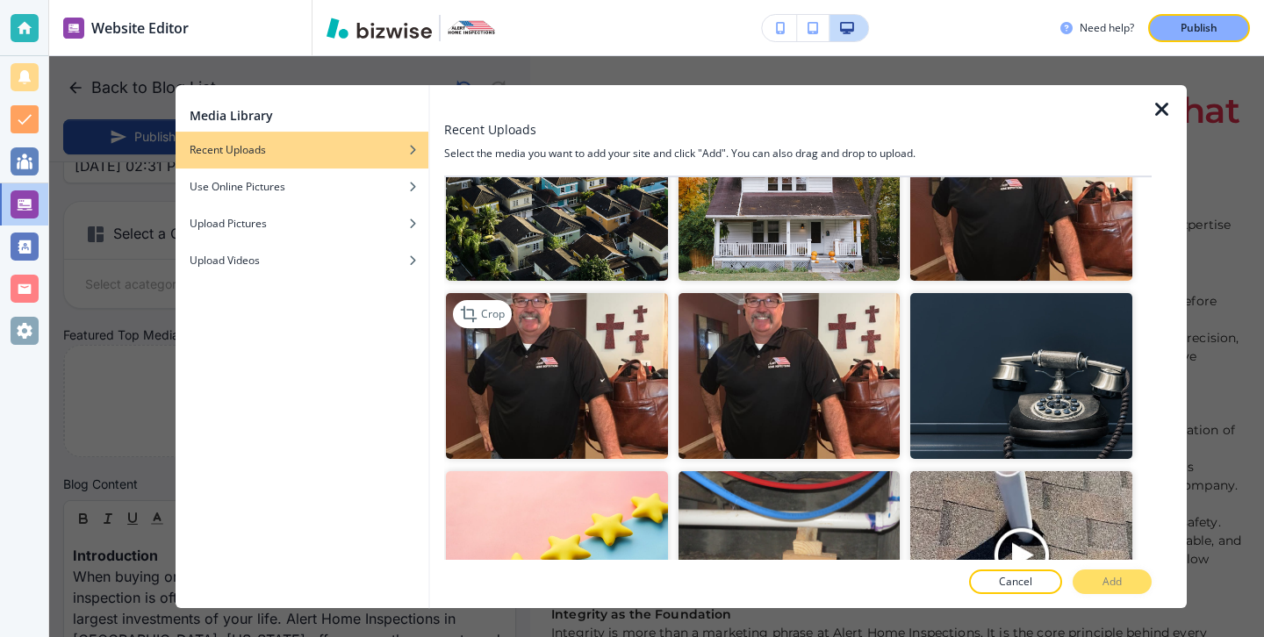
click at [584, 330] on img "button" at bounding box center [557, 376] width 222 height 166
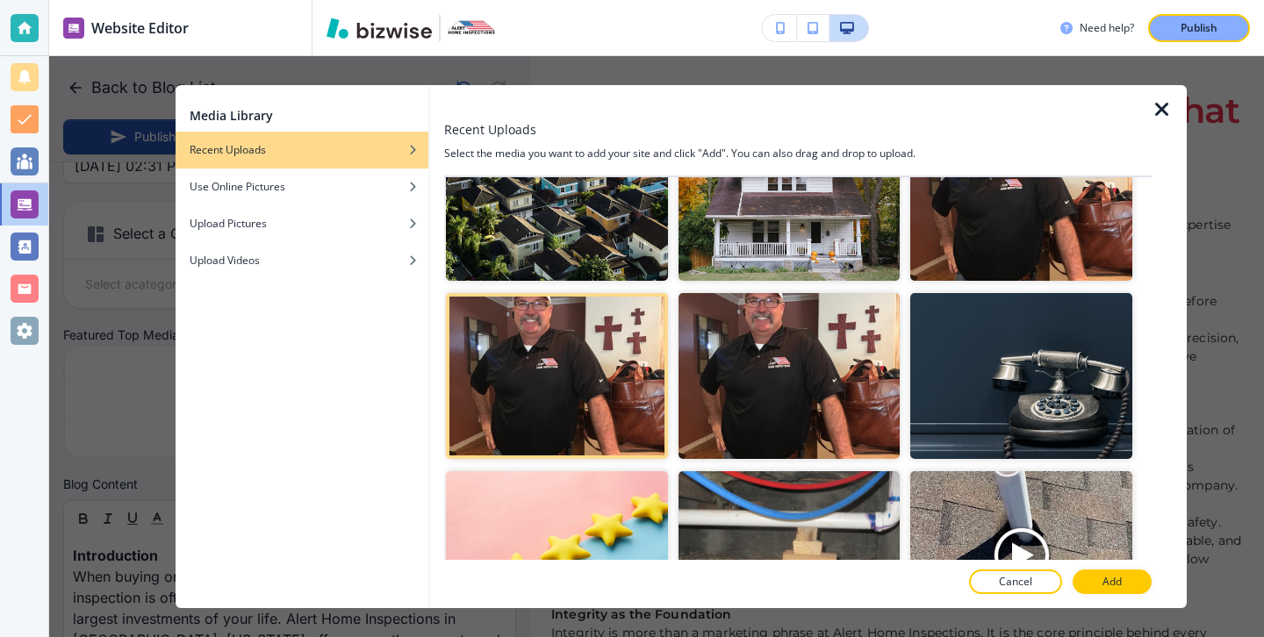
click at [1094, 565] on div at bounding box center [797, 564] width 707 height 11
click at [1096, 587] on button "Add" at bounding box center [1111, 581] width 79 height 25
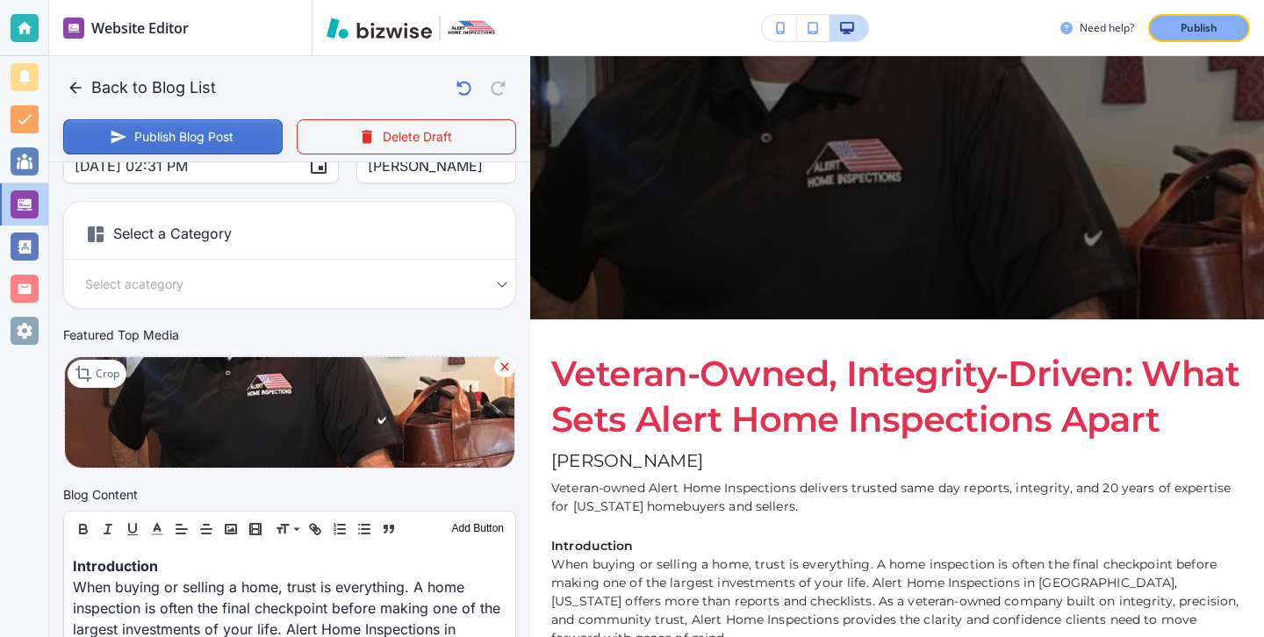
click at [258, 133] on button "Publish Blog Post" at bounding box center [172, 136] width 219 height 35
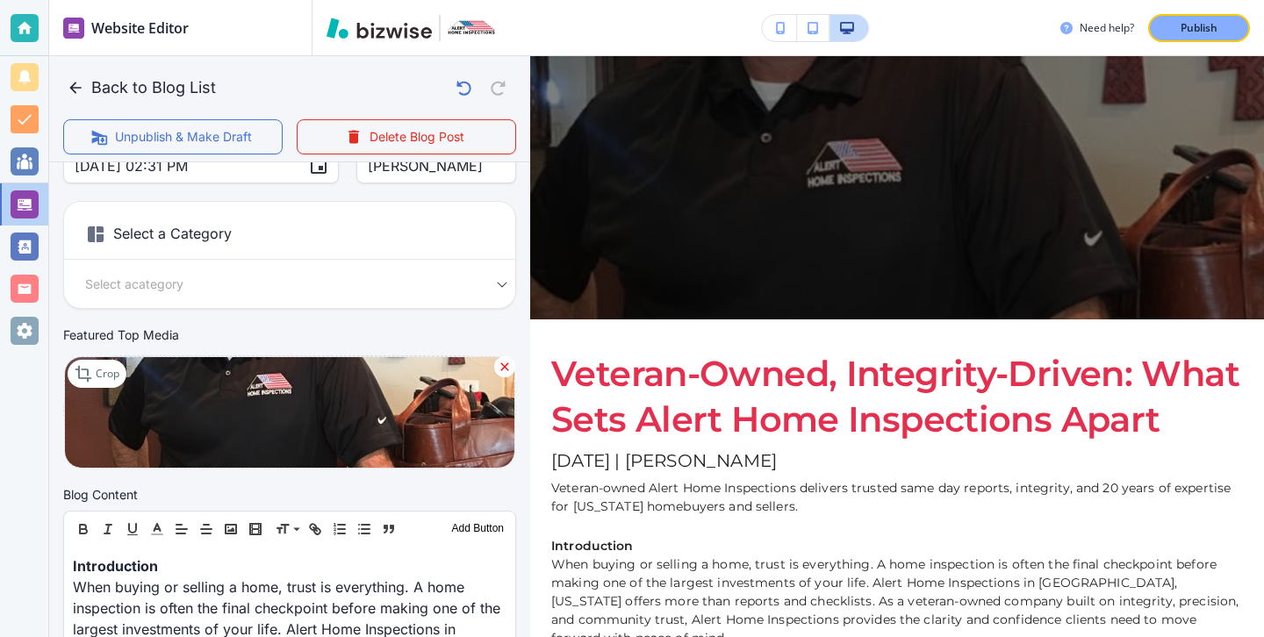
click at [1178, 48] on div "Need help? Publish" at bounding box center [787, 28] width 951 height 56
click at [1178, 39] on button "Publish" at bounding box center [1199, 28] width 102 height 28
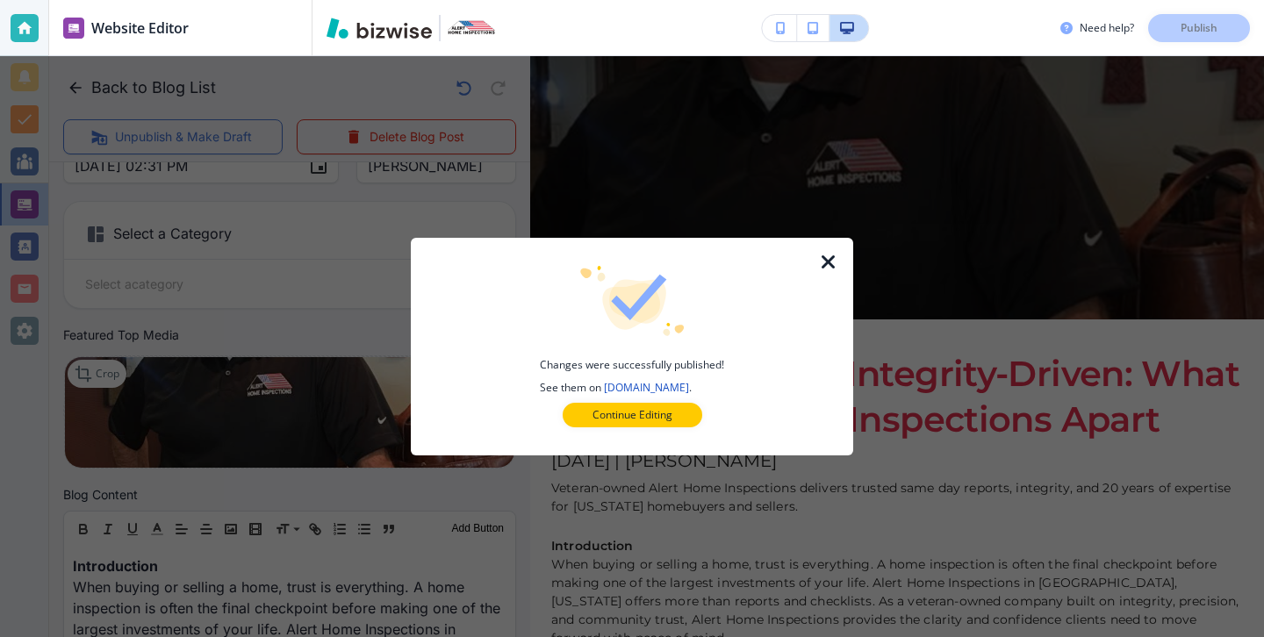
click at [821, 266] on icon "button" at bounding box center [828, 262] width 21 height 21
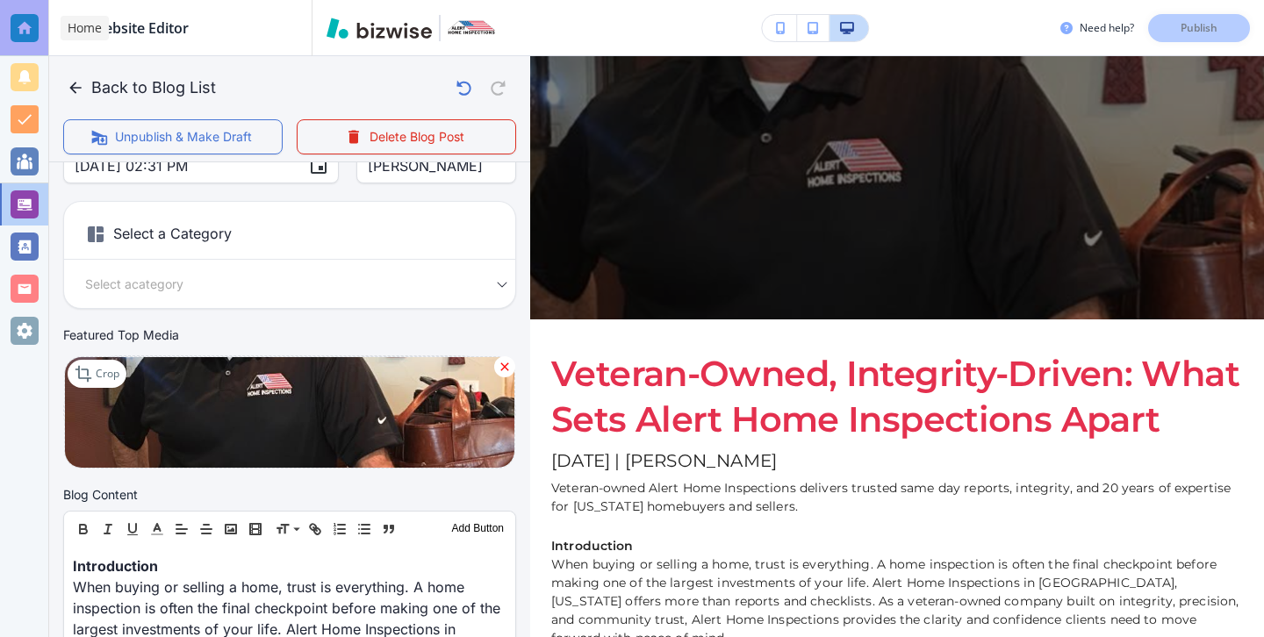
click at [19, 17] on div at bounding box center [25, 28] width 28 height 28
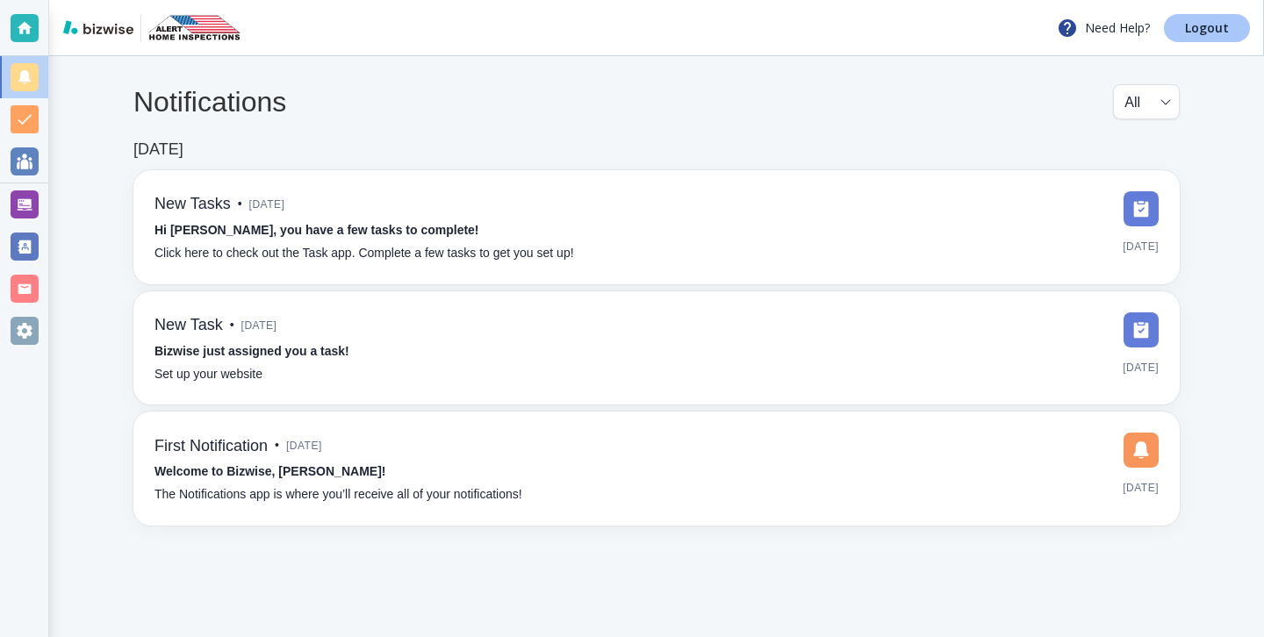
click at [1192, 41] on link "Logout" at bounding box center [1207, 28] width 86 height 28
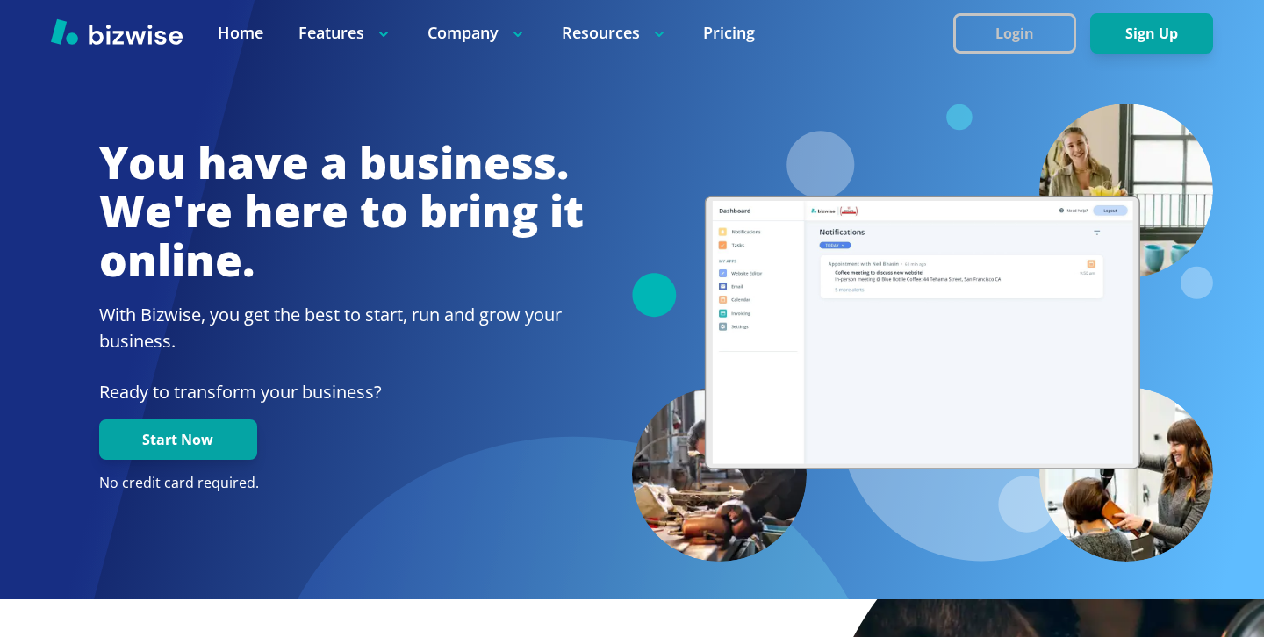
click at [984, 25] on button "Login" at bounding box center [1014, 33] width 123 height 40
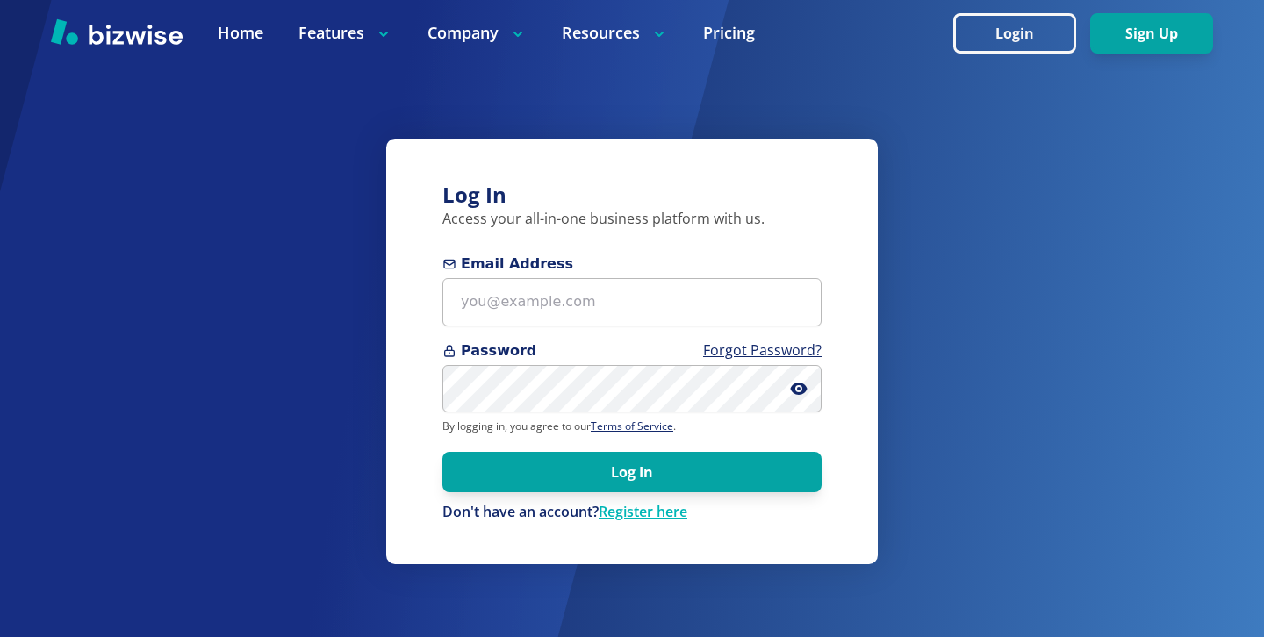
click at [633, 256] on span "Email Address" at bounding box center [631, 264] width 379 height 21
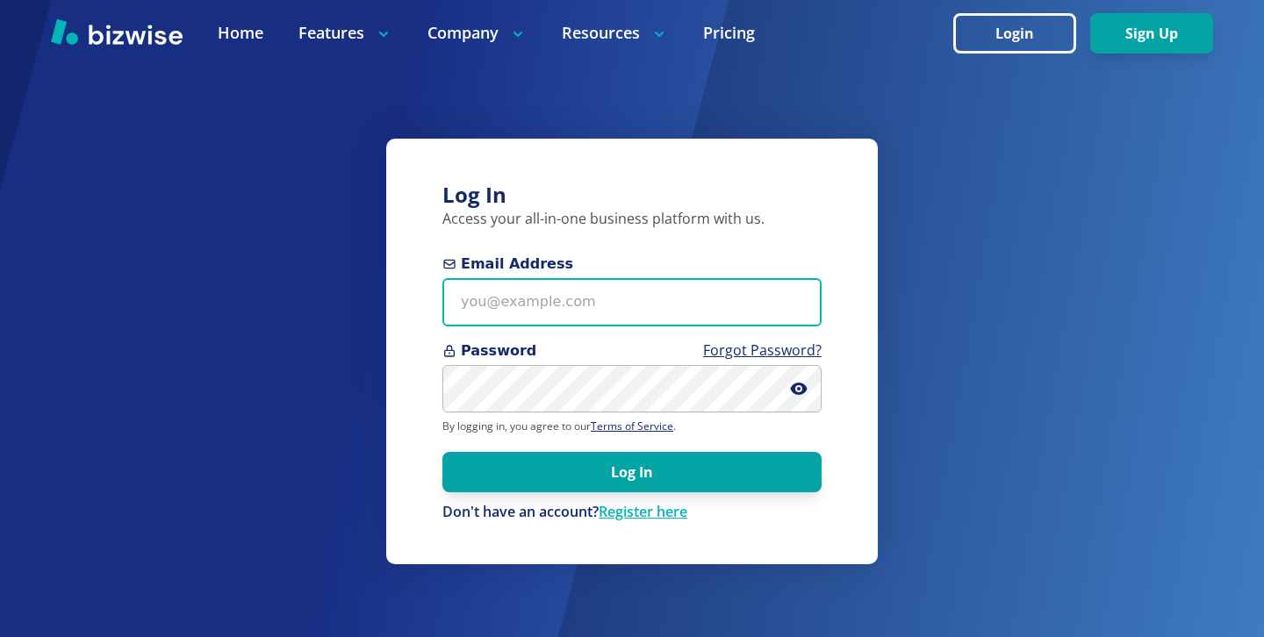
click at [633, 278] on input "Email Address" at bounding box center [631, 302] width 379 height 48
click at [631, 316] on input "Email Address" at bounding box center [631, 302] width 379 height 48
paste input "easternpa@dryerventsquad.com"
type input "easternpa@dryerventsquad.com"
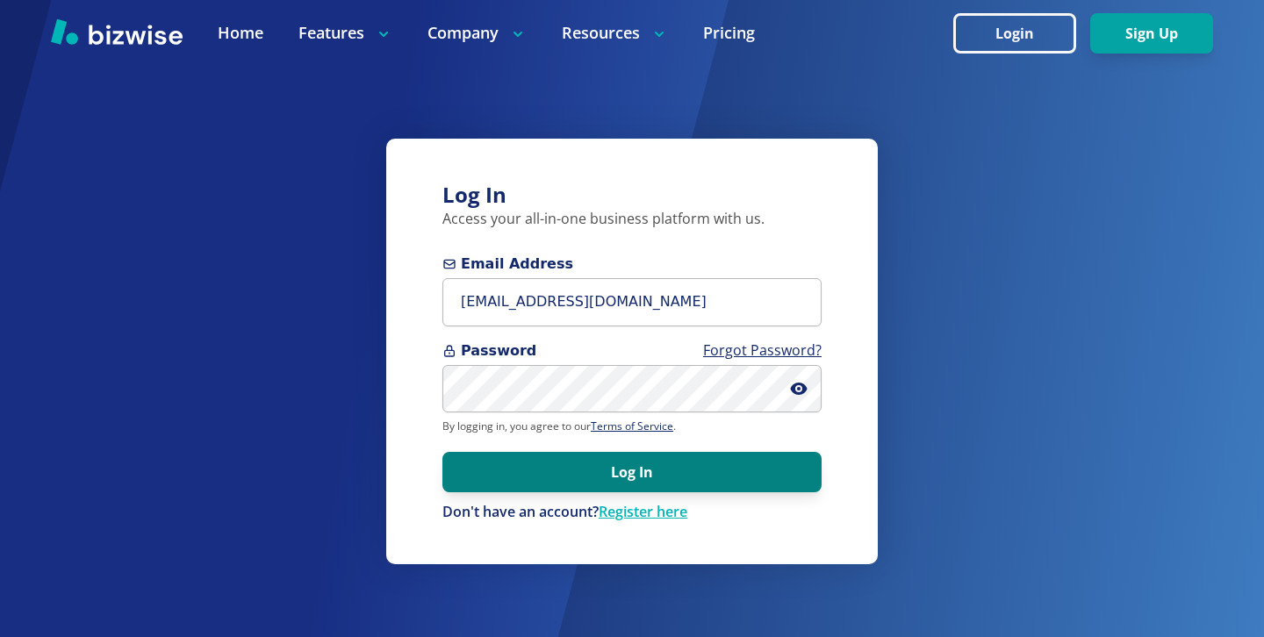
click at [541, 479] on button "Log In" at bounding box center [631, 472] width 379 height 40
